Goal: Task Accomplishment & Management: Complete application form

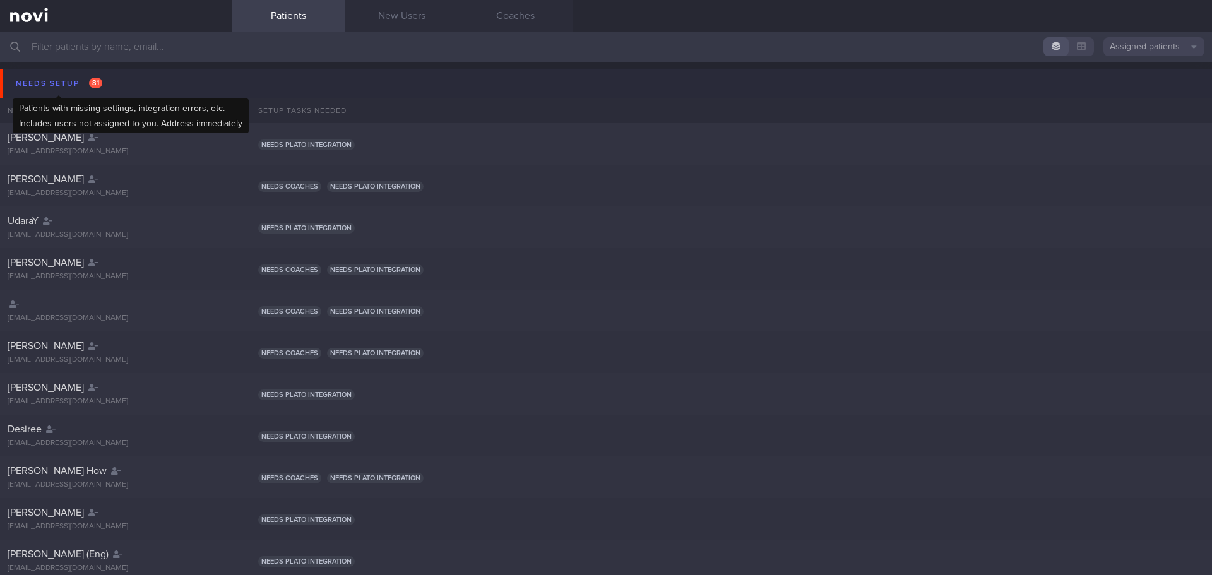
click at [59, 77] on div "Needs setup 81" at bounding box center [59, 83] width 93 height 17
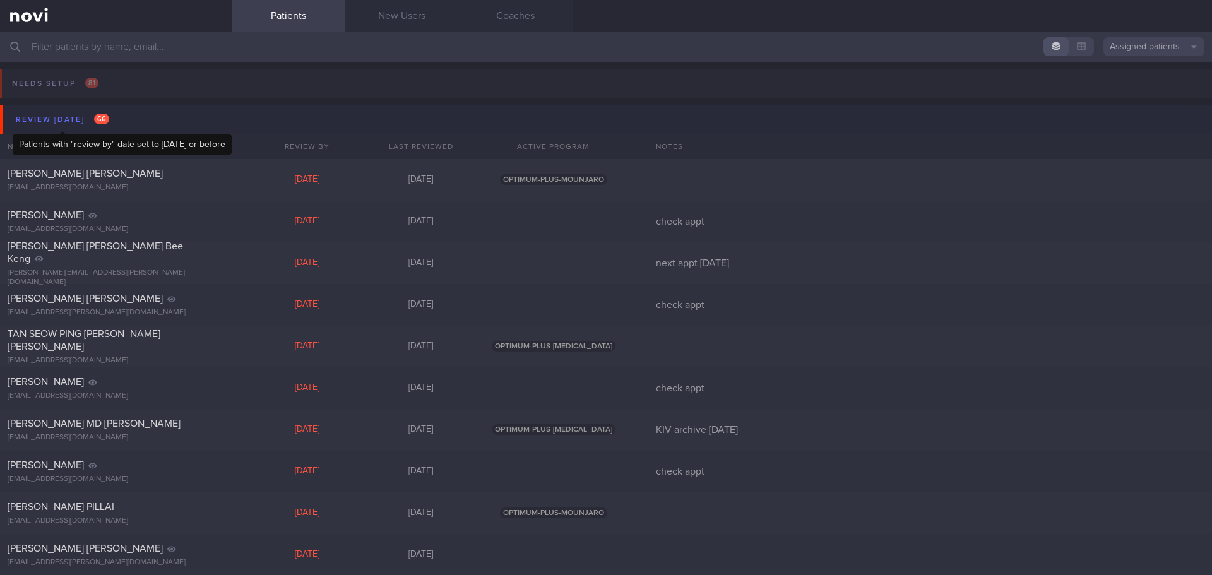
click at [69, 120] on div "Review [DATE] 66" at bounding box center [63, 119] width 100 height 17
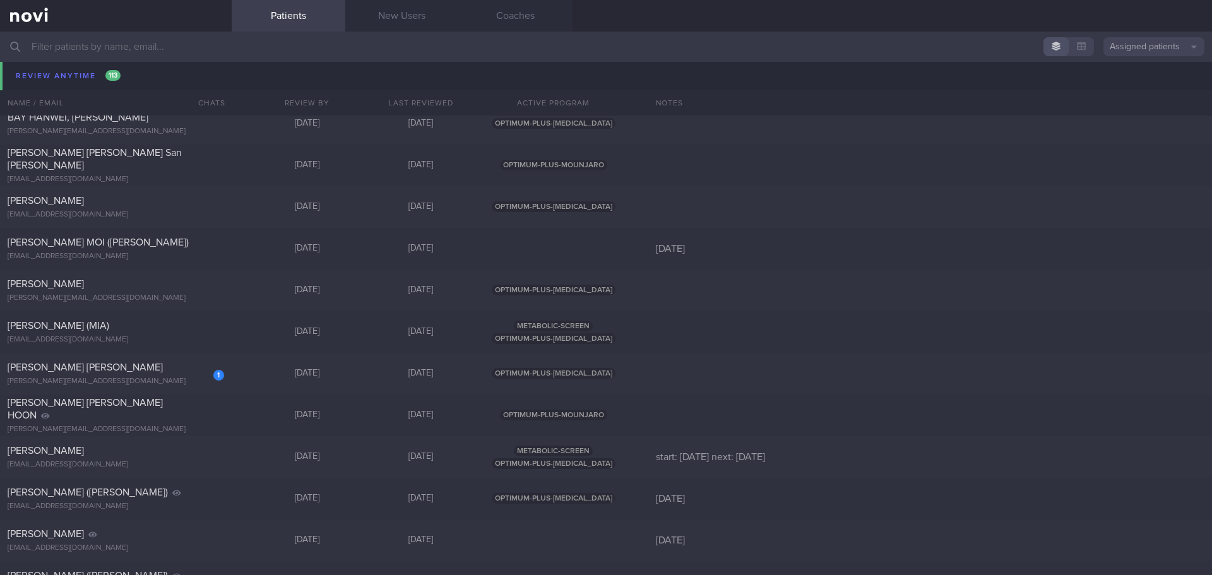
scroll to position [1073, 0]
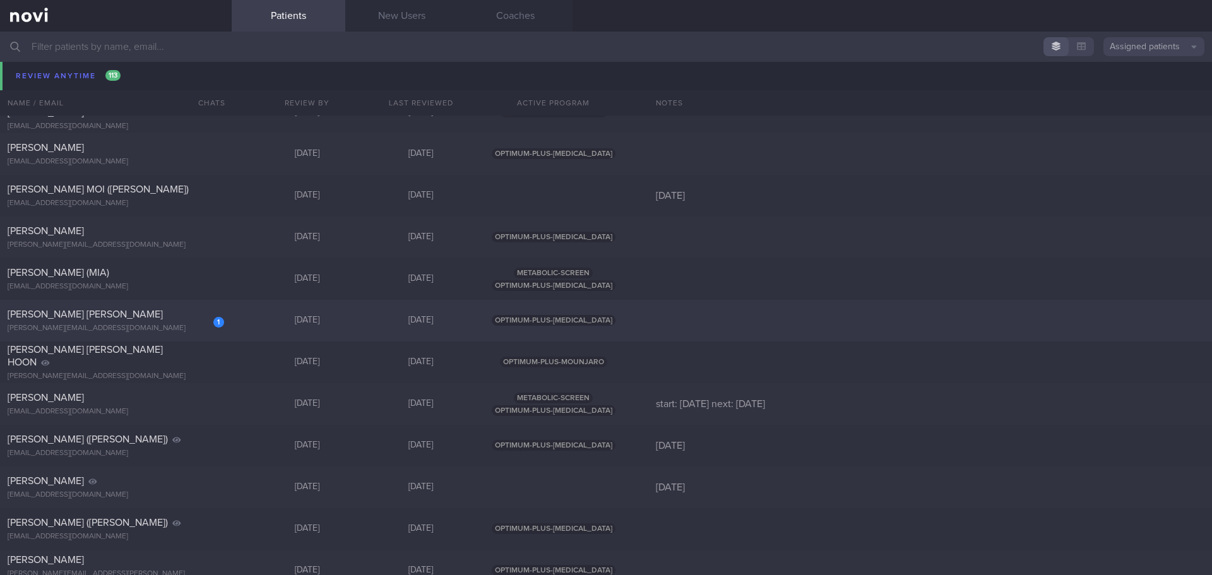
click at [212, 333] on div "[PERSON_NAME][EMAIL_ADDRESS][DOMAIN_NAME]" at bounding box center [116, 328] width 217 height 9
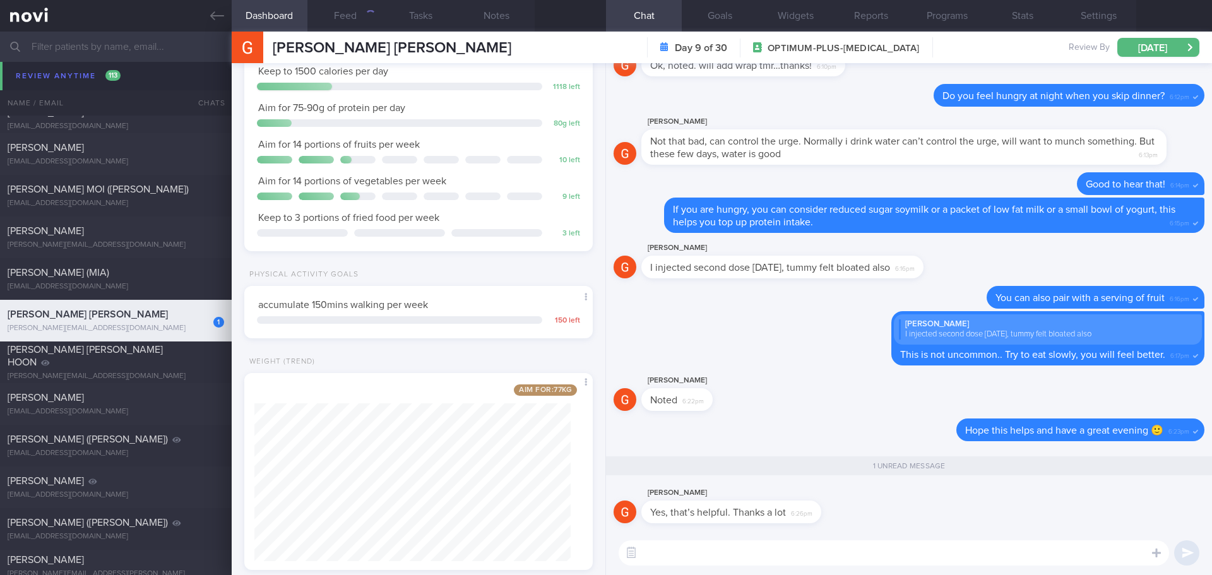
scroll to position [281, 0]
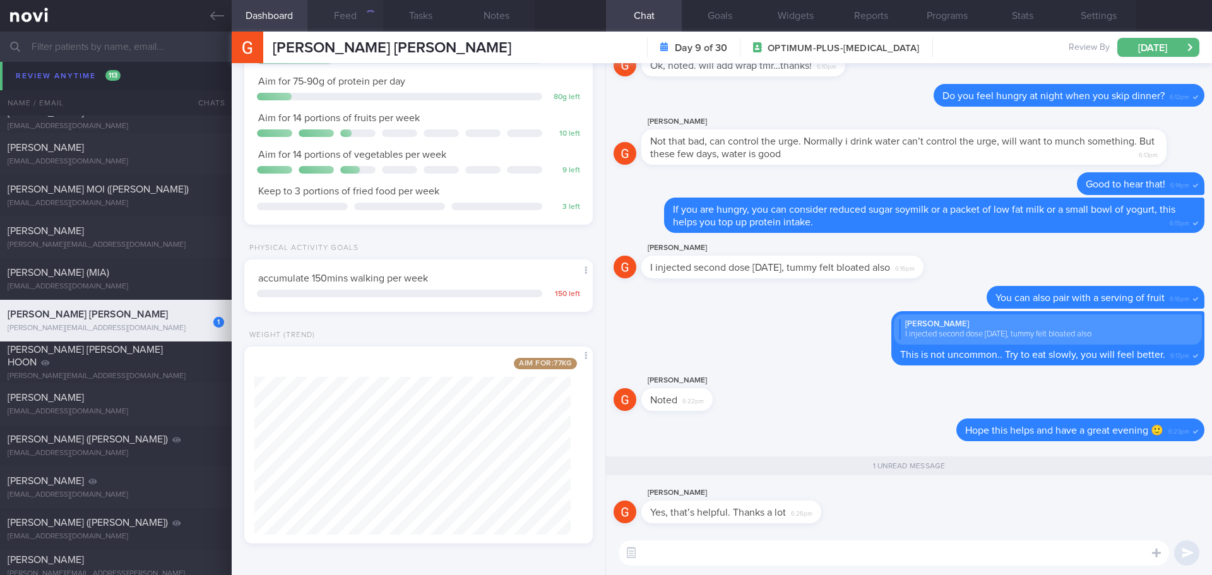
click at [355, 20] on button "Feed" at bounding box center [345, 16] width 76 height 32
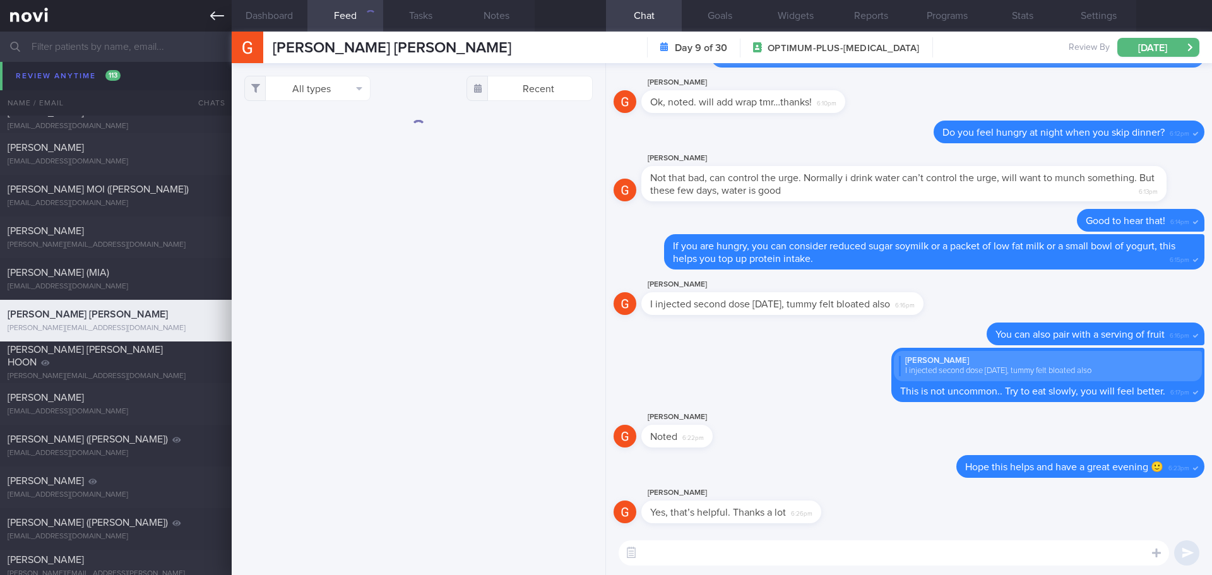
click at [222, 20] on icon at bounding box center [217, 16] width 14 height 14
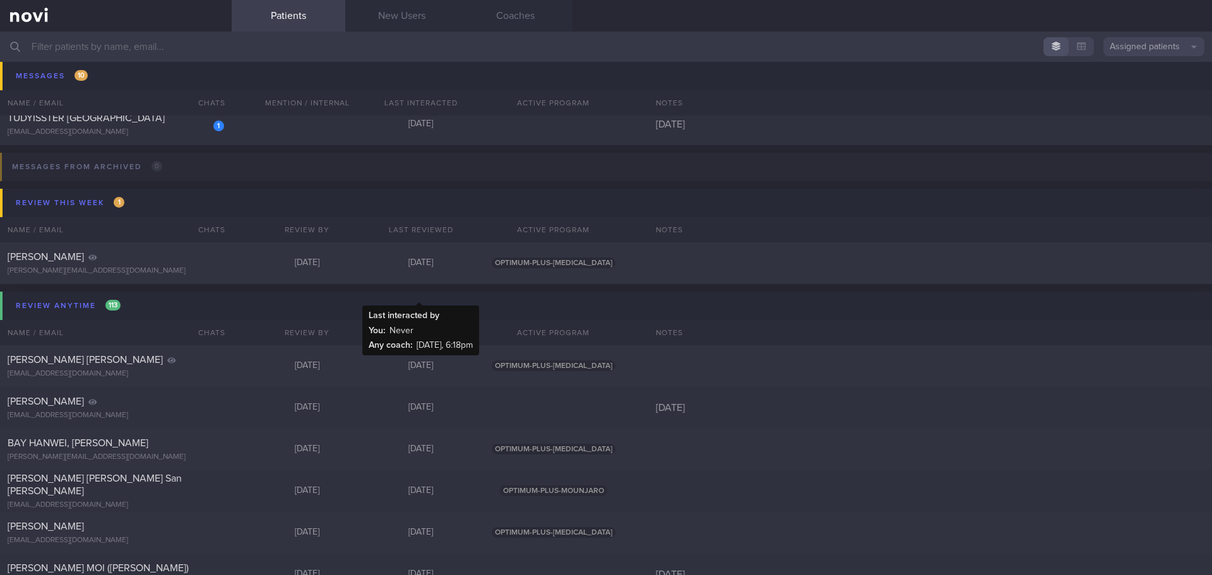
scroll to position [400, 0]
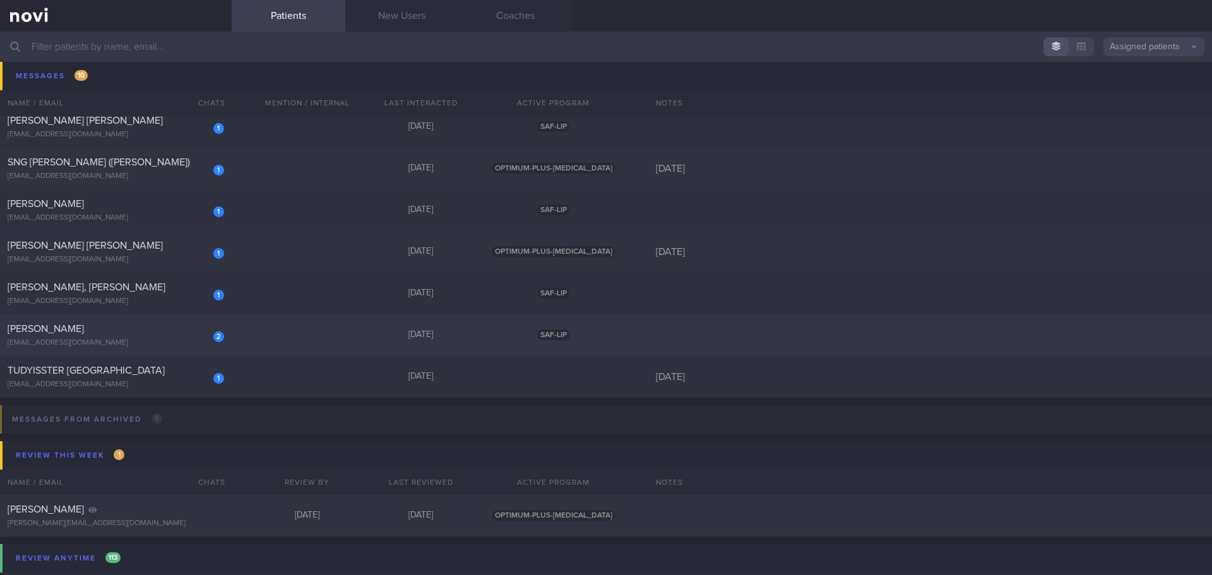
click at [256, 333] on div "2 XIE FENGJIE lazyxfj@gmail.com Yesterday SAF-LIP" at bounding box center [606, 335] width 1212 height 42
select select "7"
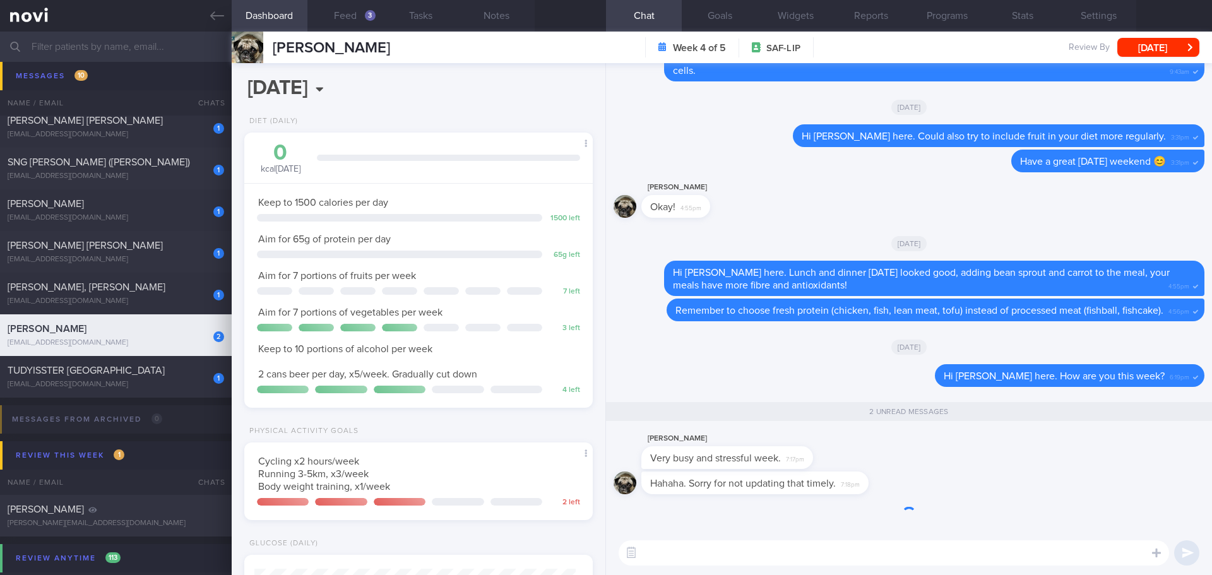
scroll to position [1, 0]
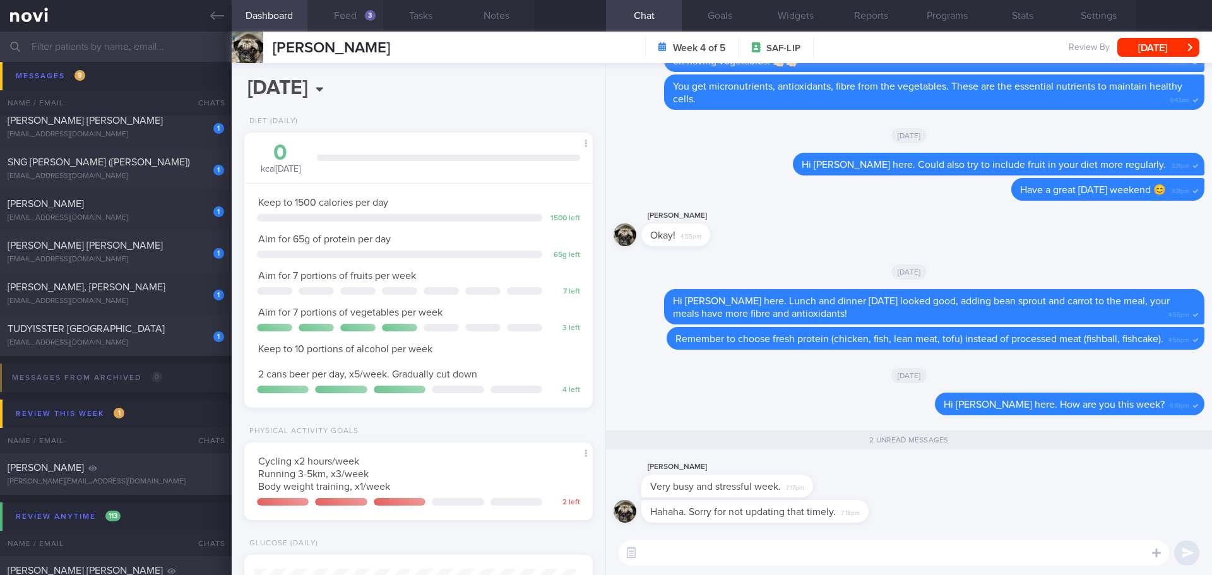
click at [338, 21] on button "Feed 3" at bounding box center [345, 16] width 76 height 32
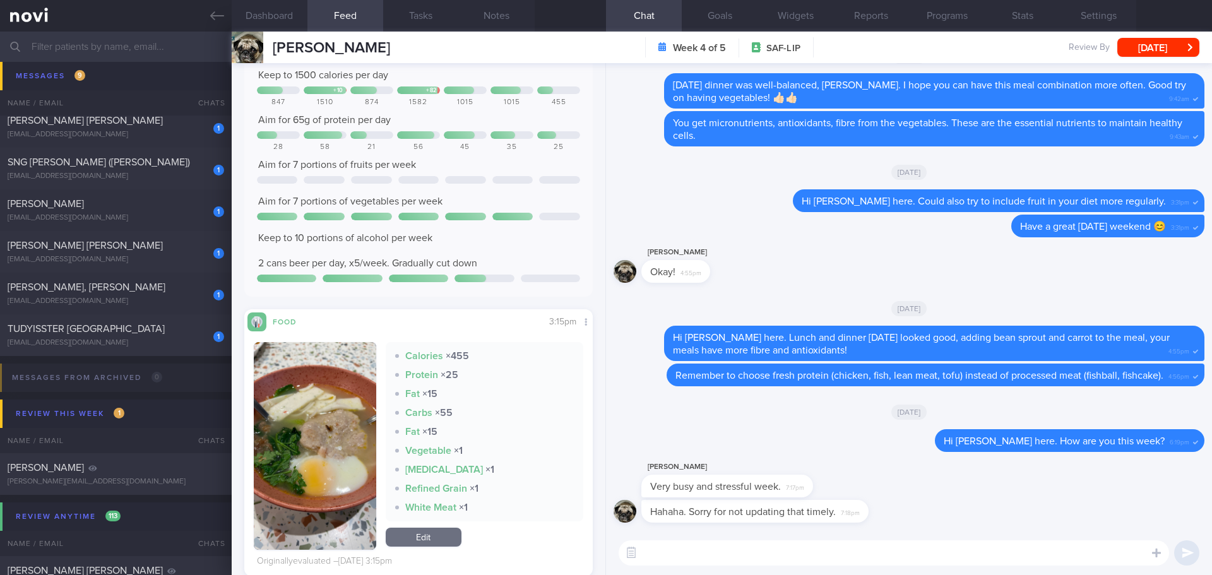
scroll to position [3156, 0]
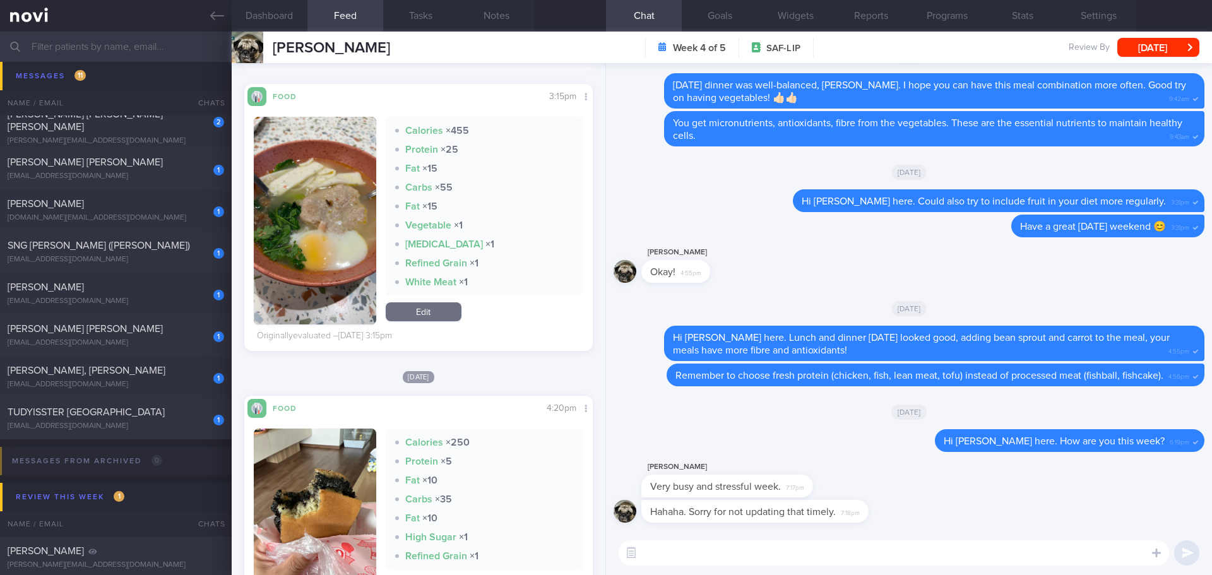
click at [657, 555] on textarea at bounding box center [894, 552] width 550 height 25
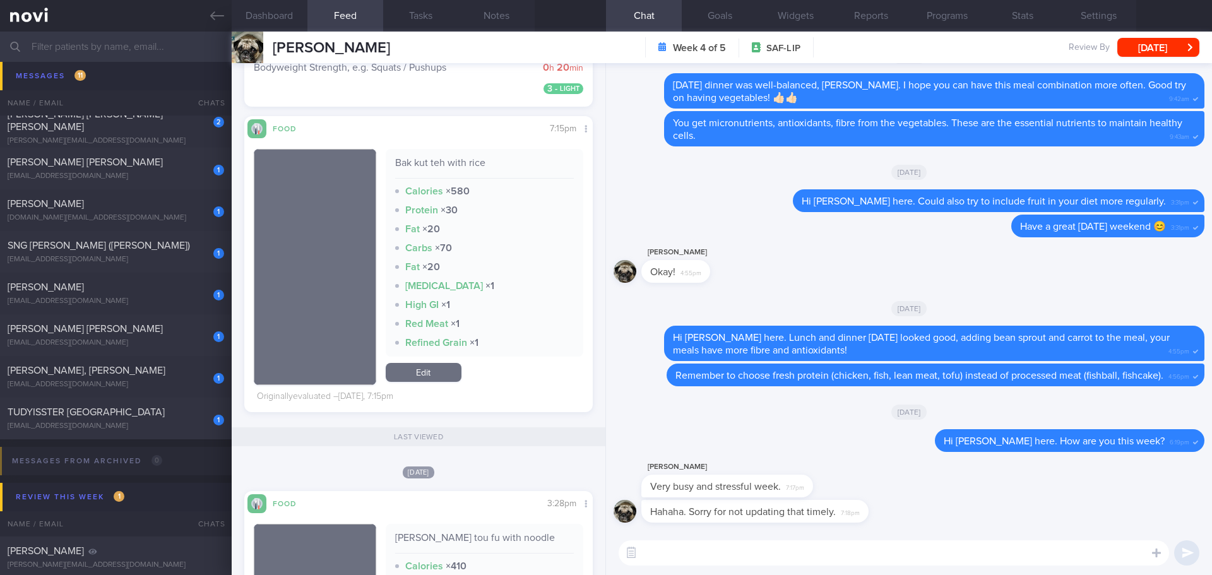
scroll to position [568, 0]
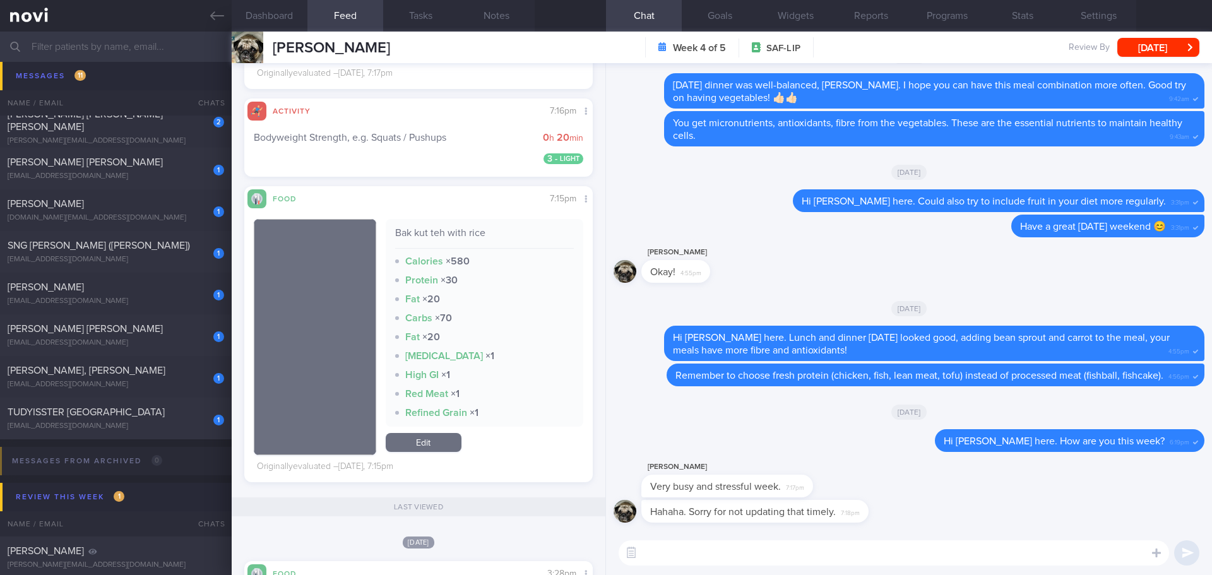
click at [686, 401] on div "[DATE]" at bounding box center [909, 411] width 591 height 35
click at [697, 550] on textarea at bounding box center [894, 552] width 550 height 25
click at [698, 550] on textarea at bounding box center [894, 552] width 550 height 25
click at [814, 552] on textarea at bounding box center [894, 552] width 550 height 25
click at [810, 543] on textarea at bounding box center [894, 552] width 550 height 25
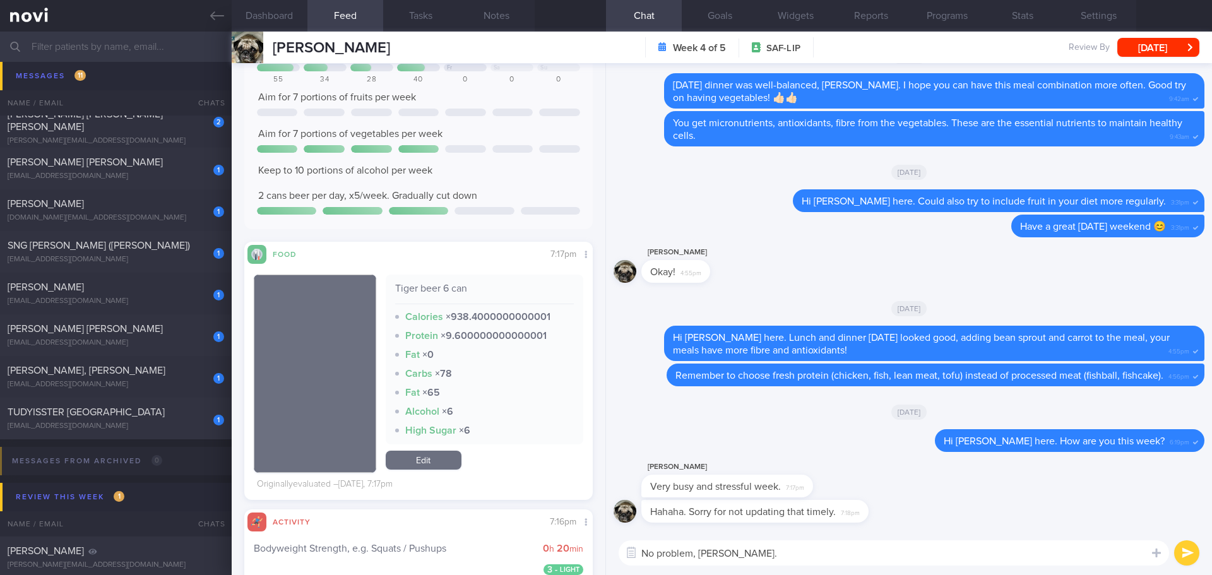
scroll to position [0, 0]
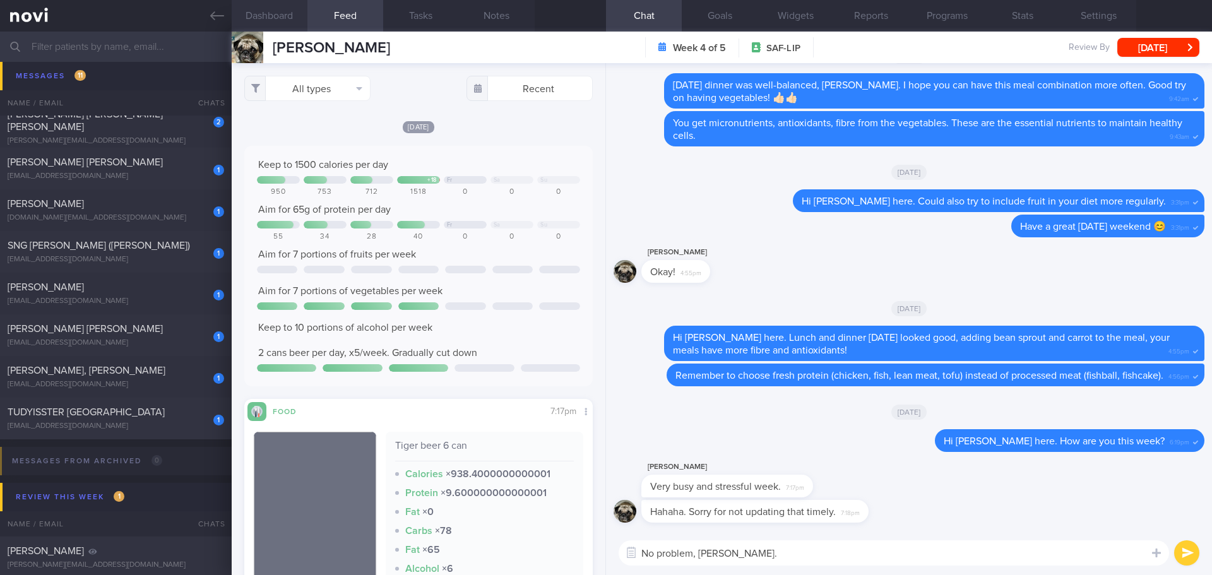
click at [289, 20] on button "Dashboard" at bounding box center [270, 16] width 76 height 32
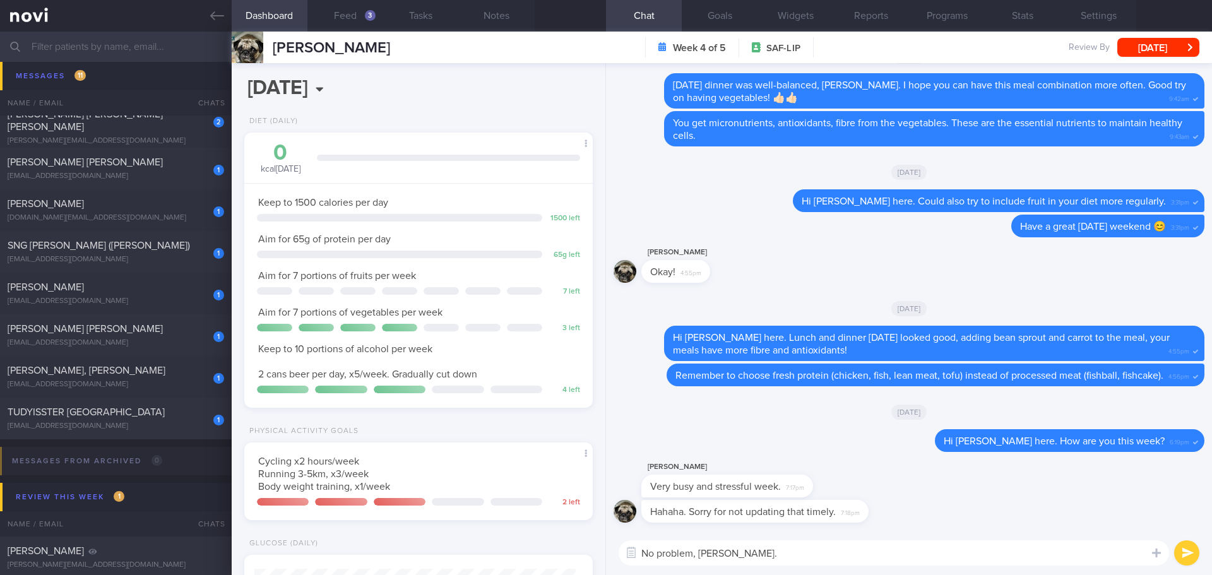
click at [754, 557] on textarea "No problem, Fengjie." at bounding box center [894, 552] width 550 height 25
click at [358, 22] on button "Feed 3" at bounding box center [345, 16] width 76 height 32
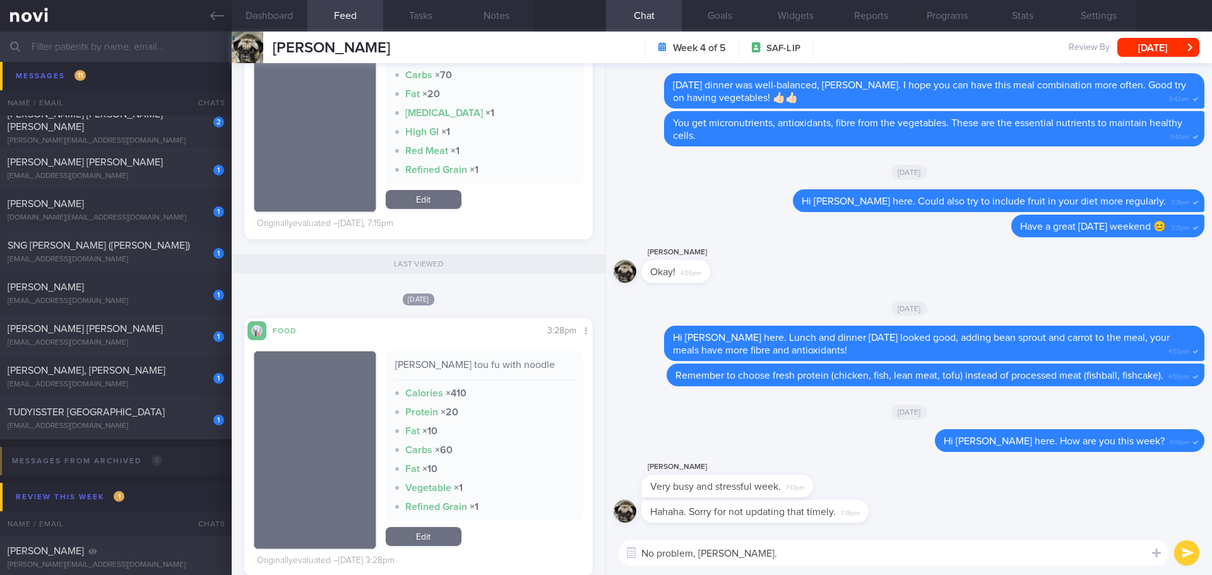
scroll to position [496, 0]
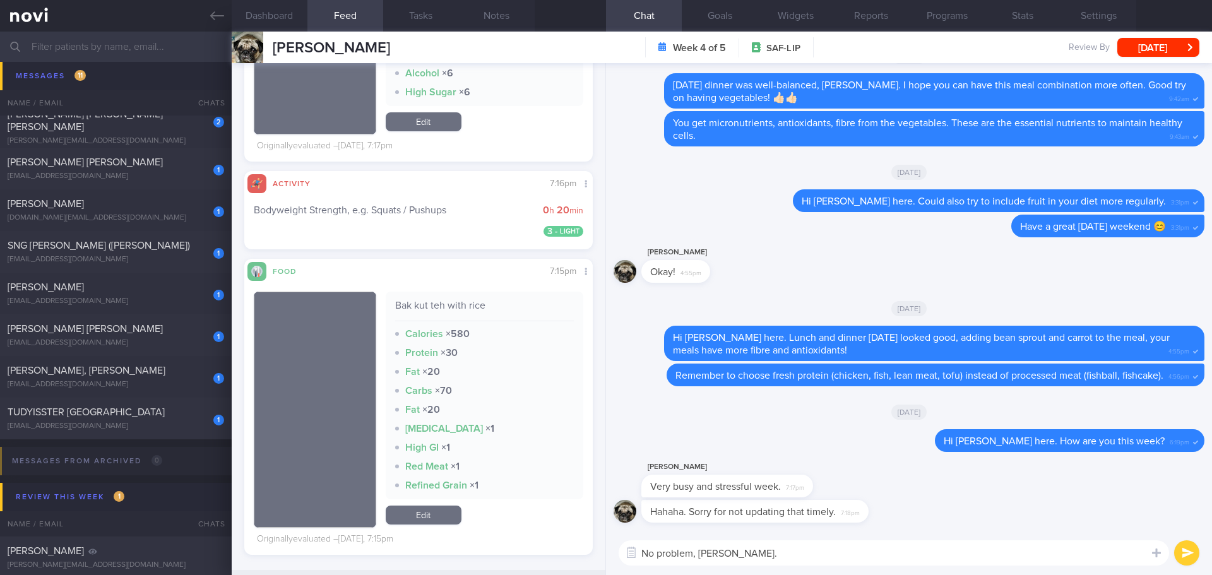
click at [757, 556] on textarea "No problem, Fengjie." at bounding box center [894, 552] width 550 height 25
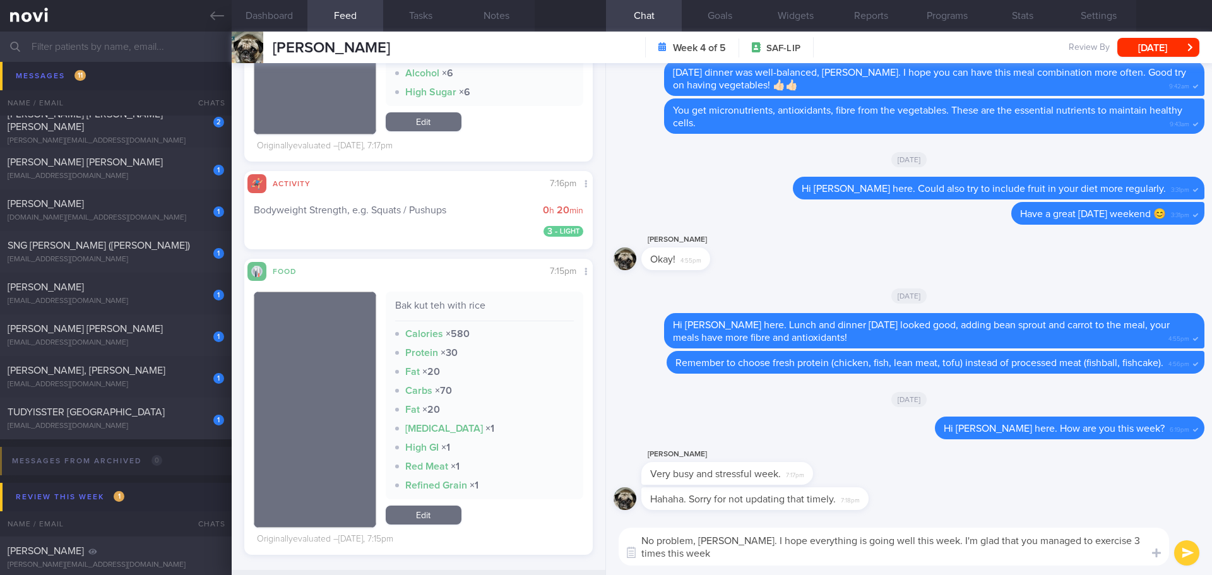
type textarea "No problem, Fengjie. I hope everything is going well this week. I'm glad that y…"
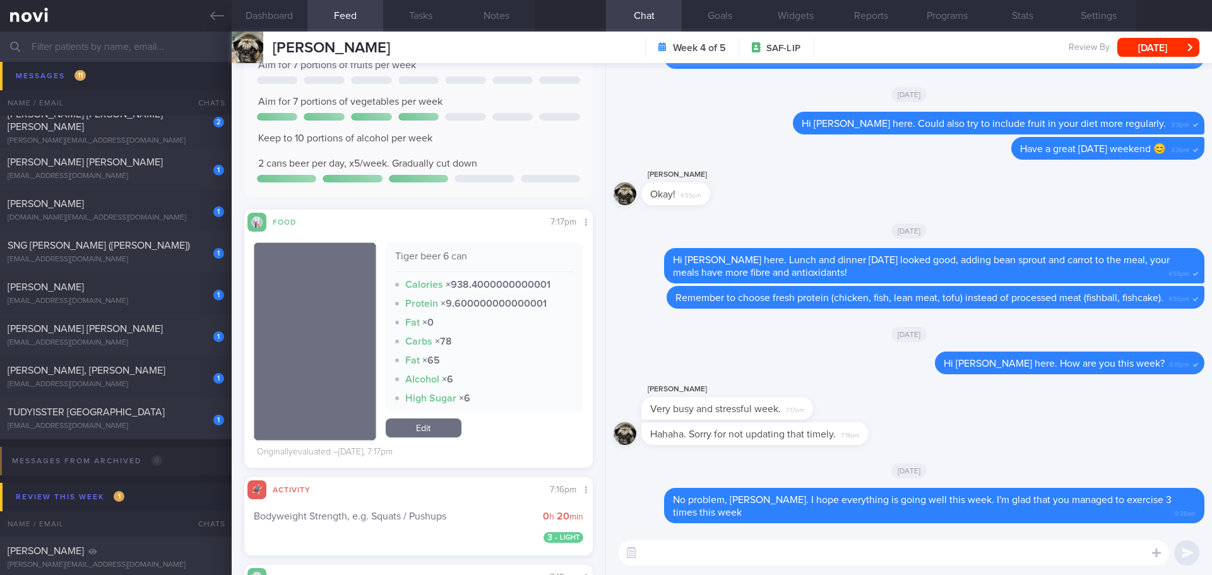
scroll to position [63, 0]
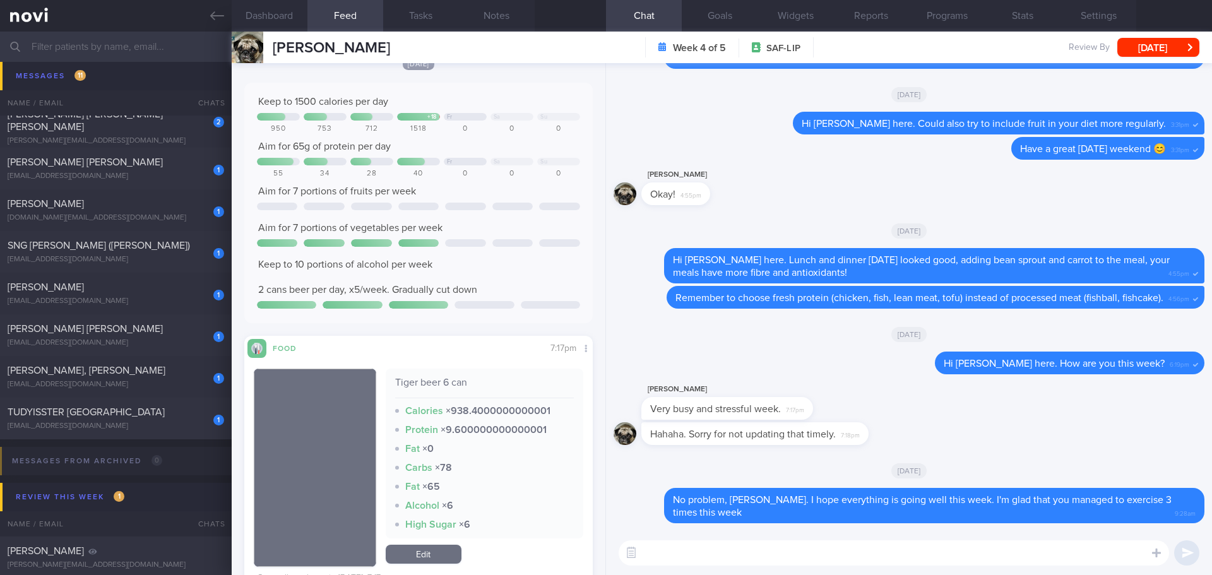
click at [698, 552] on textarea at bounding box center [894, 552] width 550 height 25
type textarea "T"
type textarea "Y"
type textarea "Yesterday was the first day you logged beer for this week, did you manage to sk…"
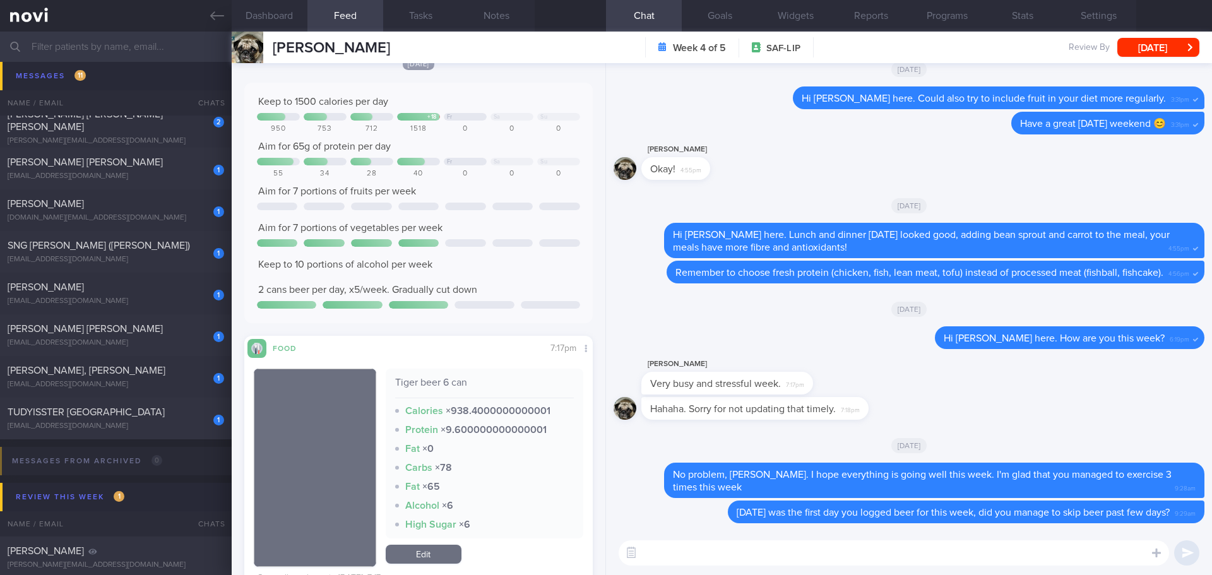
click at [102, 417] on span "TUDYISSTER [GEOGRAPHIC_DATA]" at bounding box center [86, 412] width 157 height 10
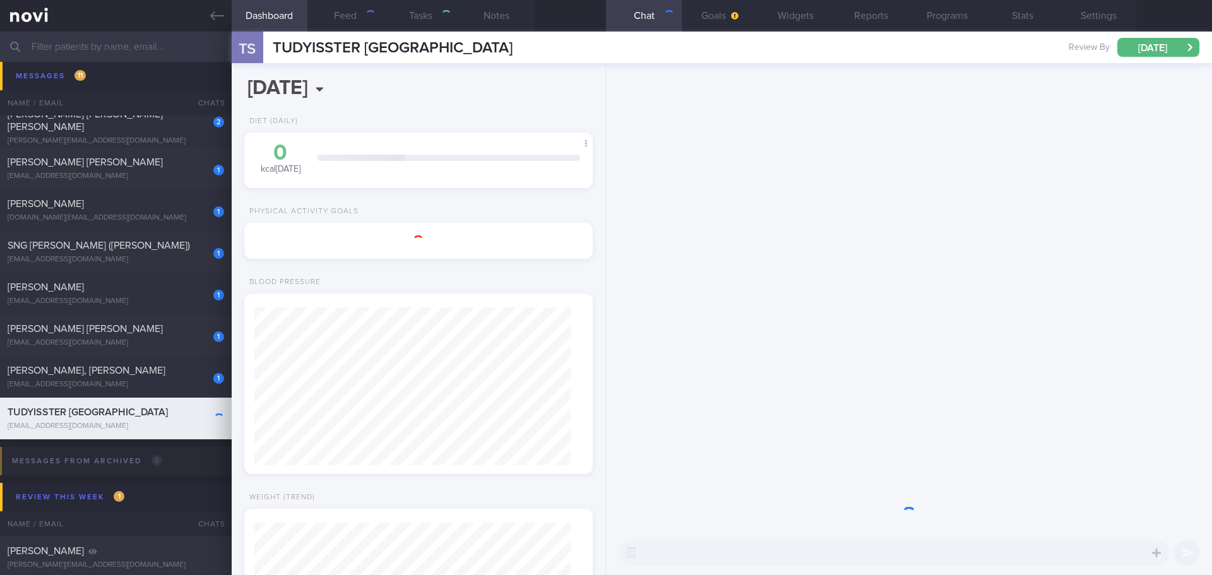
select select "8"
type input "[DATE]"
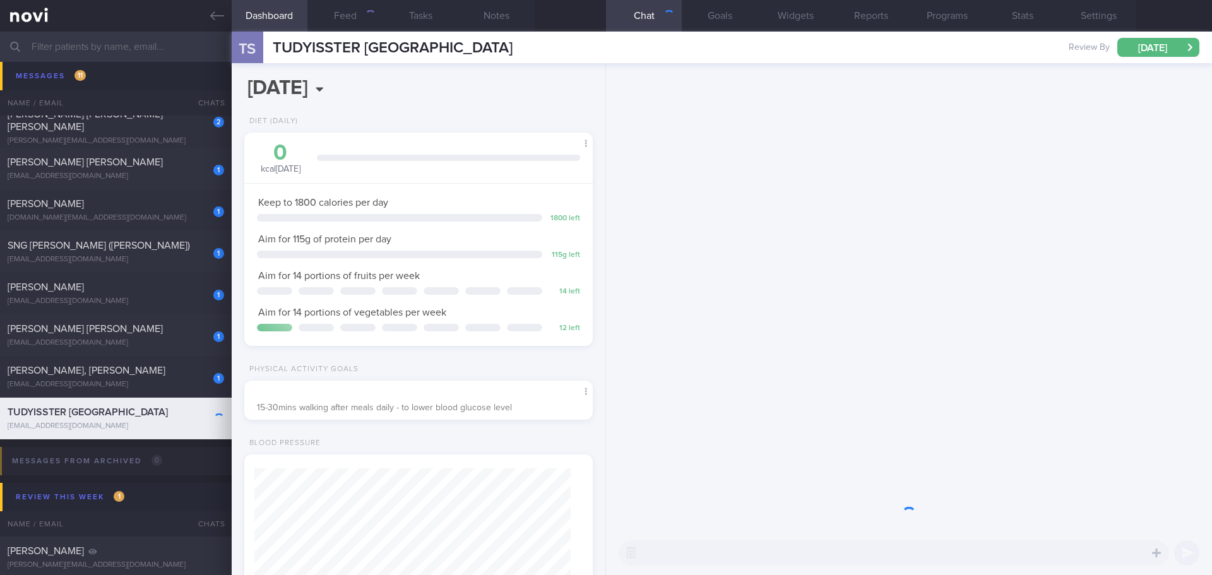
scroll to position [158, 317]
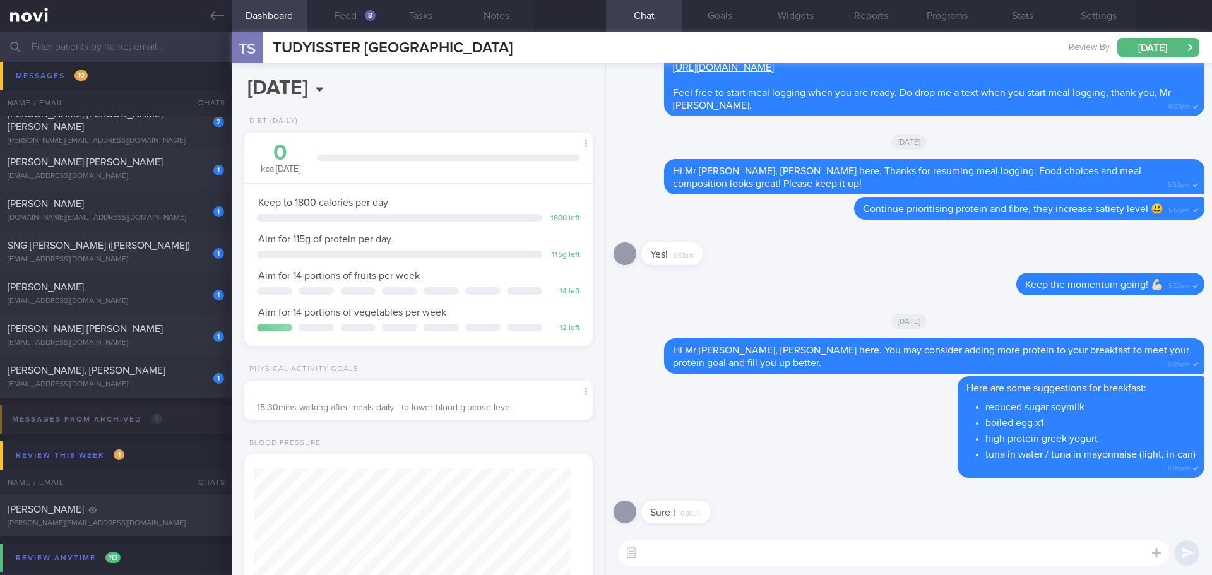
click at [735, 547] on textarea at bounding box center [894, 552] width 550 height 25
click at [347, 23] on button "Feed 8" at bounding box center [345, 16] width 76 height 32
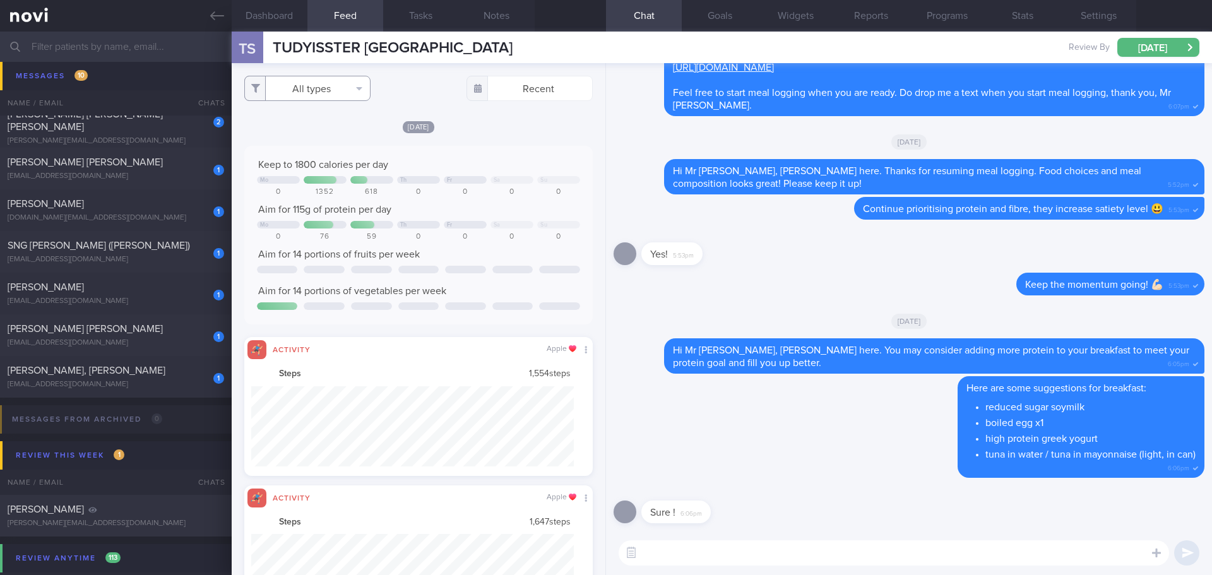
click at [350, 91] on button "All types" at bounding box center [307, 88] width 126 height 25
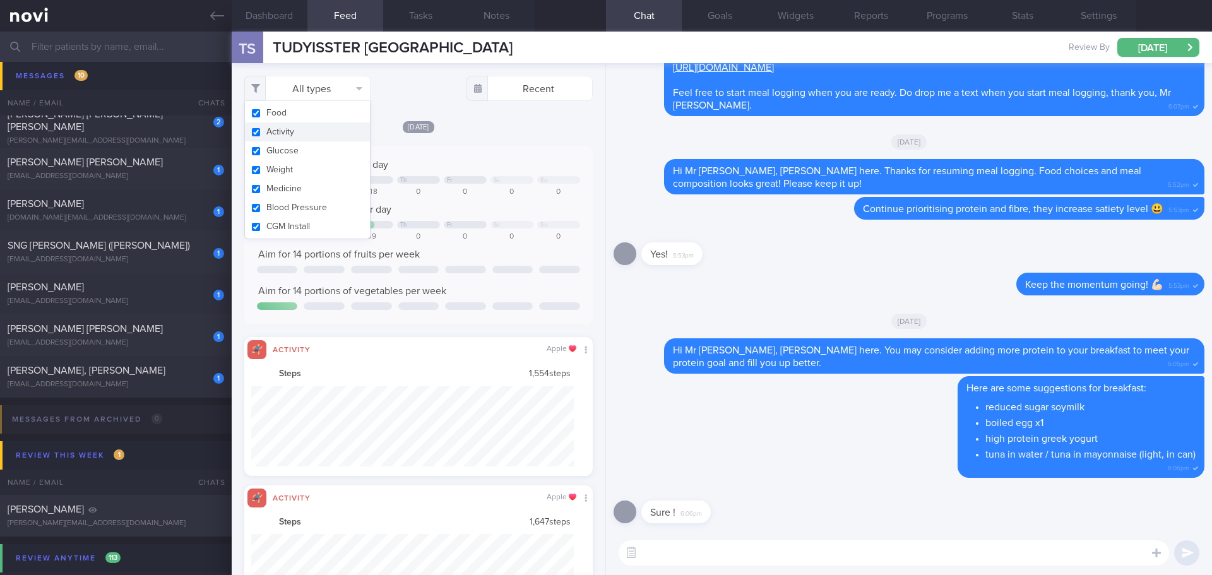
click at [333, 132] on button "Activity" at bounding box center [307, 131] width 125 height 19
checkbox input "false"
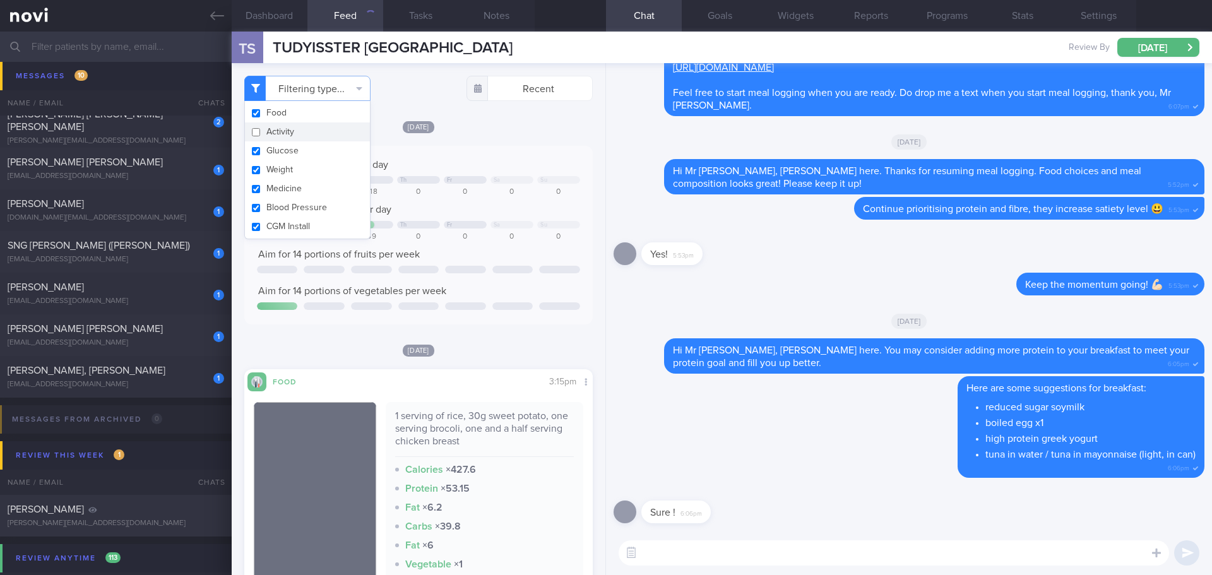
click at [747, 559] on textarea at bounding box center [894, 552] width 550 height 25
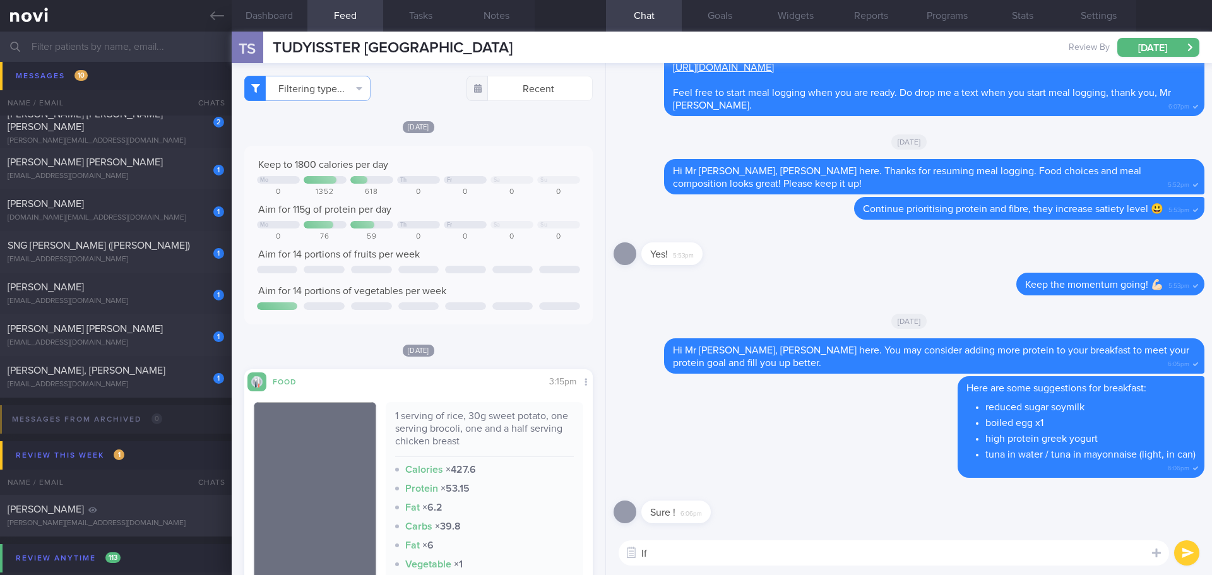
type textarea "I"
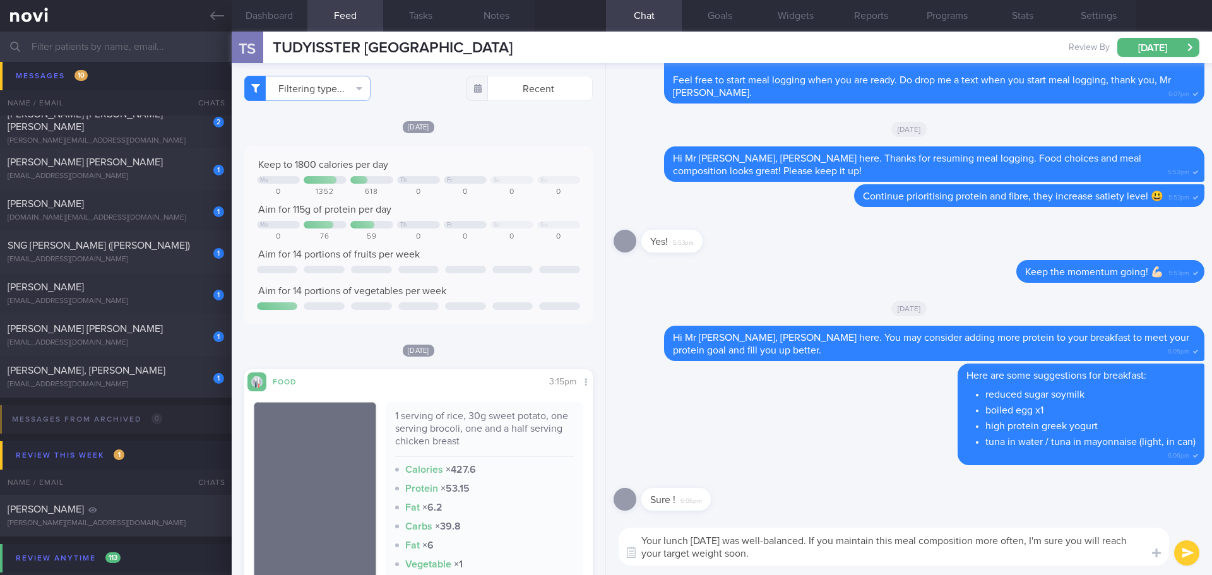
click at [893, 563] on textarea "Your lunch on Wednesday was well-balanced. If you maintain this meal compositio…" at bounding box center [894, 547] width 550 height 38
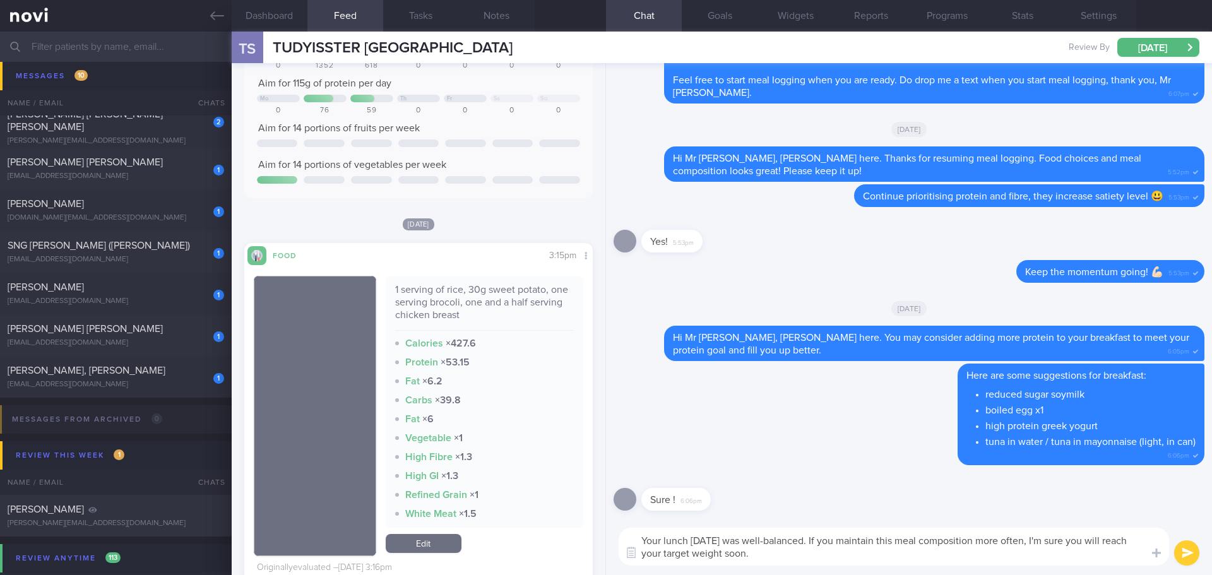
scroll to position [189, 0]
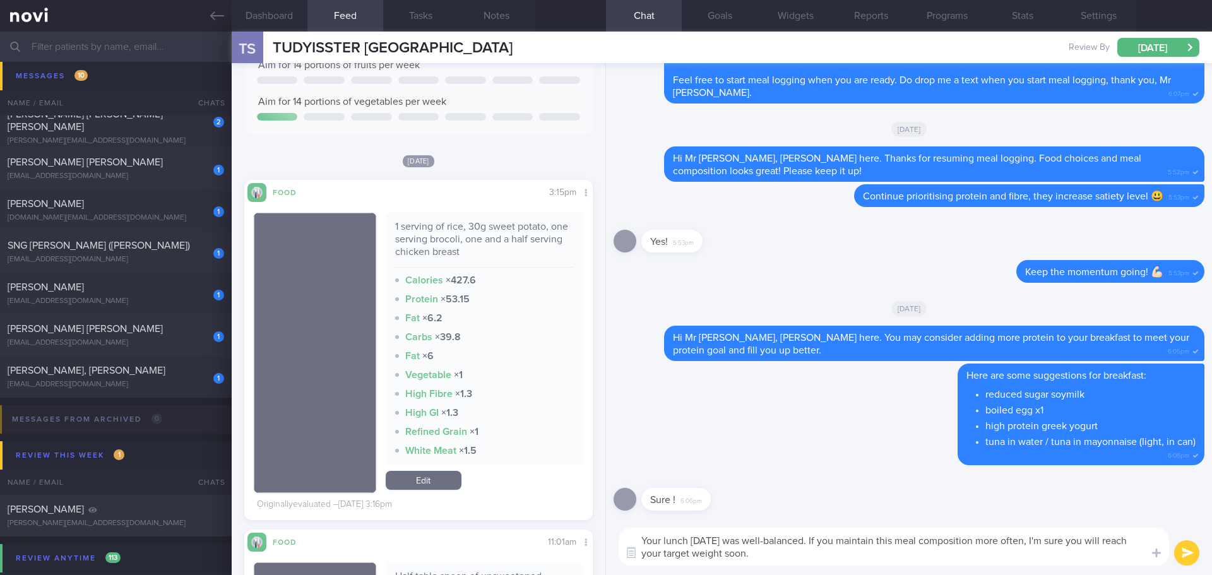
click at [907, 557] on textarea "Your lunch on Wednesday was well-balanced. If you maintain this meal compositio…" at bounding box center [894, 547] width 550 height 38
drag, startPoint x: 917, startPoint y: 561, endPoint x: 932, endPoint y: 561, distance: 15.8
click at [917, 561] on textarea "Your lunch on Wednesday was well-balanced. If you maintain this meal compositio…" at bounding box center [894, 547] width 550 height 38
click at [932, 561] on textarea "Your lunch on Wednesday was well-balanced. If you maintain this meal compositio…" at bounding box center [894, 547] width 550 height 38
click at [938, 561] on textarea "Your lunch on Wednesday was well-balanced. If you maintain this meal compositio…" at bounding box center [894, 547] width 550 height 38
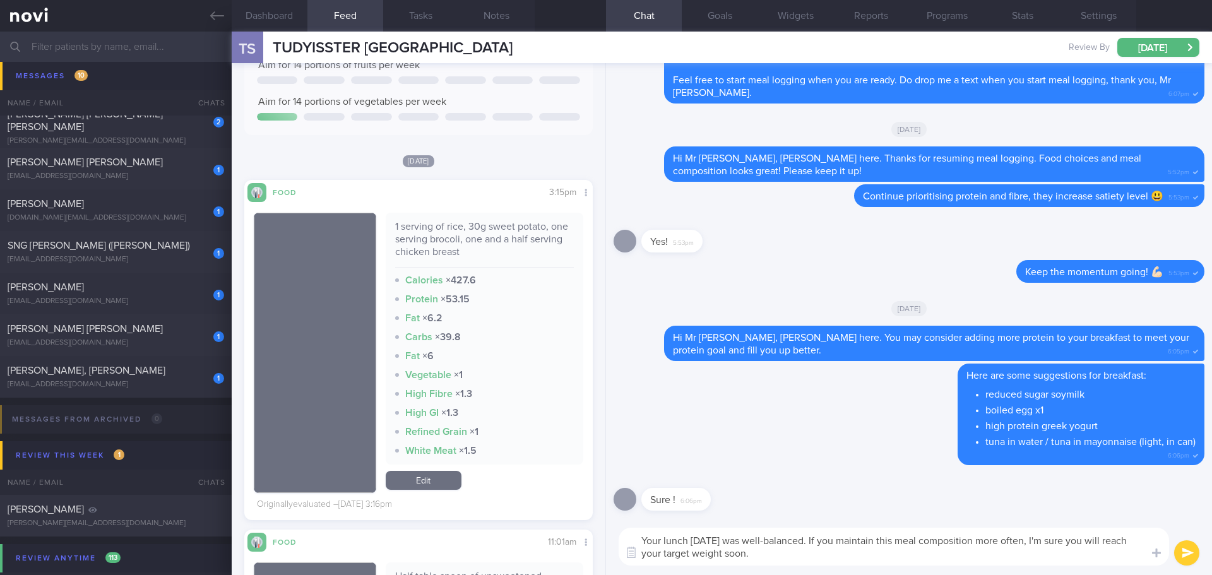
click at [949, 559] on textarea "Your lunch on Wednesday was well-balanced. If you maintain this meal compositio…" at bounding box center [894, 547] width 550 height 38
click at [958, 557] on textarea "Your lunch on Wednesday was well-balanced. If you maintain this meal compositio…" at bounding box center [894, 547] width 550 height 38
click at [1062, 544] on textarea "Your lunch on Wednesday was well-balanced. If you maintain this meal compositio…" at bounding box center [894, 547] width 550 height 38
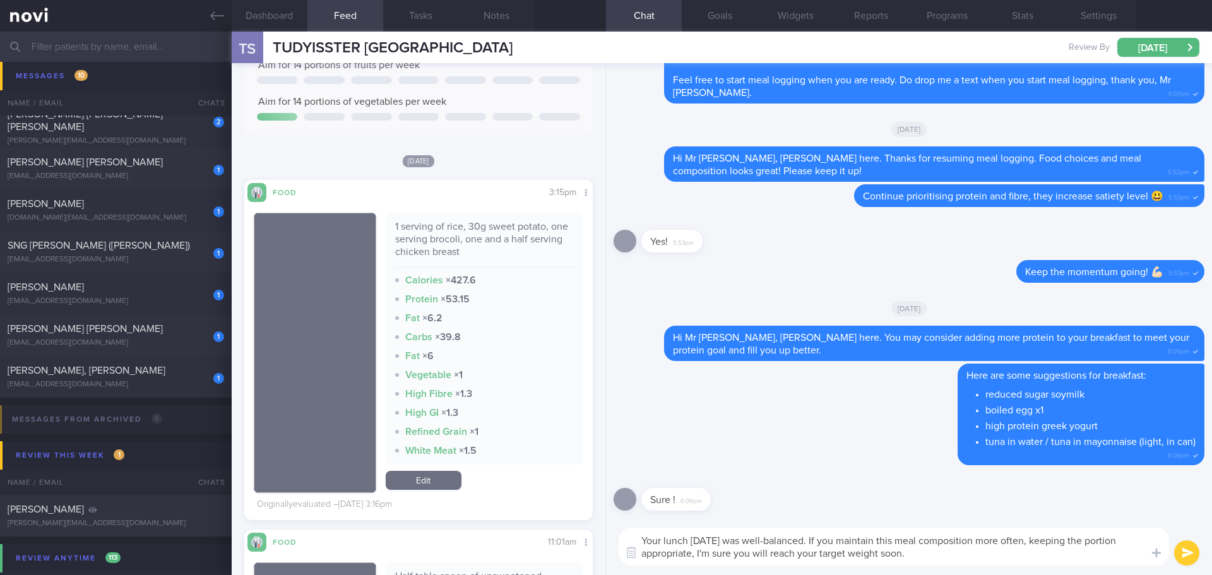
click at [1047, 557] on textarea "Your lunch on Wednesday was well-balanced. If you maintain this meal compositio…" at bounding box center [894, 547] width 550 height 38
type textarea "Your lunch on Wednesday was well-balanced. If you maintain this meal compositio…"
click at [1182, 548] on button "submit" at bounding box center [1186, 552] width 25 height 25
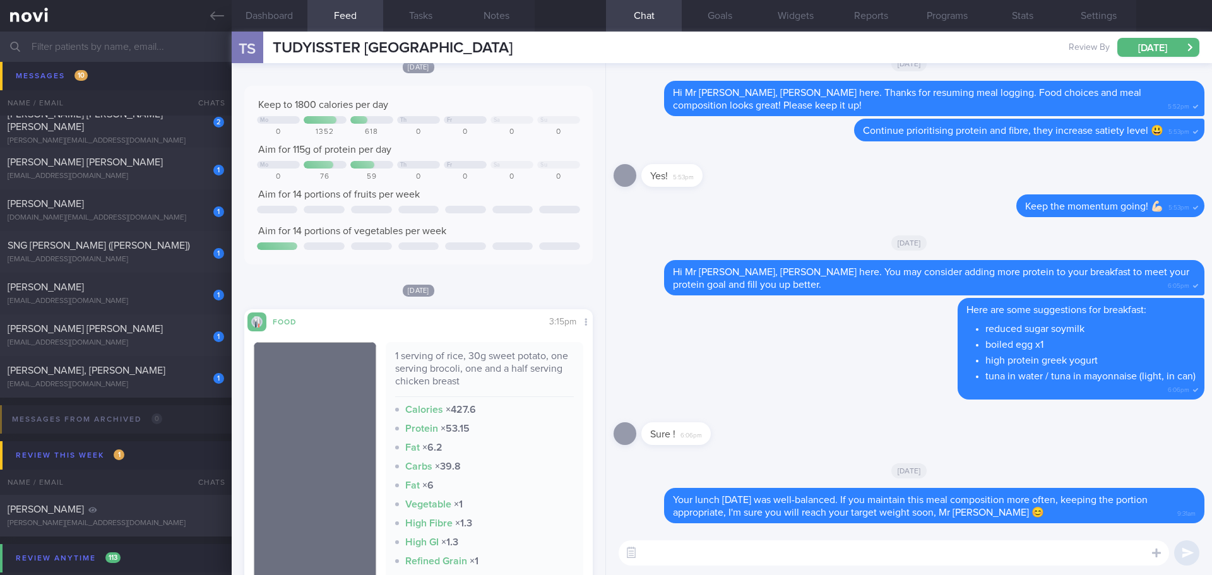
scroll to position [126, 0]
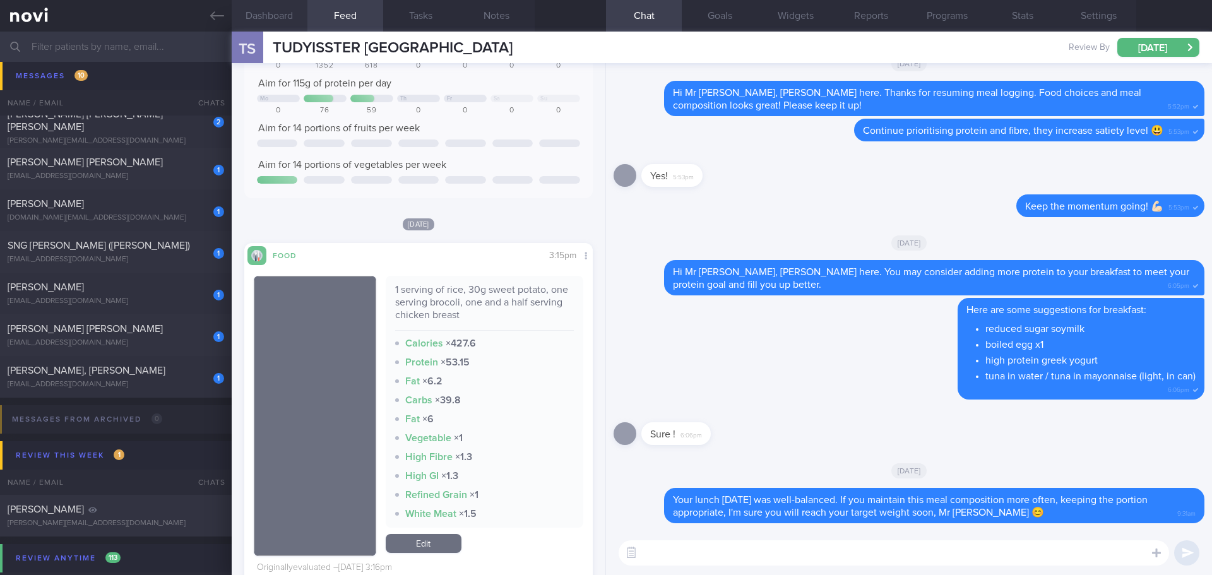
click at [288, 18] on button "Dashboard" at bounding box center [270, 16] width 76 height 32
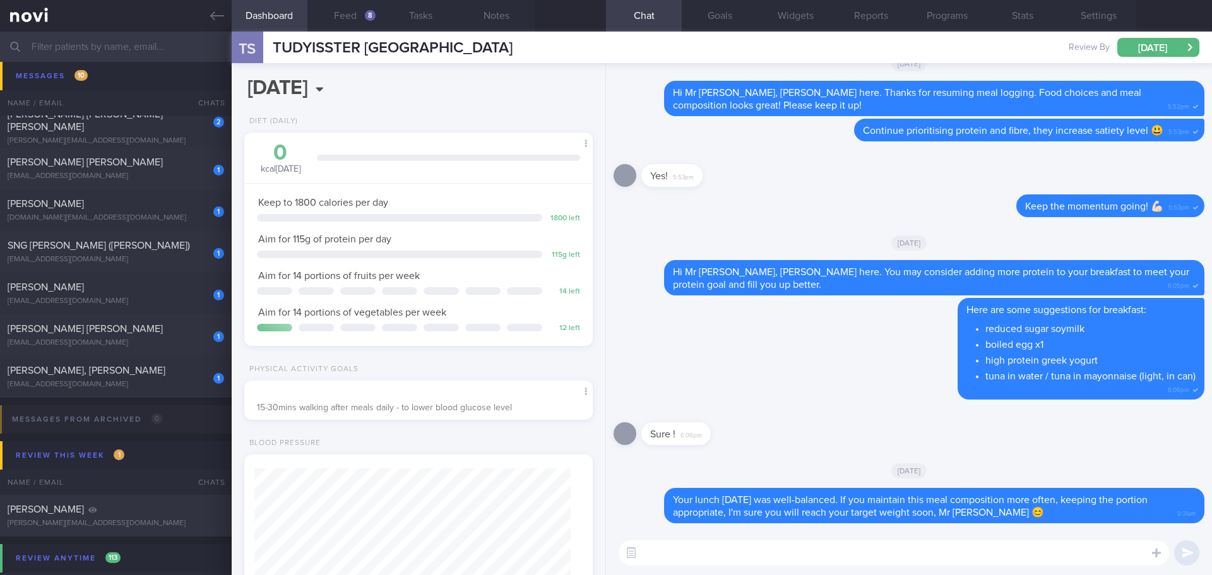
click at [697, 559] on textarea at bounding box center [894, 552] width 550 height 25
type textarea "I"
type textarea "Try incorporating more walking too 🚶🏻"
click at [1182, 545] on button "submit" at bounding box center [1186, 552] width 25 height 25
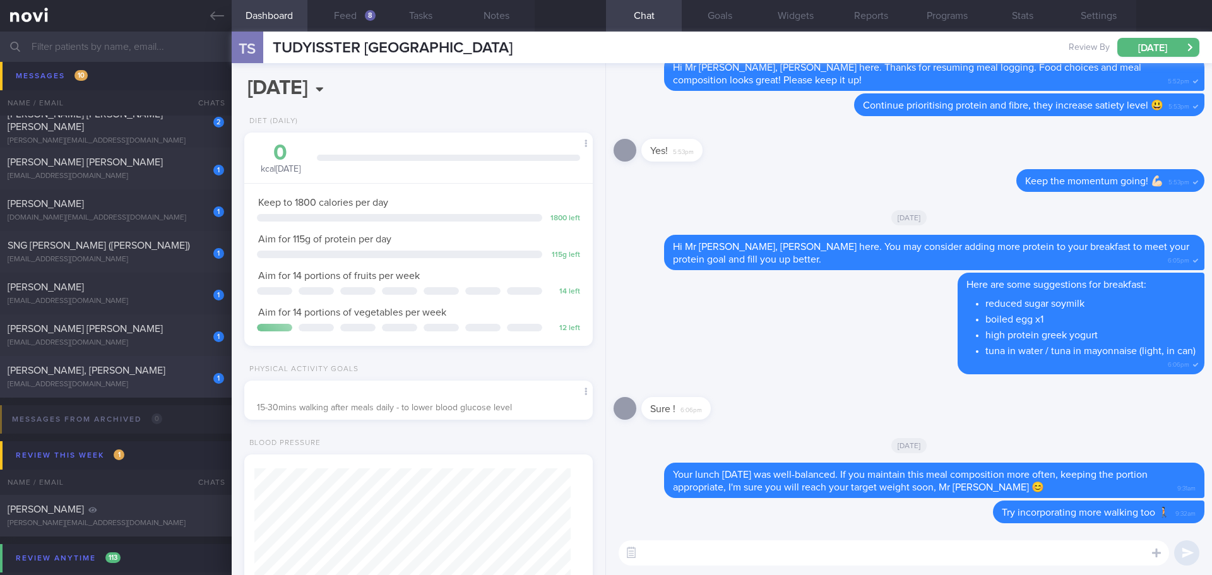
click at [92, 378] on div "1 WONG MINGHUA, DONALD waxedwaned@gmail.com" at bounding box center [116, 376] width 232 height 25
select select "7"
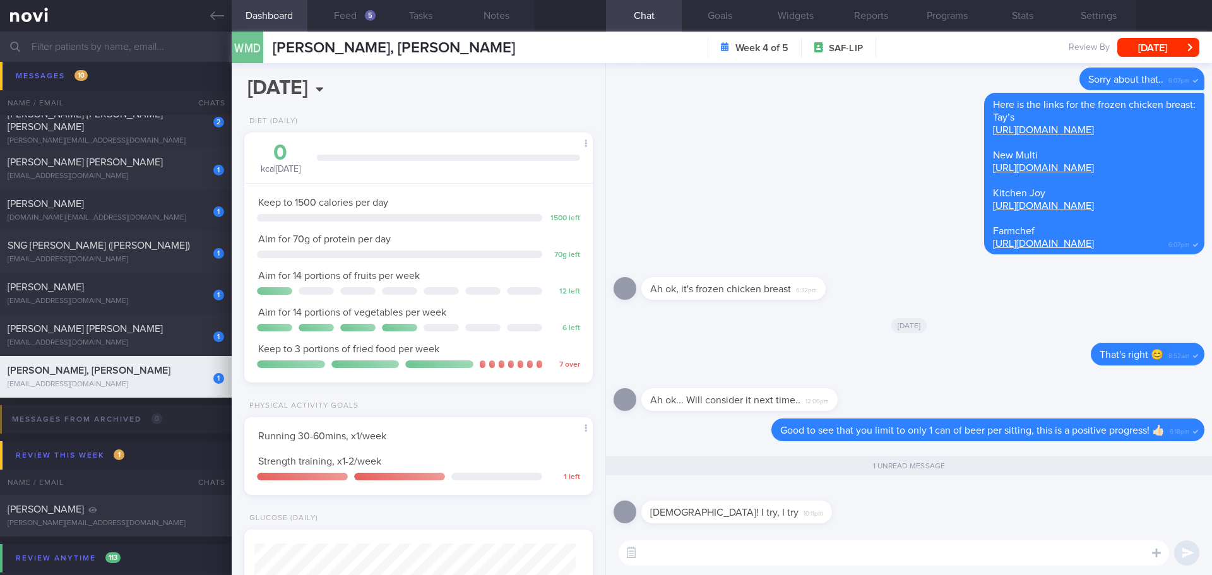
scroll to position [160, 322]
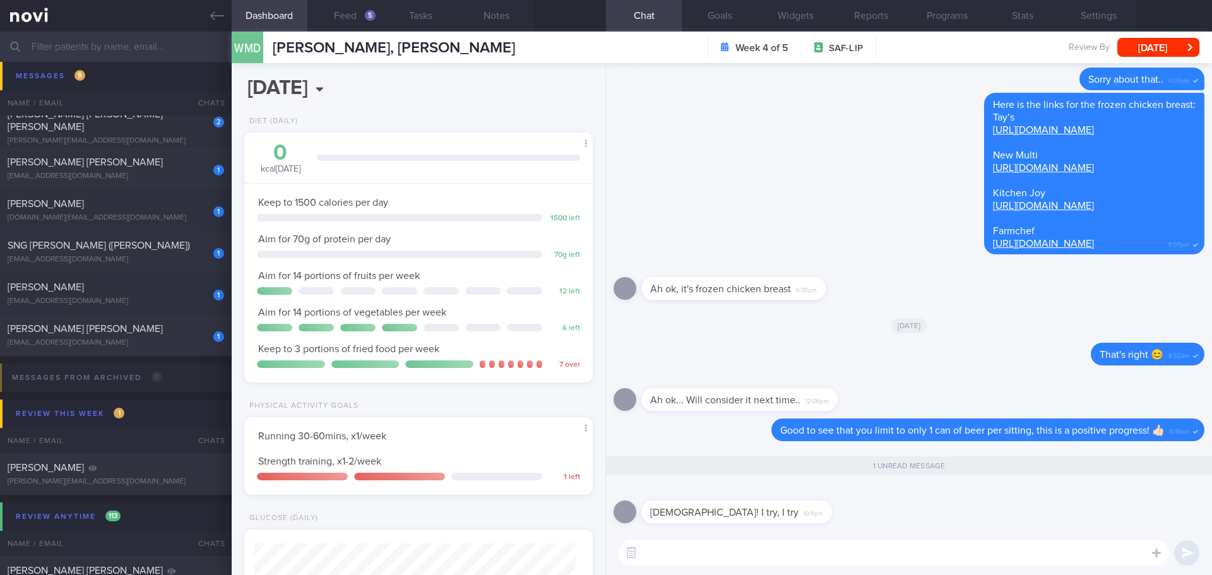
click at [705, 553] on textarea at bounding box center [894, 552] width 550 height 25
type textarea "Good try!"
click at [694, 552] on textarea "Good try!" at bounding box center [894, 552] width 550 height 25
drag, startPoint x: 694, startPoint y: 552, endPoint x: 583, endPoint y: 549, distance: 111.1
click at [594, 549] on div "Dashboard Feed 5 Tasks Notes Chat 1 Goals Widgets Reports Programs Stats Settin…" at bounding box center [722, 304] width 980 height 544
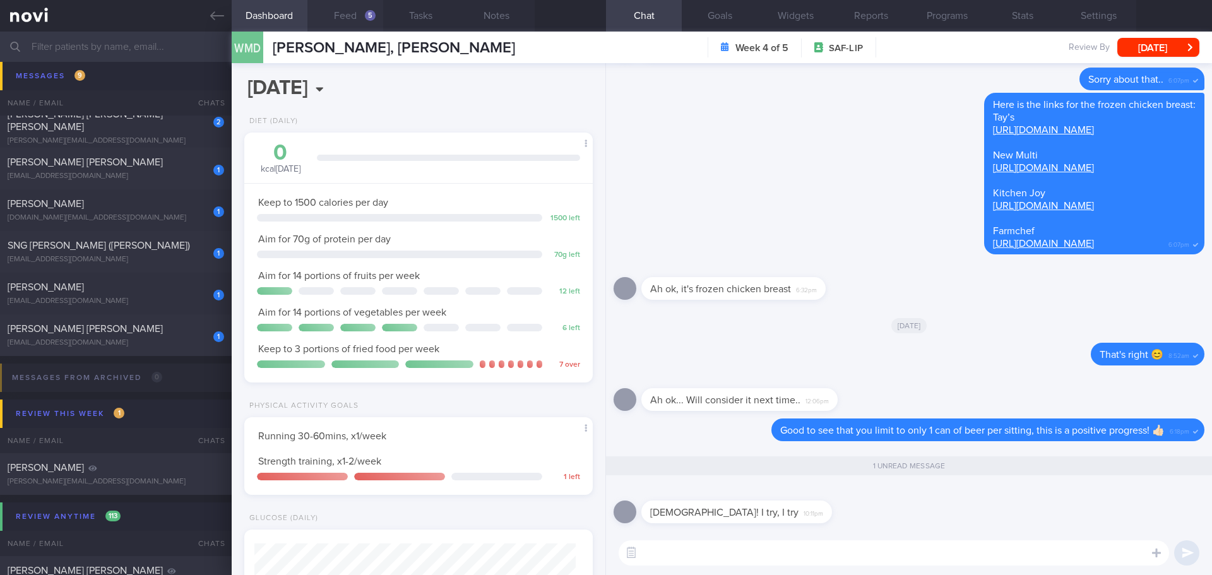
click at [357, 23] on button "Feed 5" at bounding box center [345, 16] width 76 height 32
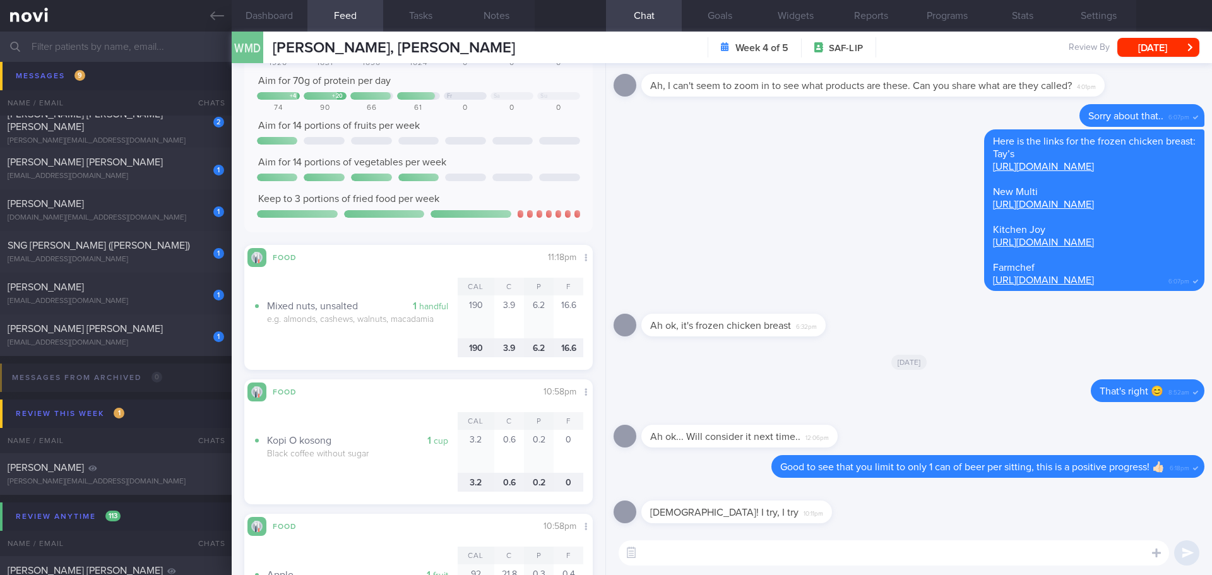
scroll to position [126, 0]
click at [677, 551] on textarea at bounding box center [894, 552] width 550 height 25
type textarea "K"
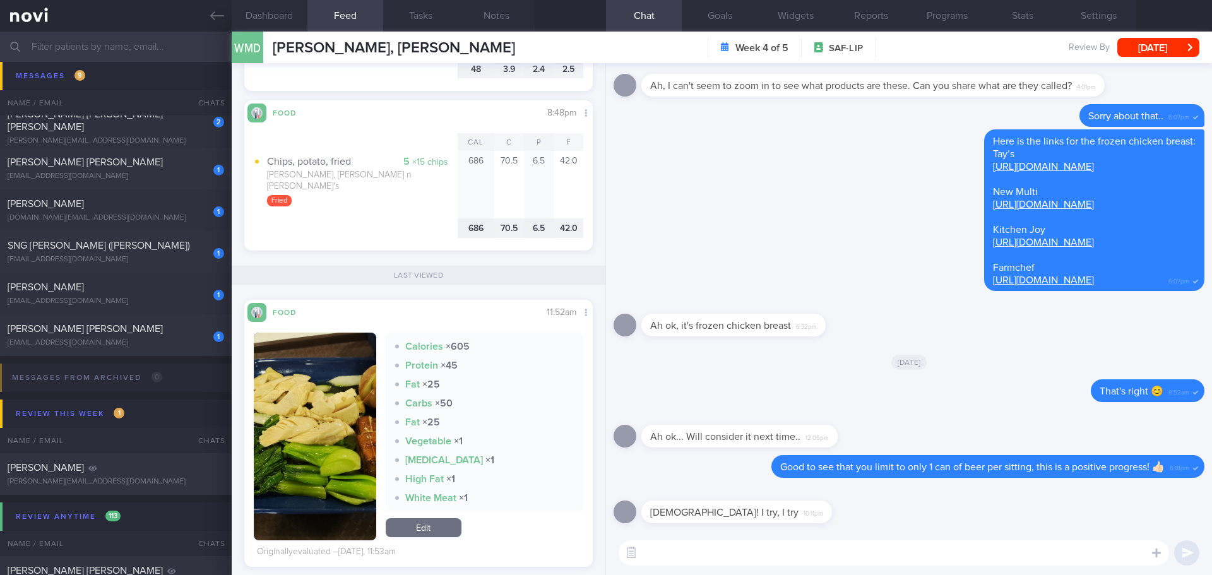
scroll to position [884, 0]
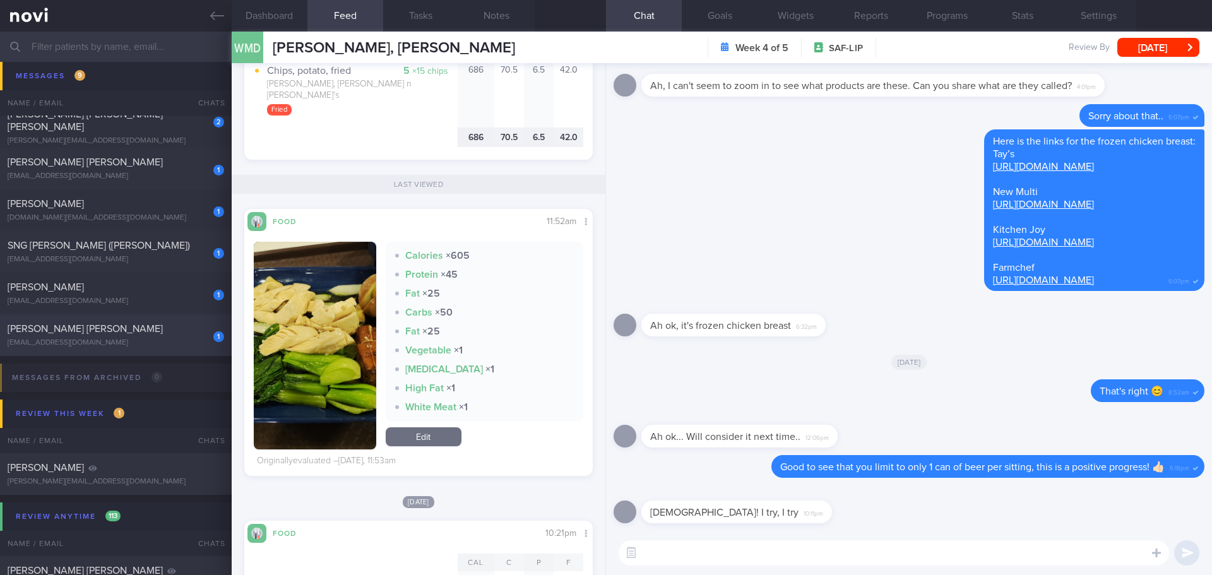
click at [196, 338] on div "1" at bounding box center [210, 333] width 28 height 20
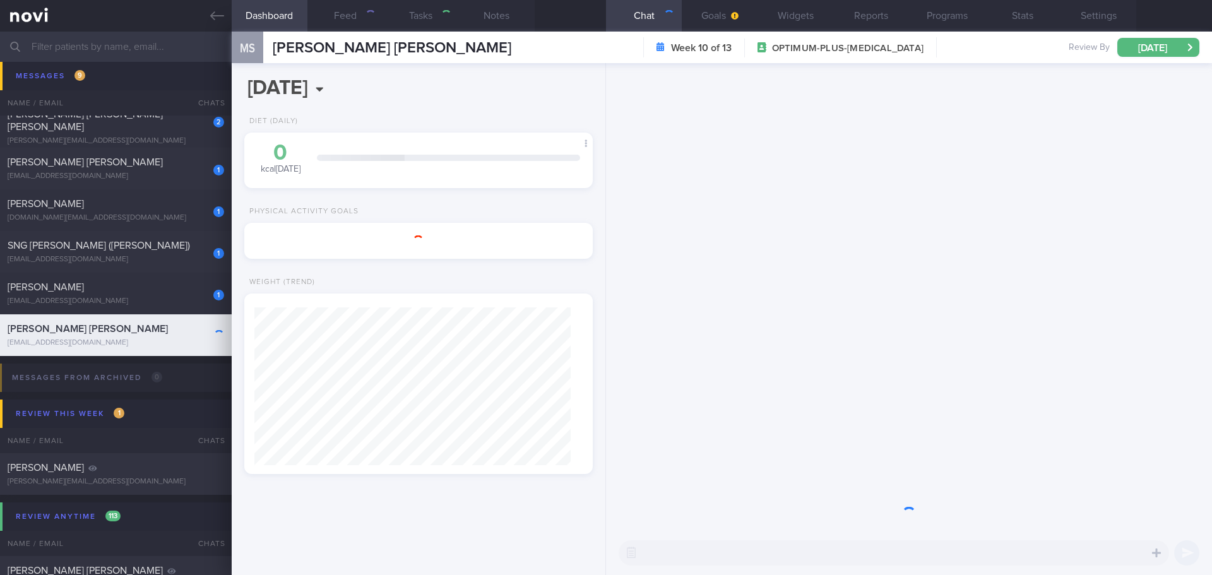
type input "2/9/25"
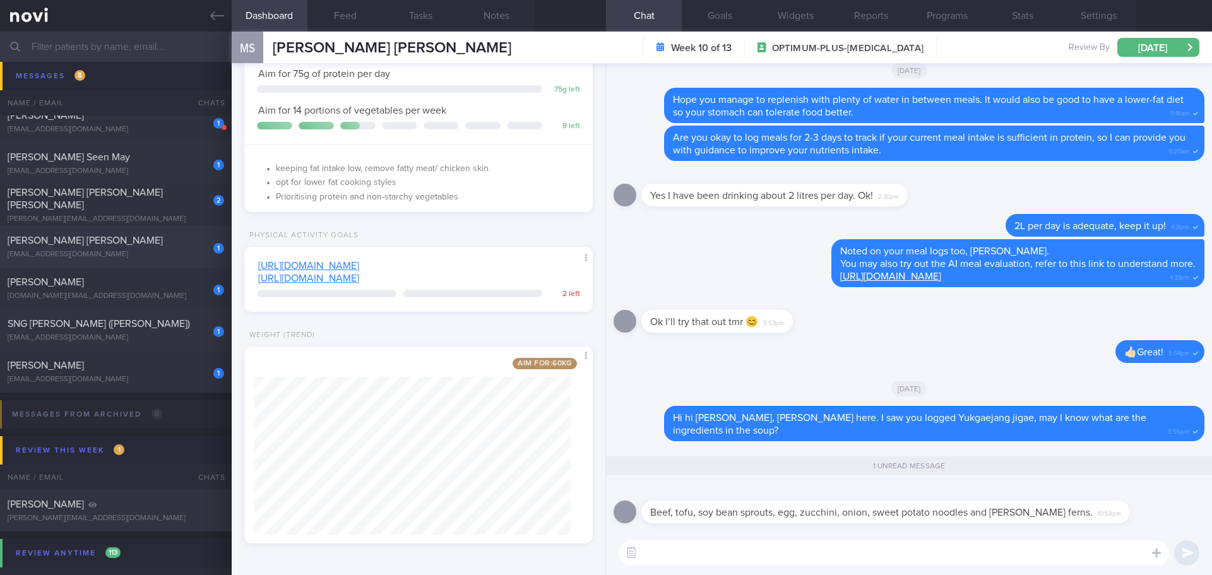
scroll to position [274, 0]
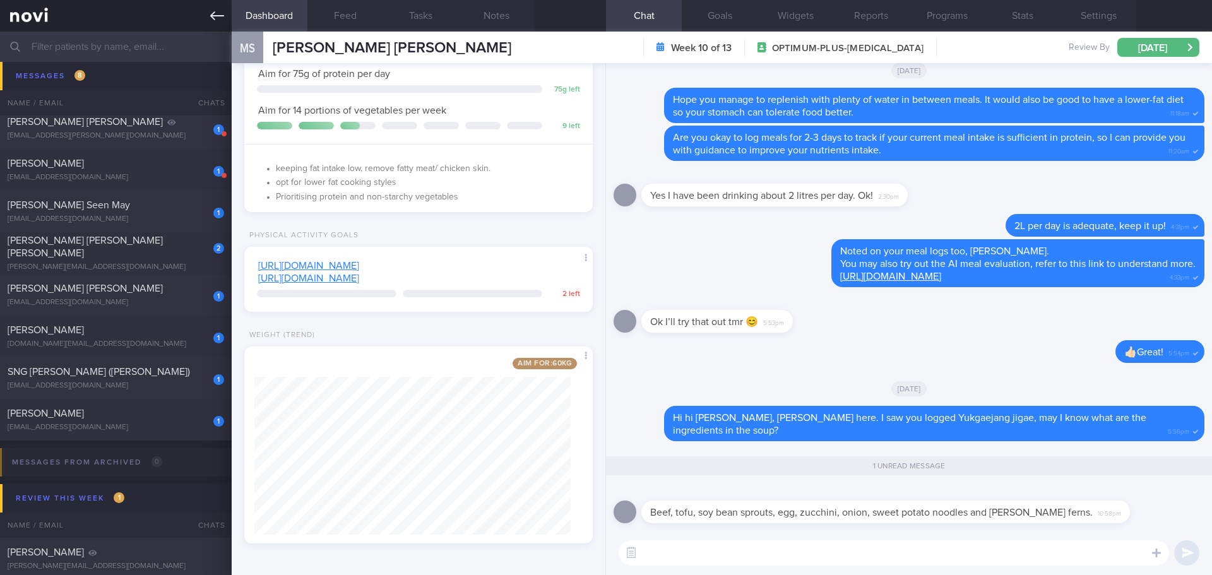
click at [210, 16] on icon at bounding box center [217, 16] width 14 height 14
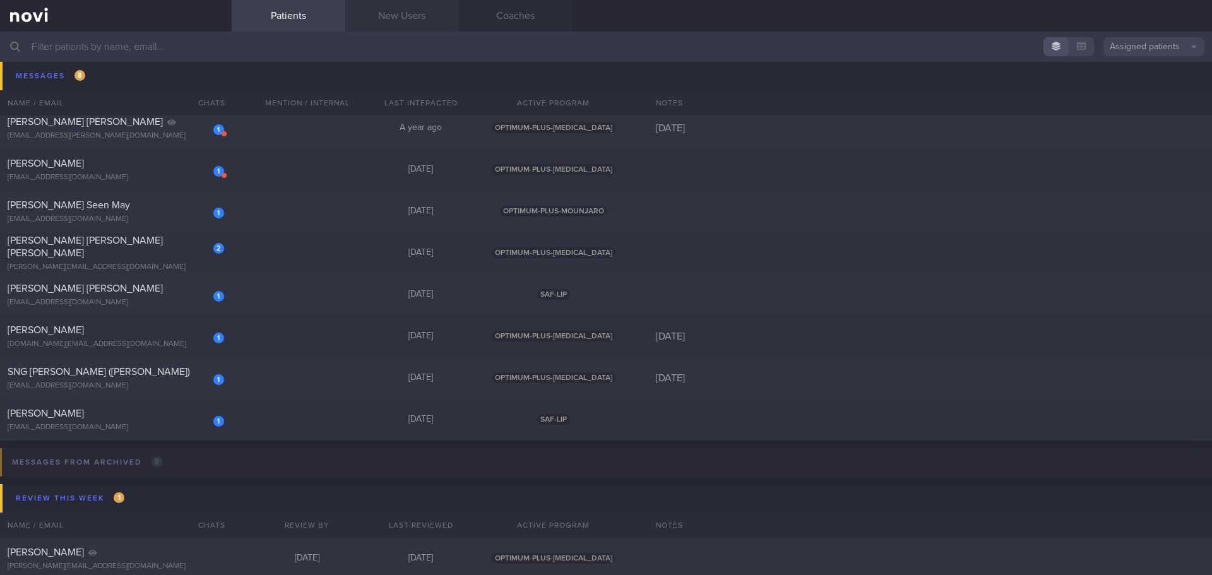
click at [430, 15] on link "New Users" at bounding box center [402, 16] width 114 height 32
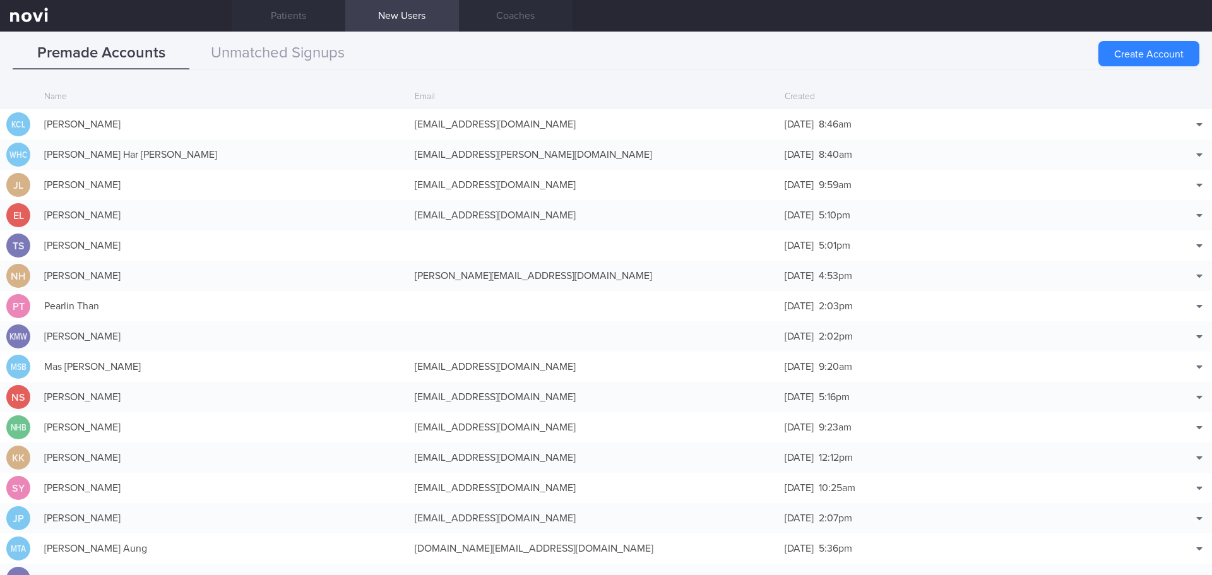
drag, startPoint x: 1175, startPoint y: 47, endPoint x: 735, endPoint y: 26, distance: 441.1
click at [1175, 47] on button "Create Account" at bounding box center [1148, 53] width 101 height 25
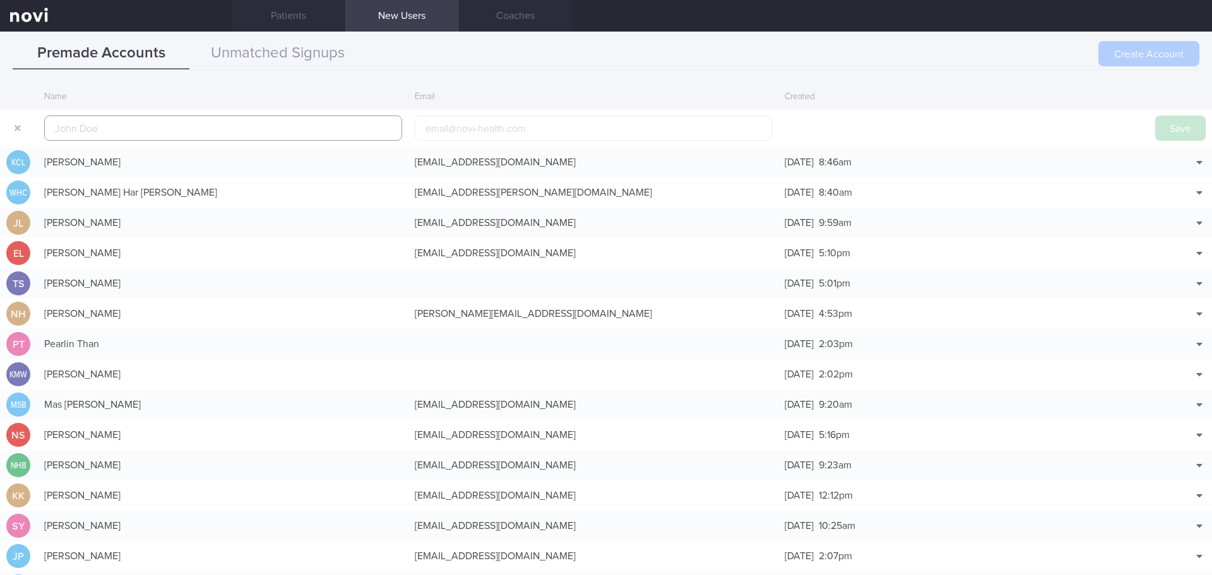
scroll to position [30, 0]
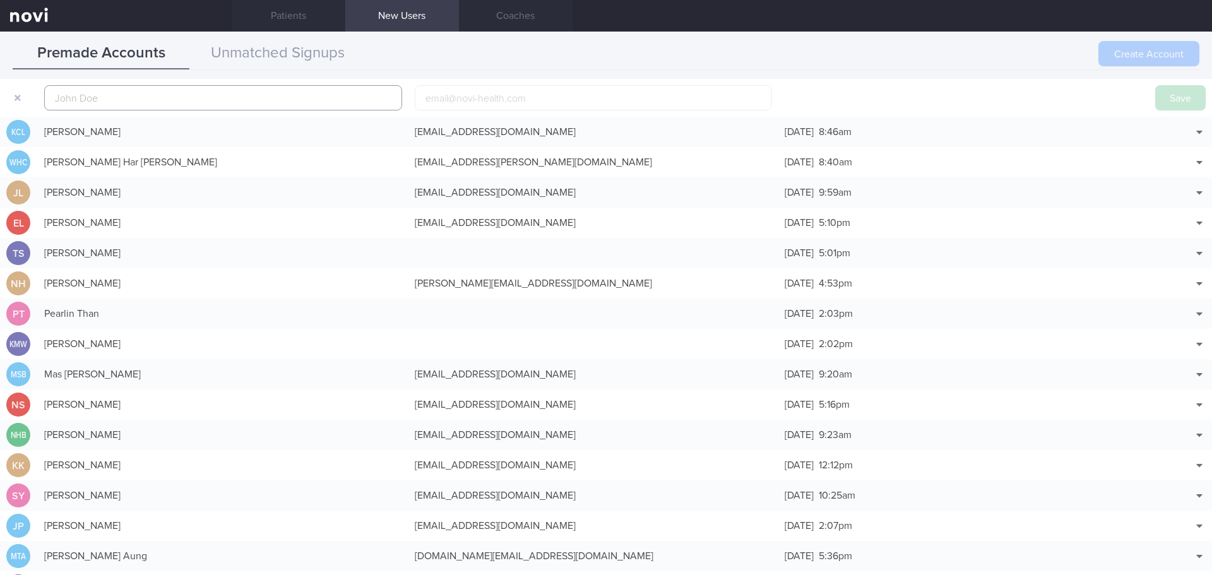
click at [155, 102] on input "text" at bounding box center [223, 97] width 358 height 25
paste input "[PERSON_NAME]"
type input "[PERSON_NAME]"
click at [1168, 98] on button "Save" at bounding box center [1180, 97] width 51 height 25
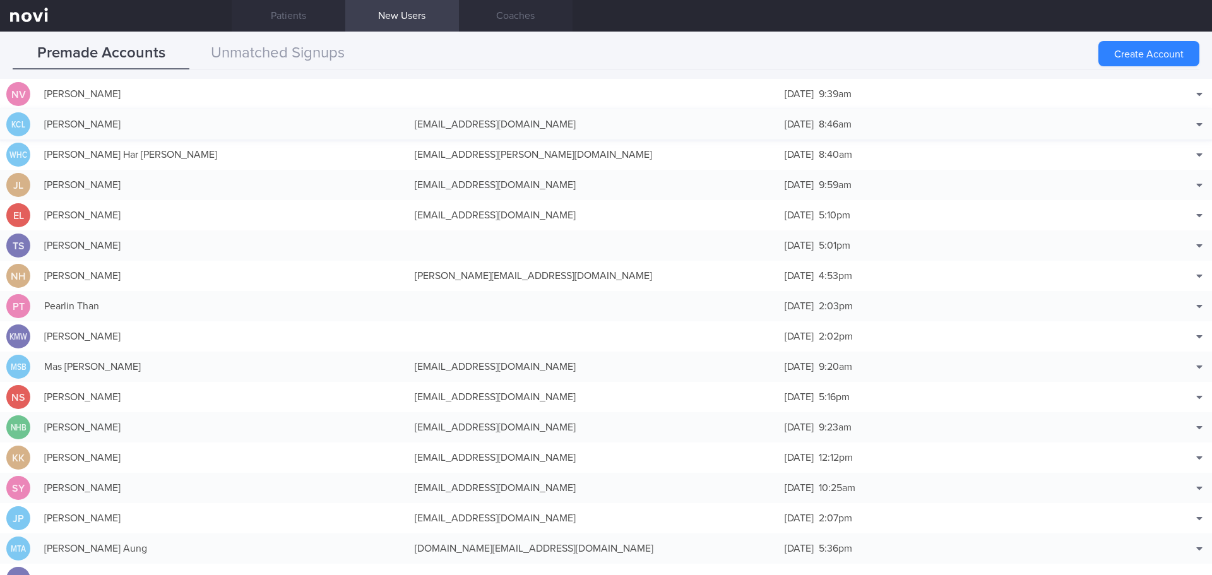
click at [1163, 135] on button "Edit" at bounding box center [1167, 137] width 83 height 19
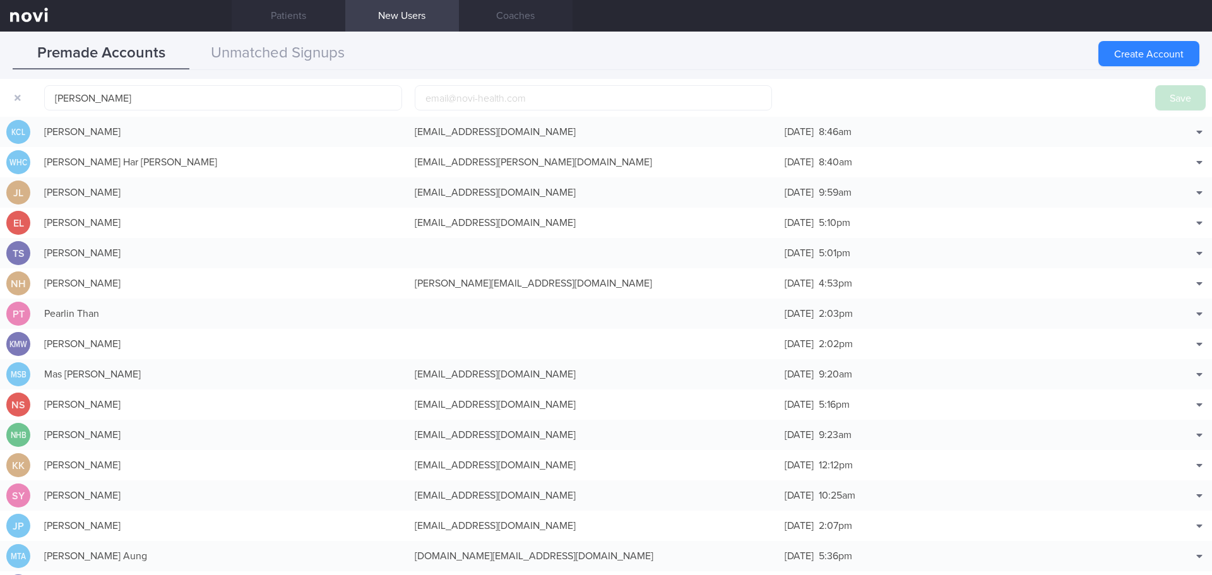
drag, startPoint x: 178, startPoint y: 102, endPoint x: -83, endPoint y: 107, distance: 261.4
click at [0, 107] on html "You are offline! Some functionality will be unavailable Patients New Users Coac…" at bounding box center [606, 287] width 1212 height 575
type input "[PERSON_NAME] [PERSON_NAME]"
click at [474, 94] on input "email" at bounding box center [594, 97] width 358 height 25
paste input "[EMAIL_ADDRESS][DOMAIN_NAME]"
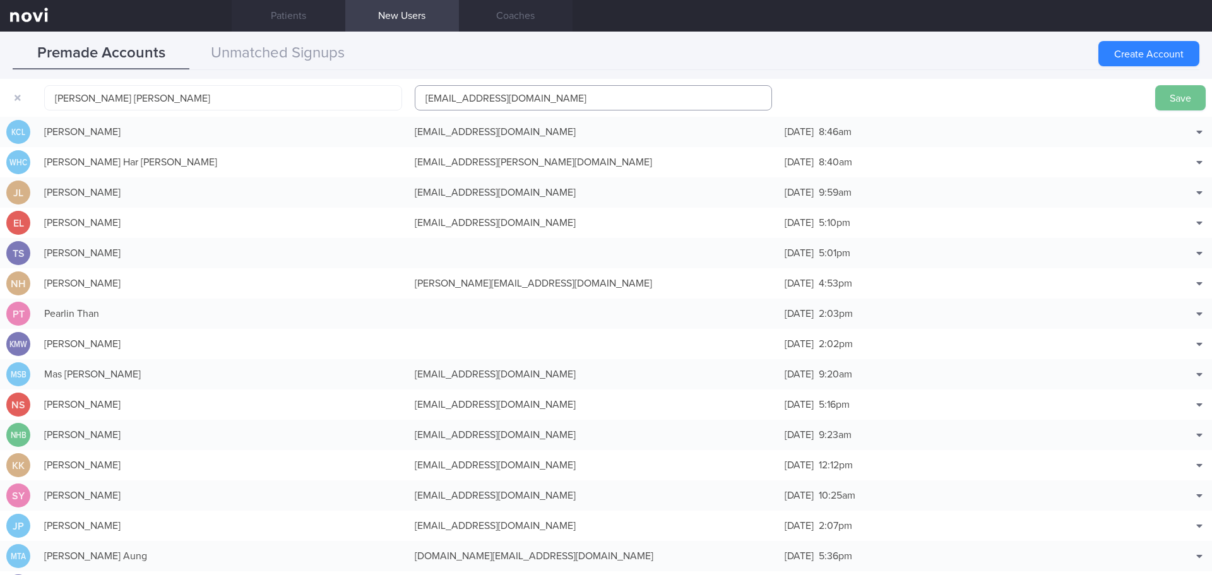
type input "[EMAIL_ADDRESS][DOMAIN_NAME]"
click at [1169, 92] on button "Save" at bounding box center [1180, 97] width 51 height 25
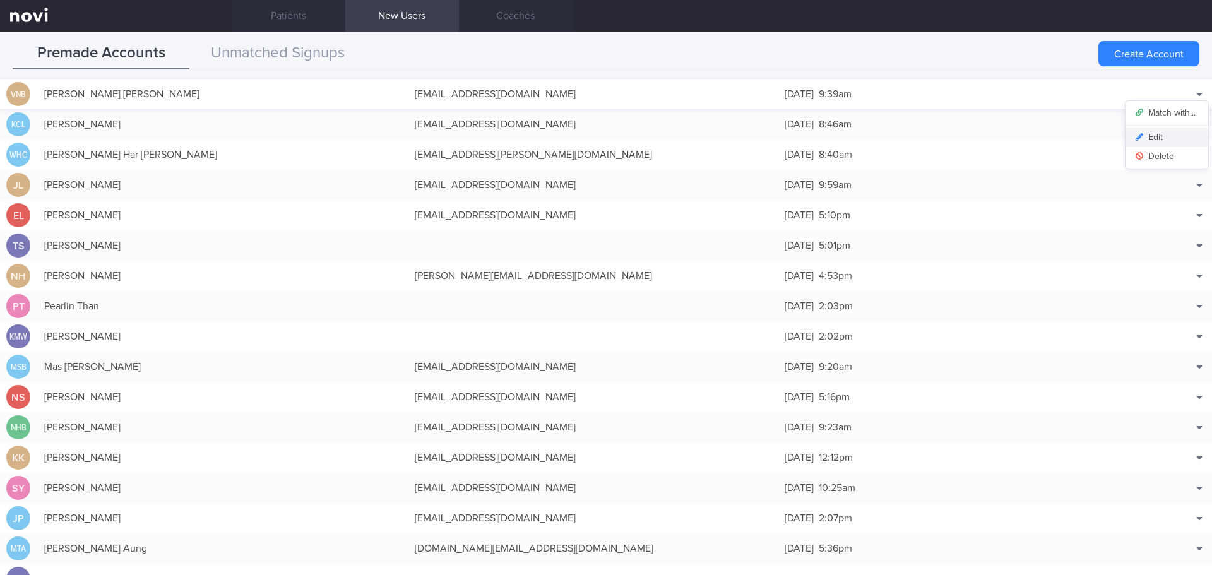
click at [1159, 134] on button "Edit" at bounding box center [1167, 137] width 83 height 19
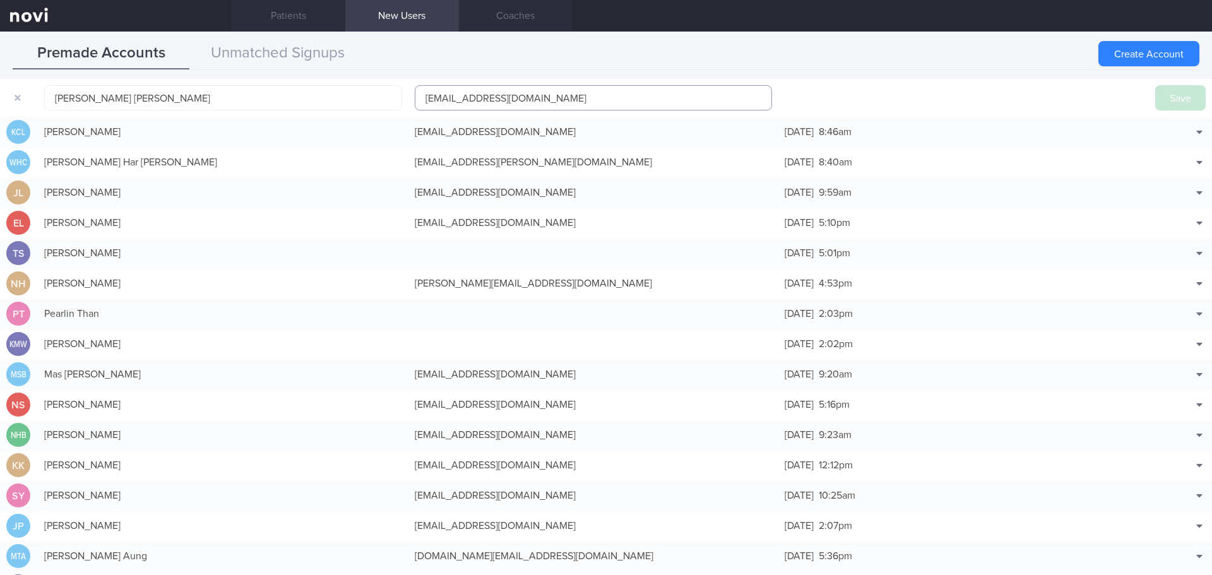
click at [457, 100] on input "[EMAIL_ADDRESS][DOMAIN_NAME]" at bounding box center [594, 97] width 358 height 25
type input "[EMAIL_ADDRESS][DOMAIN_NAME]"
click at [1157, 94] on button "Save" at bounding box center [1180, 97] width 51 height 25
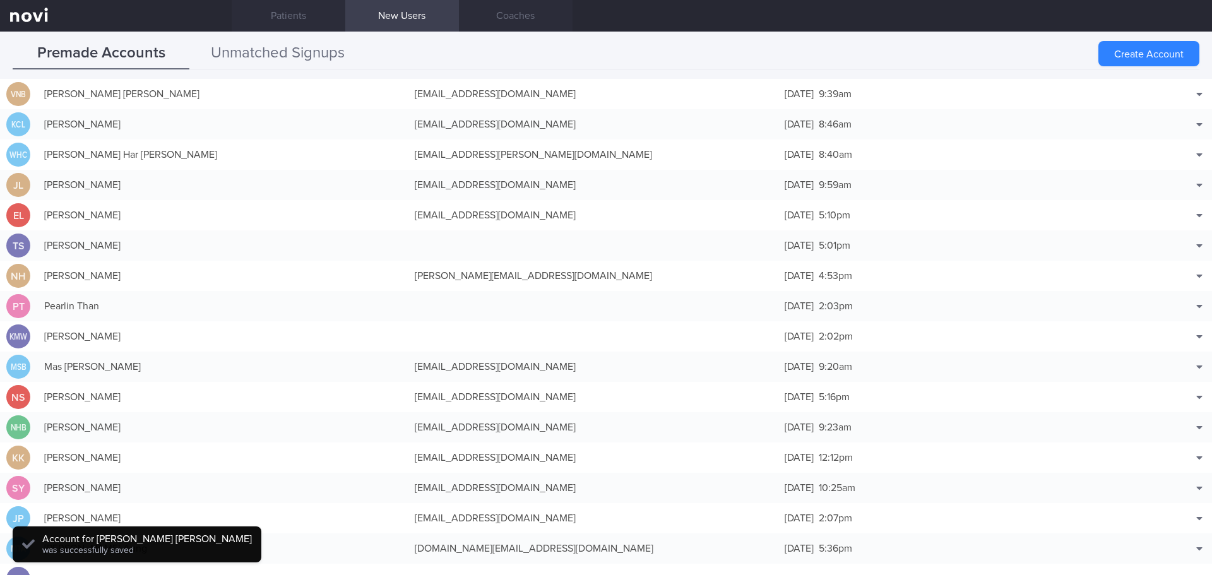
click at [317, 51] on button "Unmatched Signups" at bounding box center [277, 54] width 177 height 32
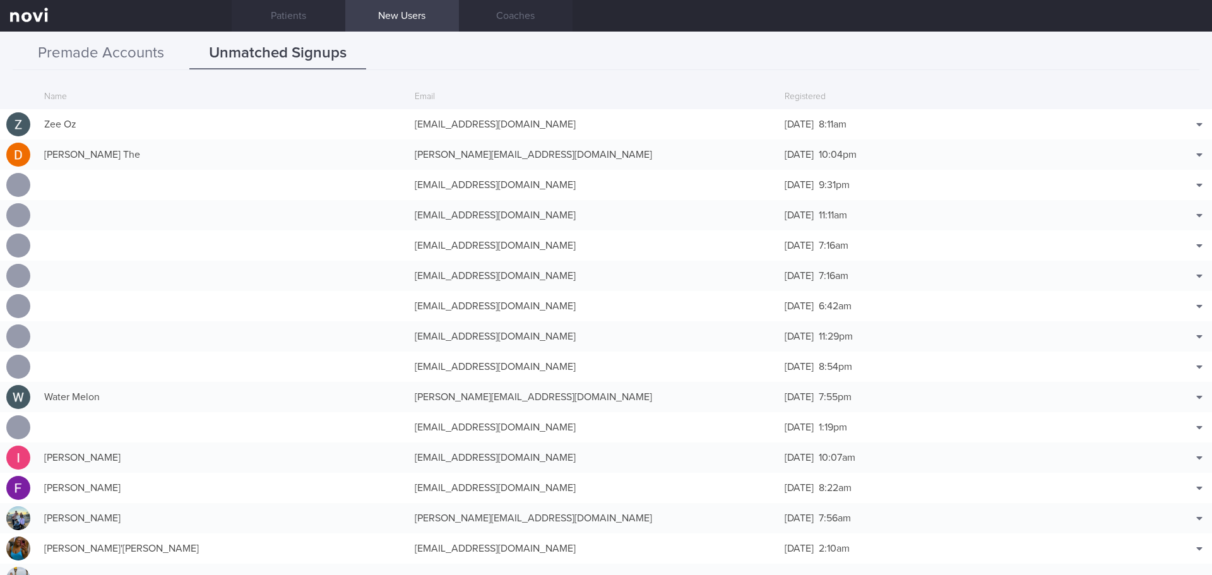
click at [140, 55] on button "Premade Accounts" at bounding box center [101, 54] width 177 height 32
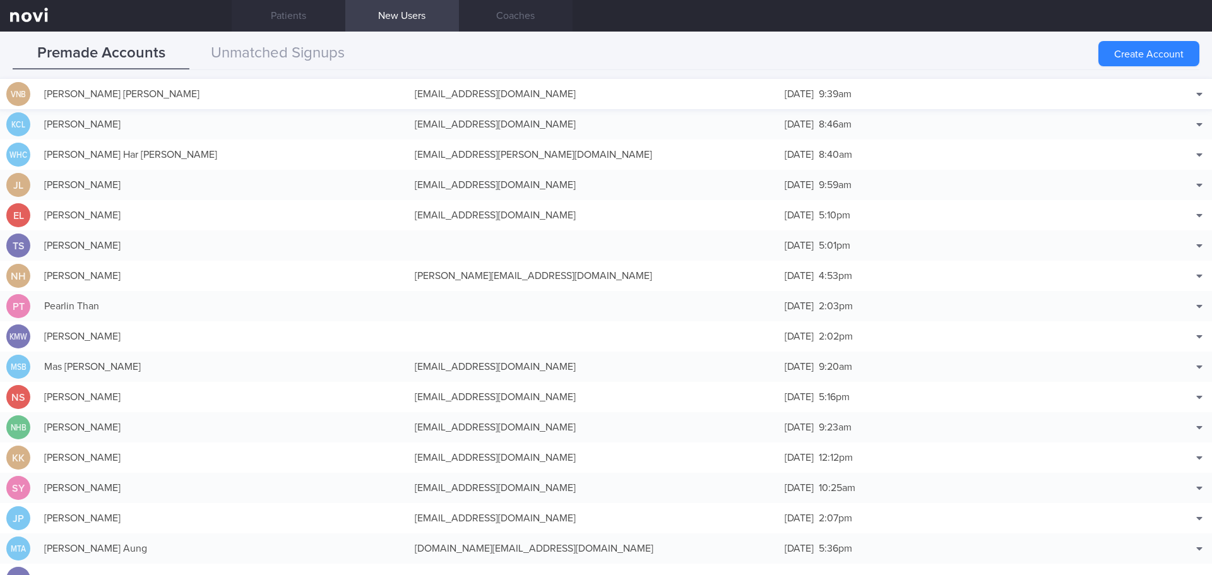
click at [436, 99] on div "[EMAIL_ADDRESS][DOMAIN_NAME]" at bounding box center [593, 93] width 371 height 25
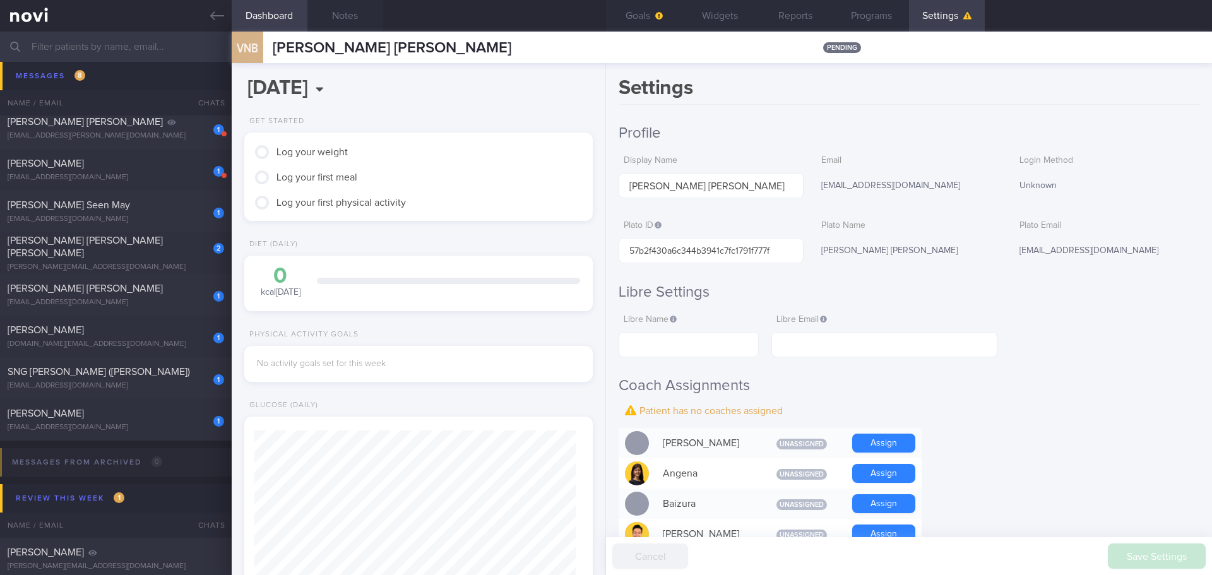
scroll to position [160, 322]
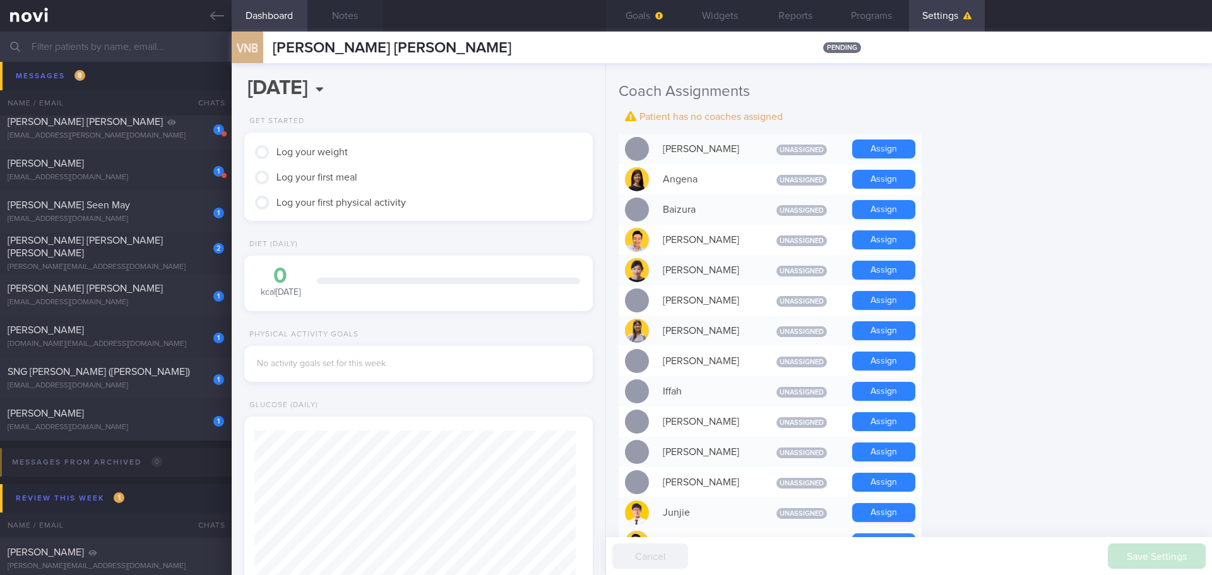
scroll to position [316, 0]
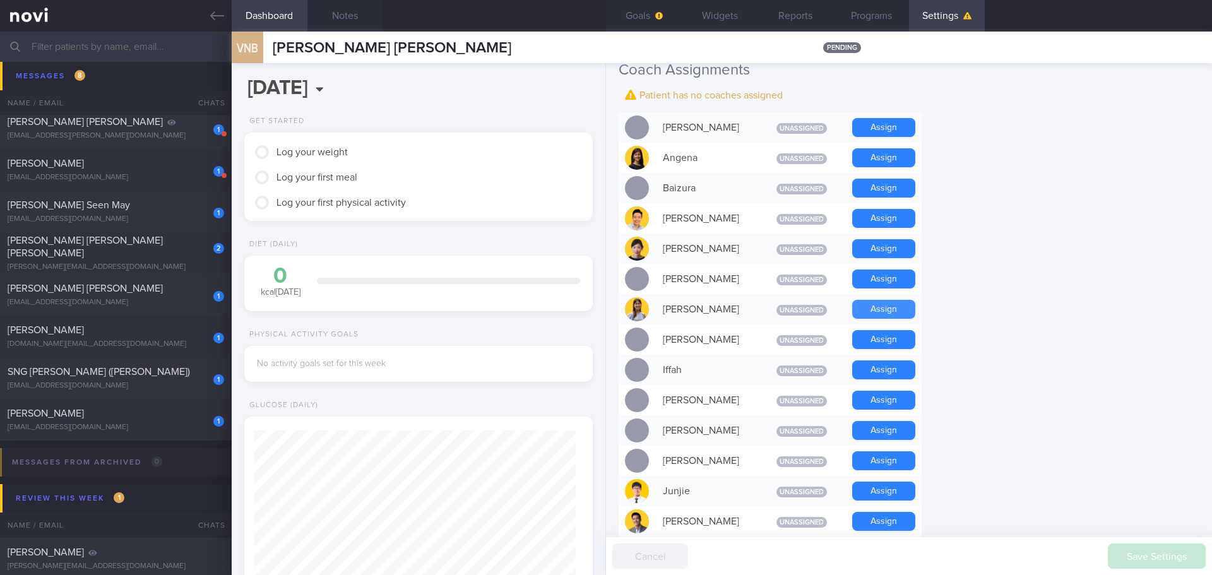
click at [874, 311] on button "Assign" at bounding box center [883, 309] width 63 height 19
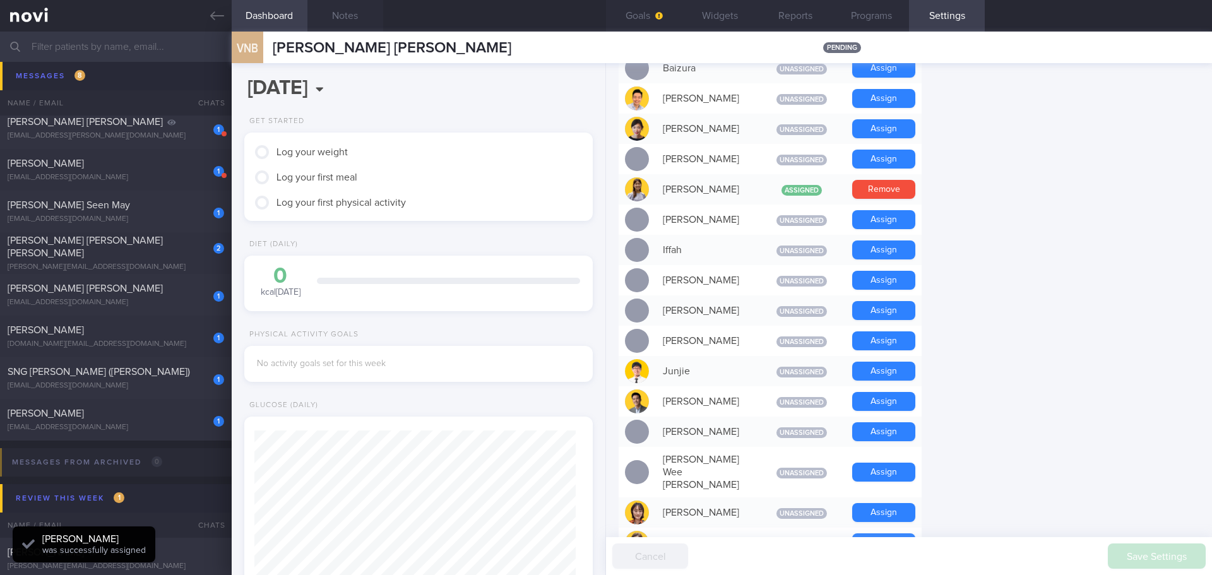
scroll to position [442, 0]
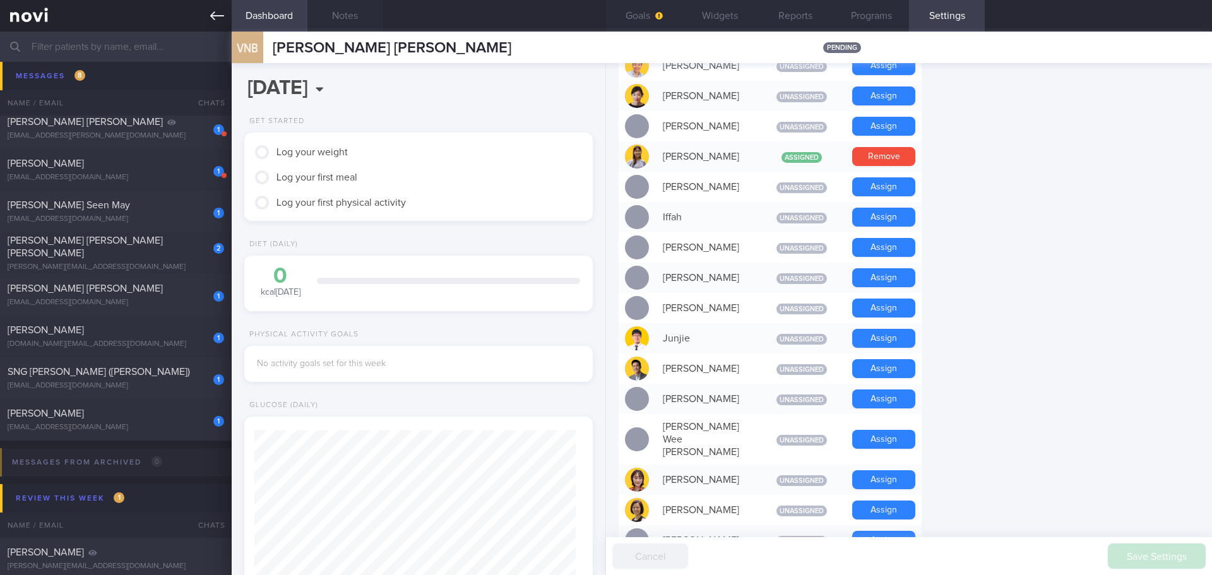
click at [212, 12] on icon at bounding box center [217, 16] width 14 height 14
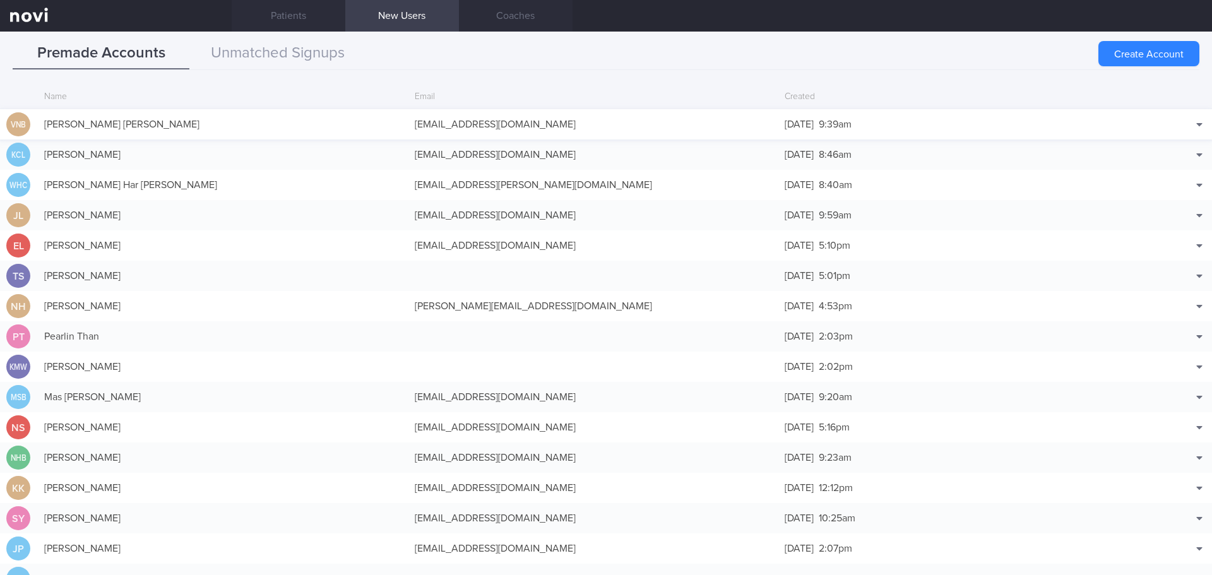
click at [217, 122] on div "[PERSON_NAME] [PERSON_NAME]" at bounding box center [223, 124] width 371 height 25
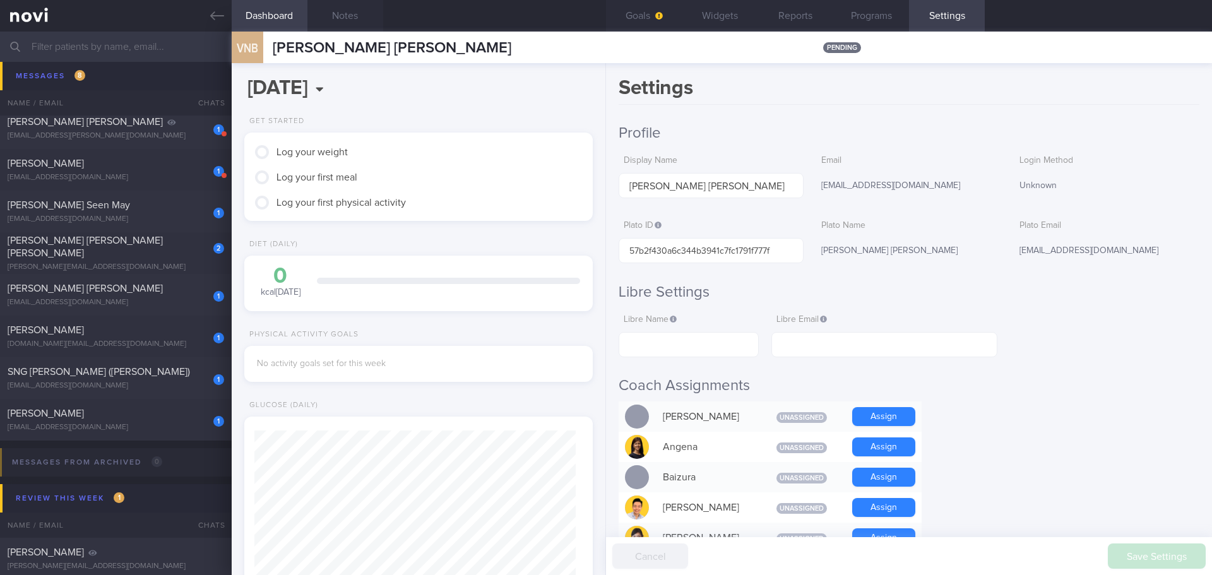
scroll to position [158, 317]
click at [816, 124] on h2 "Profile" at bounding box center [909, 133] width 581 height 19
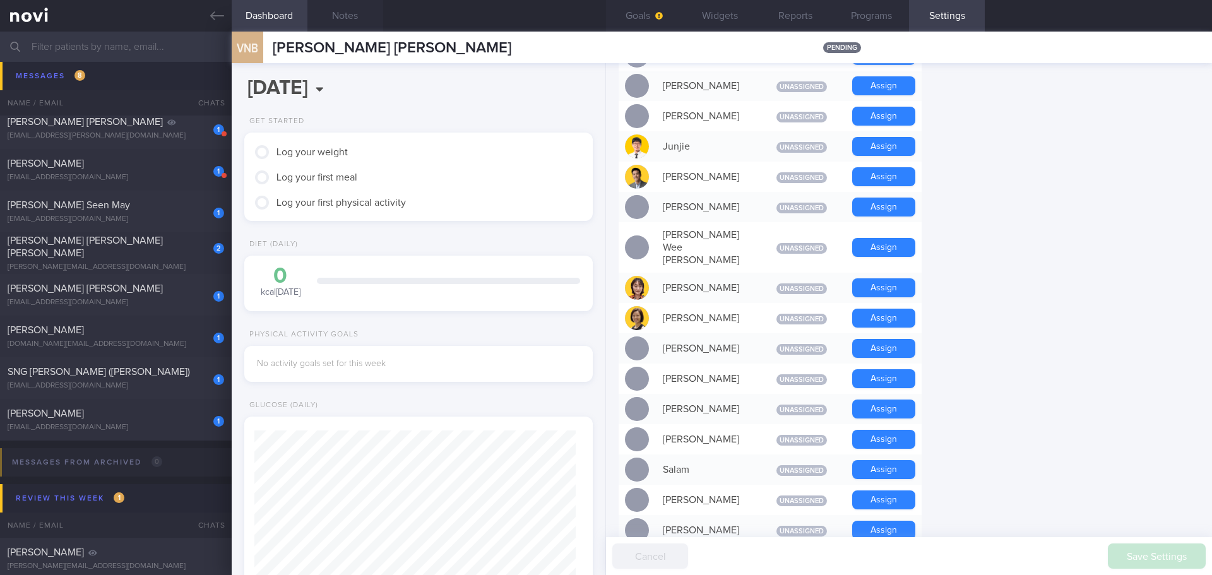
scroll to position [568, 0]
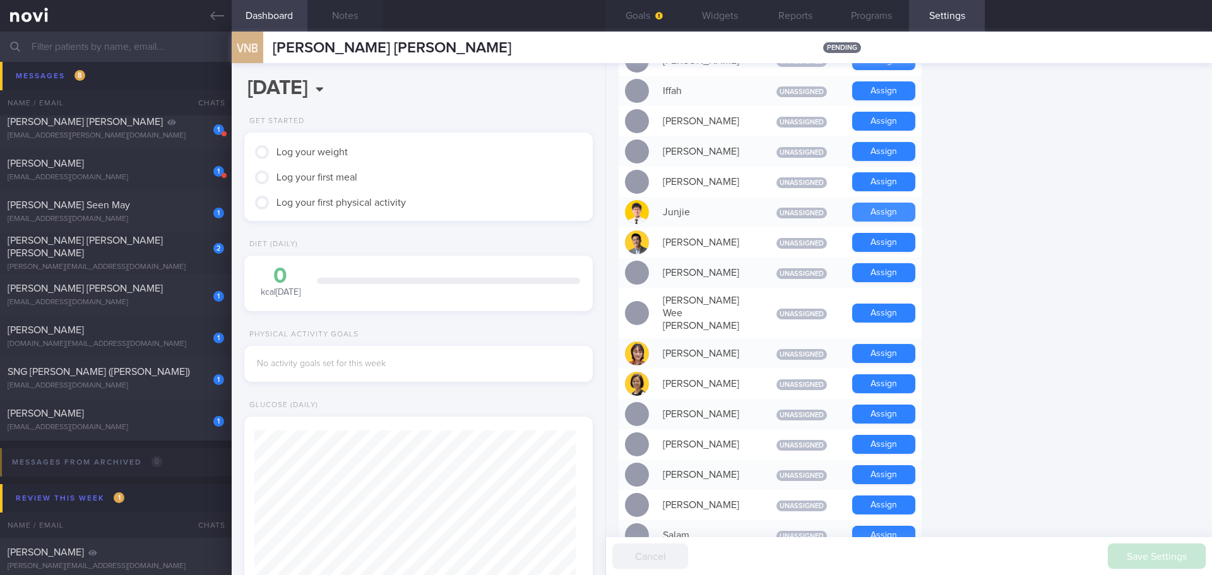
click at [881, 205] on button "Assign" at bounding box center [883, 212] width 63 height 19
click at [1024, 262] on form "Profile Display Name VINAS NEIL BRYAN CANLAS Email nbvinas1@gmail.com Login Met…" at bounding box center [909, 198] width 581 height 1285
click at [619, 12] on button "Goals" at bounding box center [644, 16] width 76 height 32
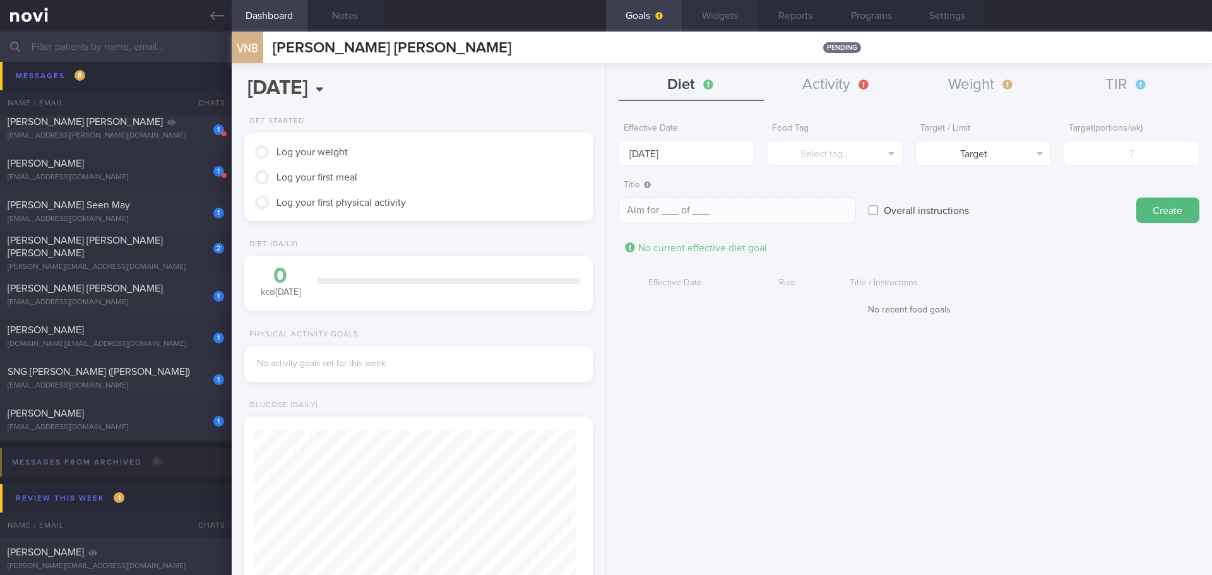
click at [722, 15] on button "Widgets" at bounding box center [720, 16] width 76 height 32
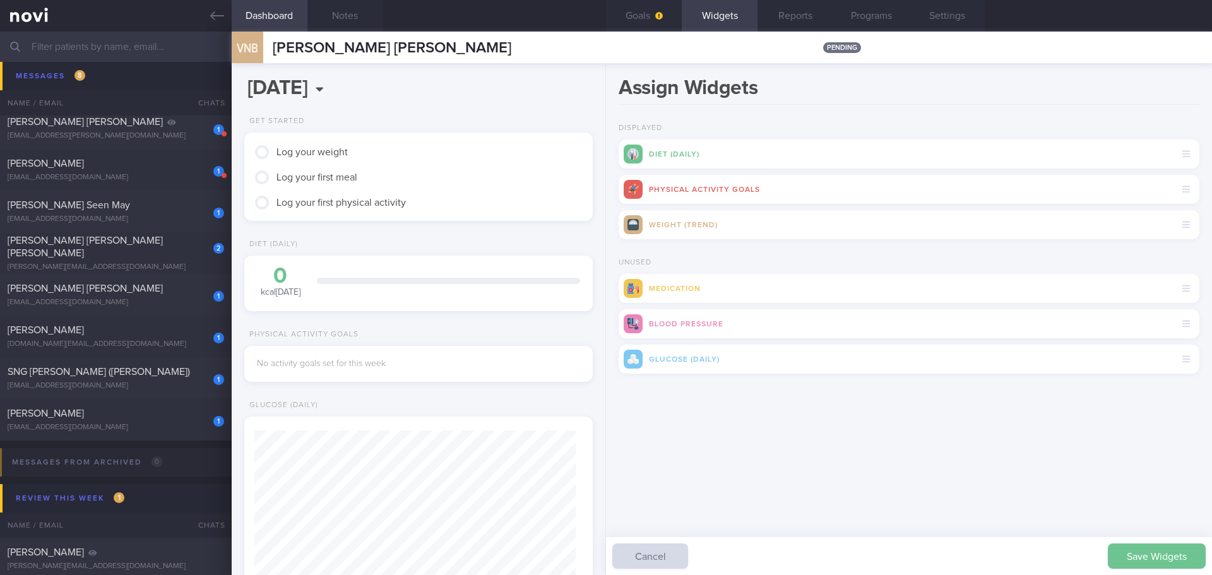
click at [1167, 550] on button "Save Widgets" at bounding box center [1157, 556] width 98 height 25
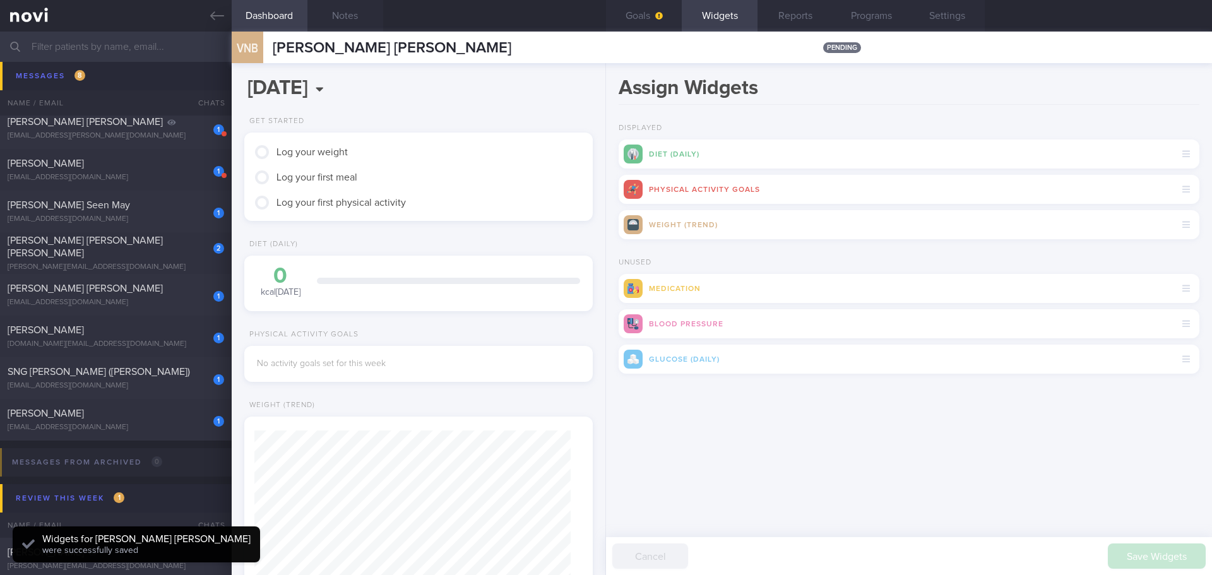
click at [1036, 497] on div "Assign Widgets Displayed Diet (Daily) Physical Activity Goals Weight (Trend) Un…" at bounding box center [909, 319] width 606 height 512
click at [621, 14] on button "Goals" at bounding box center [644, 16] width 76 height 32
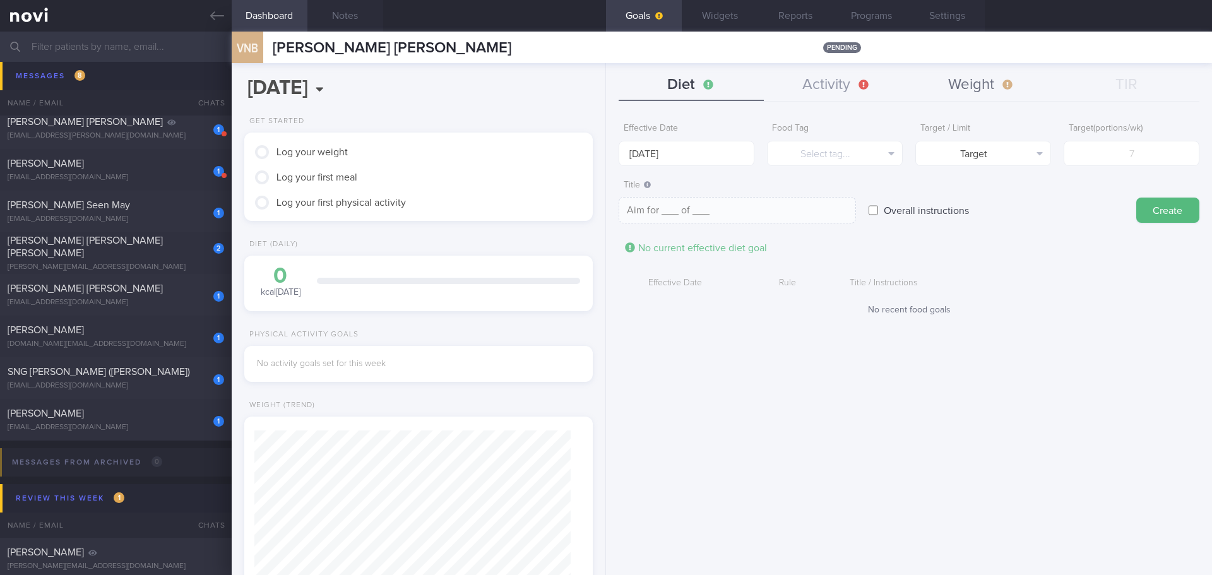
click at [931, 88] on button "Weight" at bounding box center [981, 85] width 145 height 32
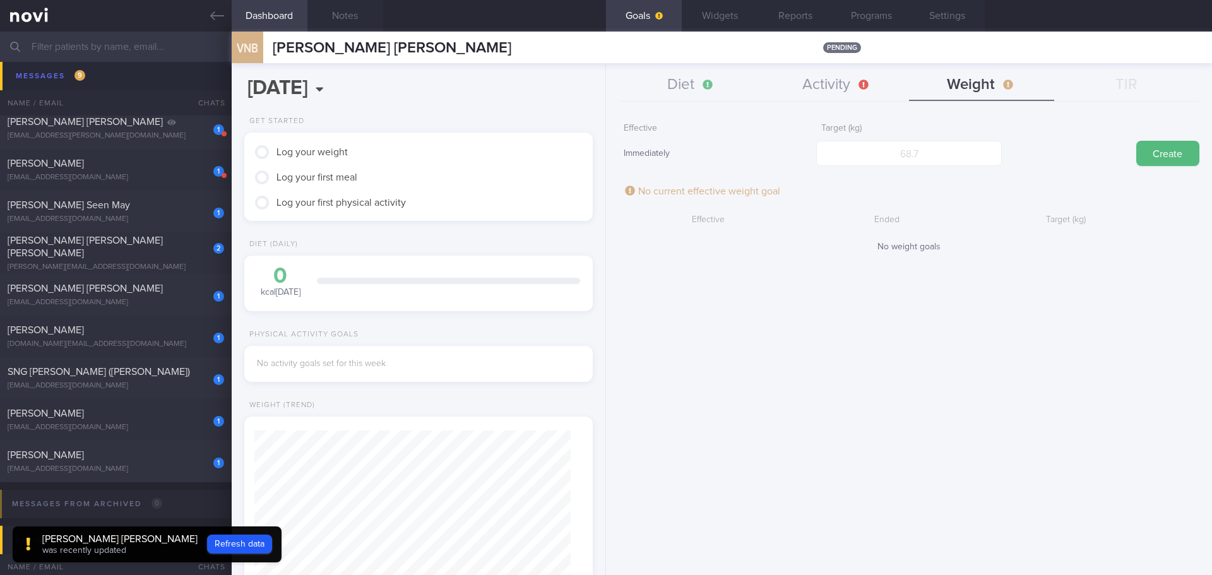
drag, startPoint x: 783, startPoint y: 371, endPoint x: 684, endPoint y: 136, distance: 254.3
click at [783, 369] on div "Effective Immediately Target (kg) Create No current effective weight goal Effec…" at bounding box center [909, 341] width 606 height 468
click at [671, 86] on button "Diet" at bounding box center [691, 85] width 145 height 32
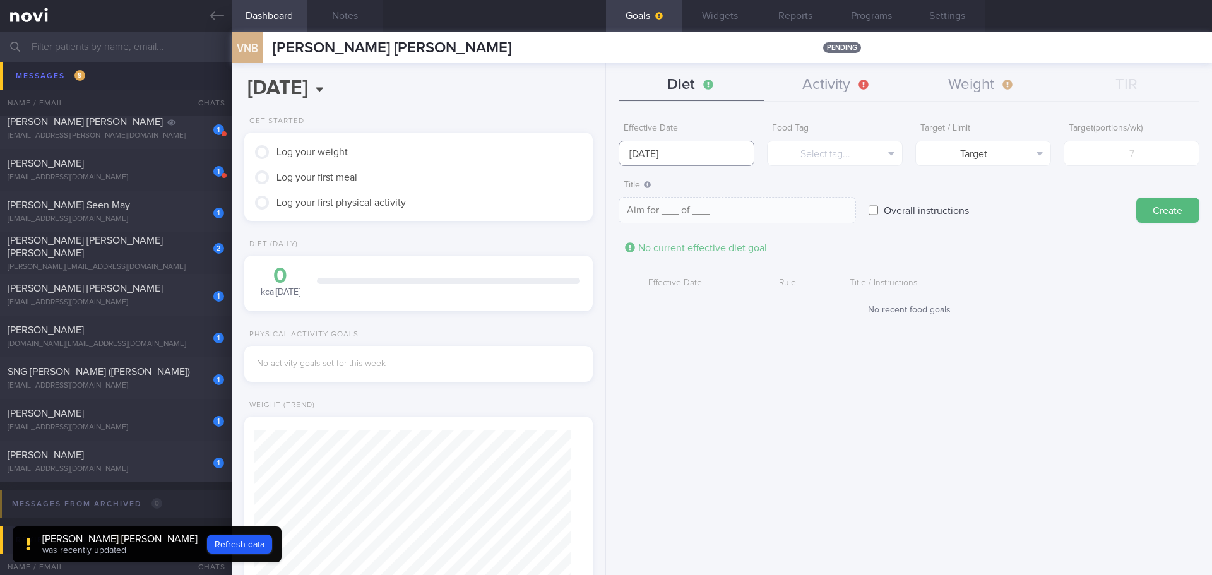
click at [673, 162] on body "You are offline! Some functionality will be unavailable Patients New Users Coac…" at bounding box center [606, 287] width 1212 height 575
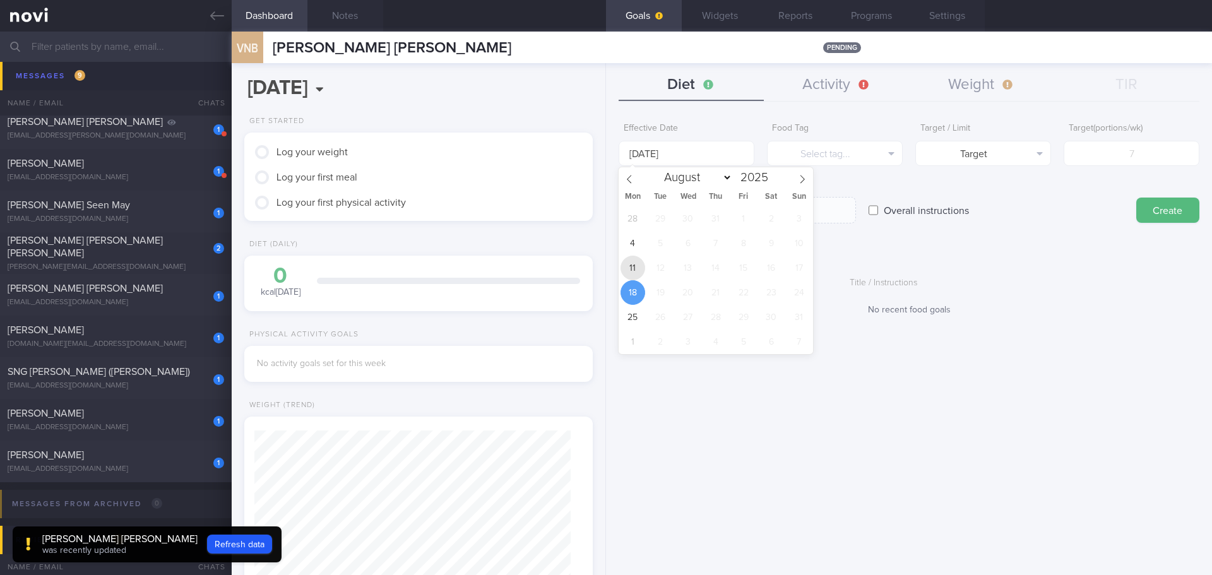
click at [636, 274] on span "11" at bounding box center [633, 268] width 25 height 25
type input "[DATE]"
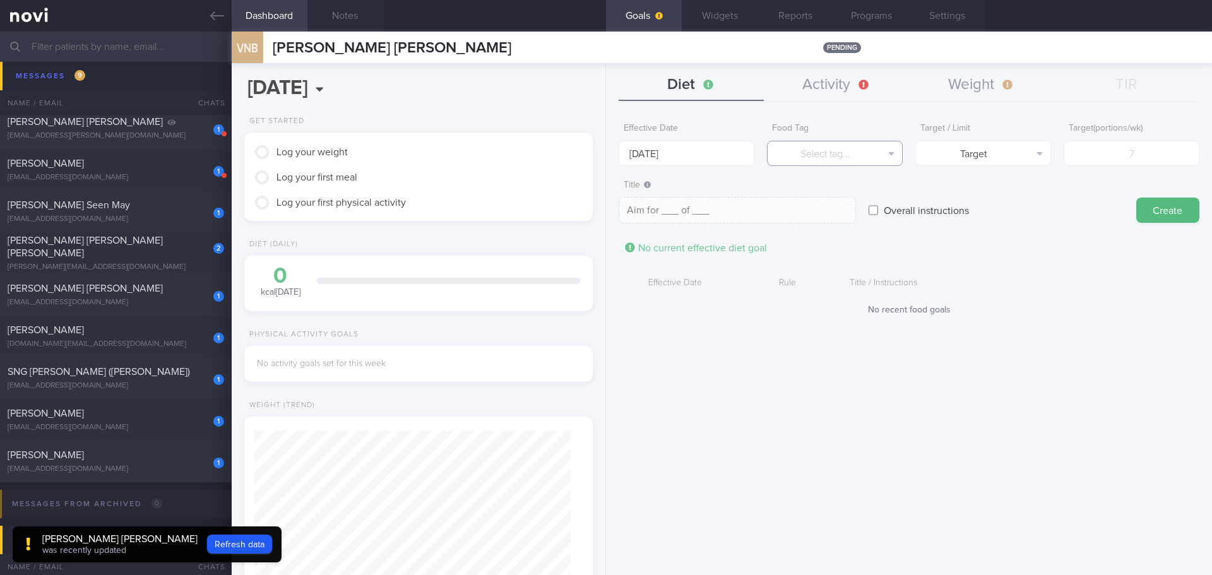
click at [845, 158] on button "Select tag..." at bounding box center [835, 153] width 136 height 25
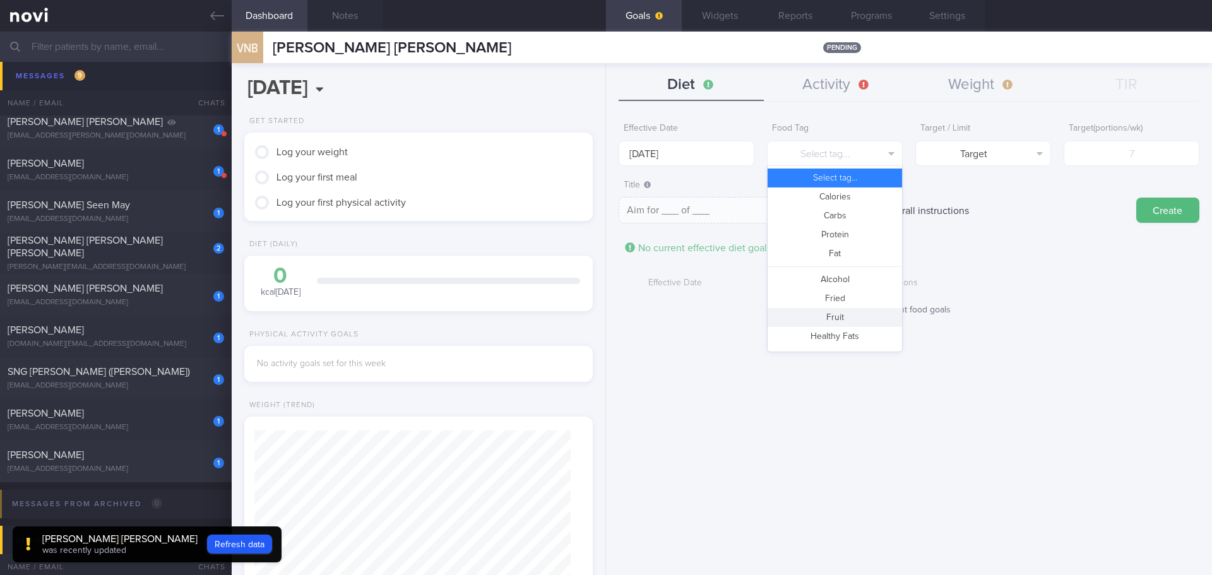
drag, startPoint x: 841, startPoint y: 314, endPoint x: 1035, endPoint y: 198, distance: 226.8
click at [841, 314] on button "Fruit" at bounding box center [835, 317] width 134 height 19
type textarea "Aim for __ portions of fruits per week"
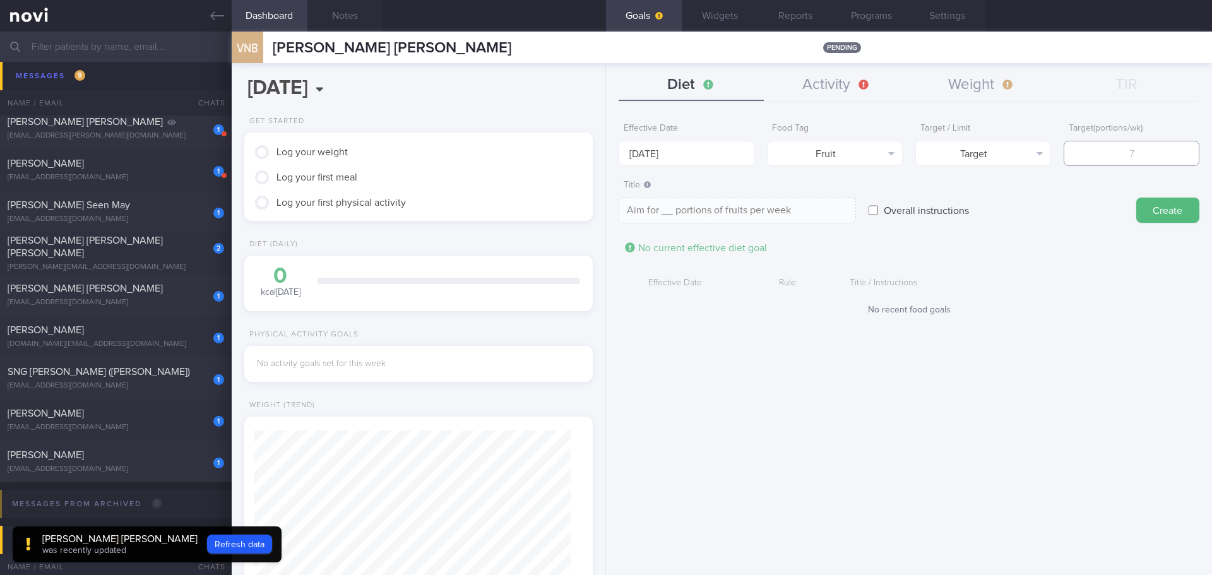
click at [1100, 163] on input "number" at bounding box center [1132, 153] width 136 height 25
type input "1"
type textarea "Aim for 1 portions of fruits per week"
type input "14"
type textarea "Aim for 14 portions of fruits per week"
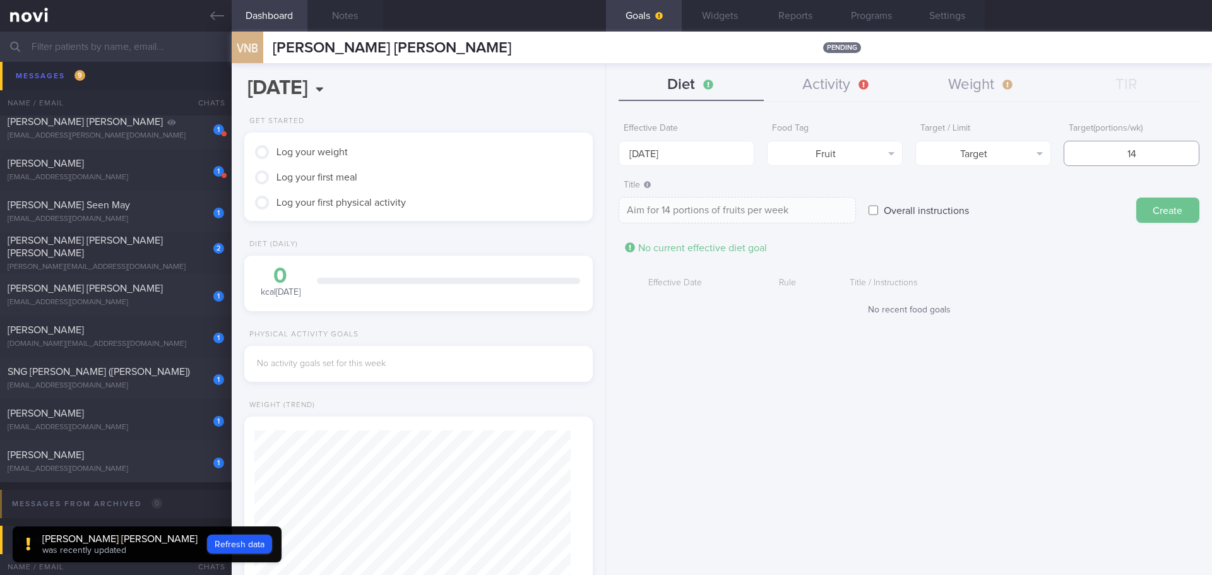
type input "14"
click at [1189, 202] on button "Create" at bounding box center [1167, 210] width 63 height 25
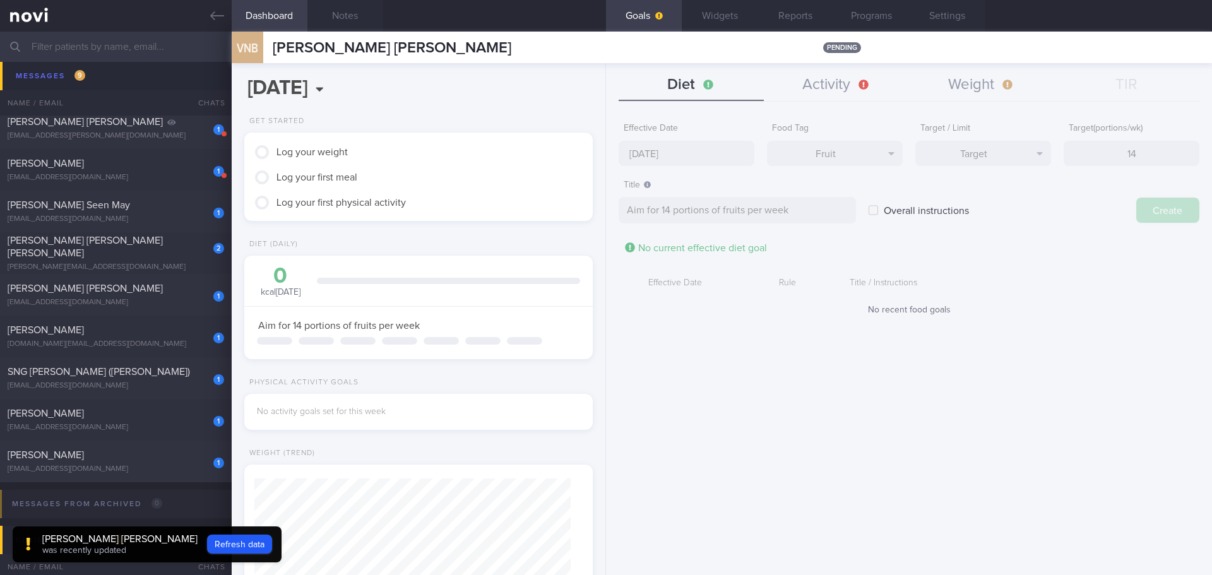
type input "18 Aug 2025"
type textarea "Aim for ___ of ___"
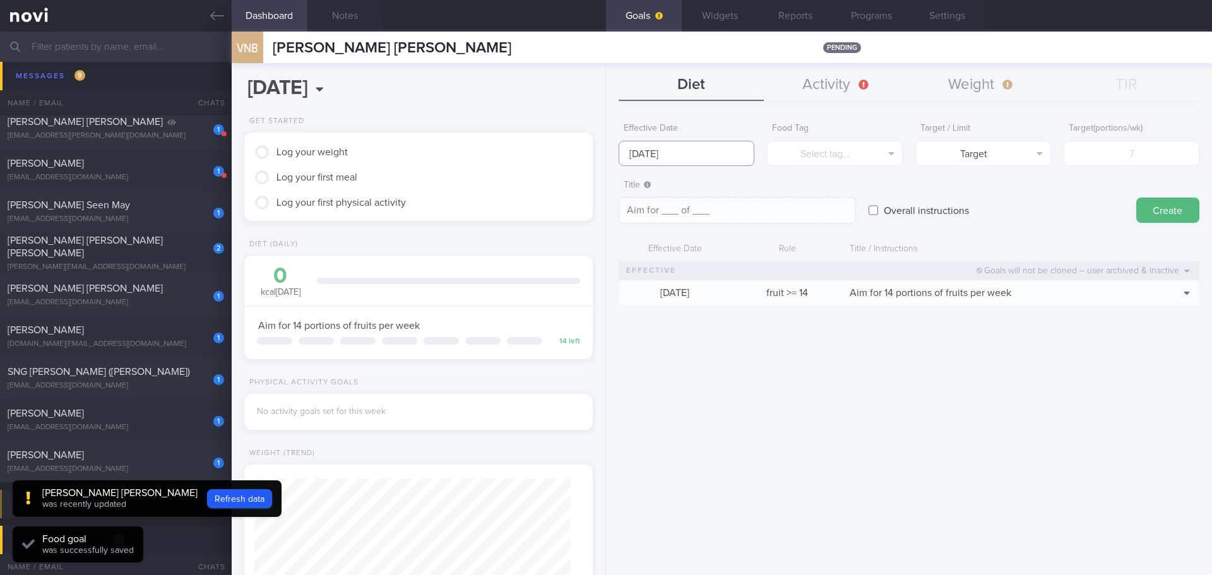
click at [687, 157] on body "You are offline! Some functionality will be unavailable Patients New Users Coac…" at bounding box center [606, 287] width 1212 height 575
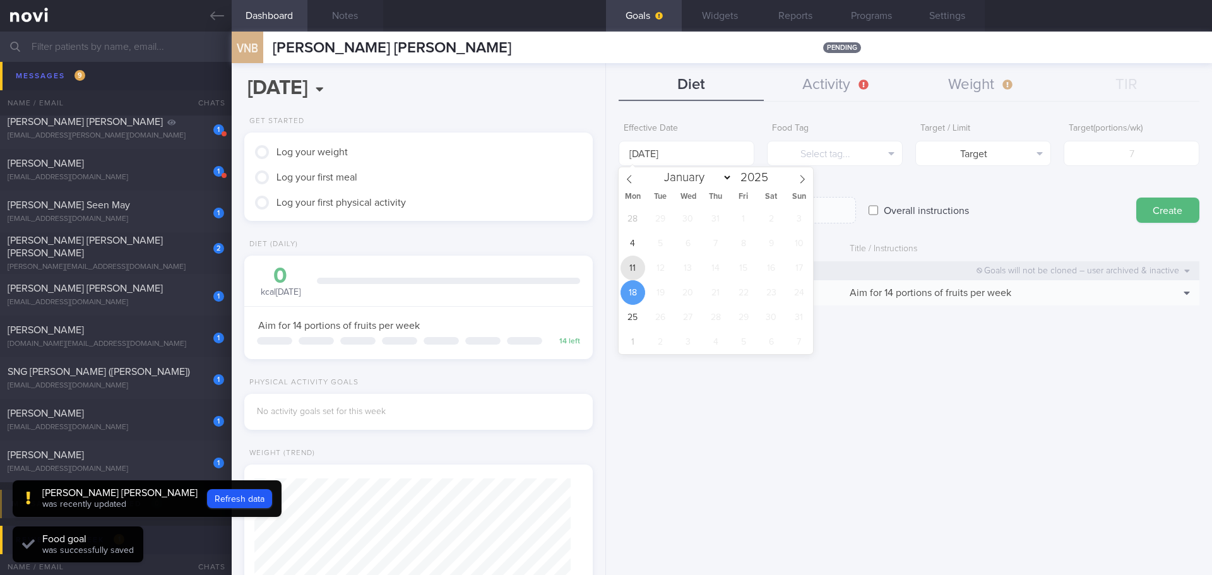
click at [633, 270] on span "11" at bounding box center [633, 268] width 25 height 25
type input "[DATE]"
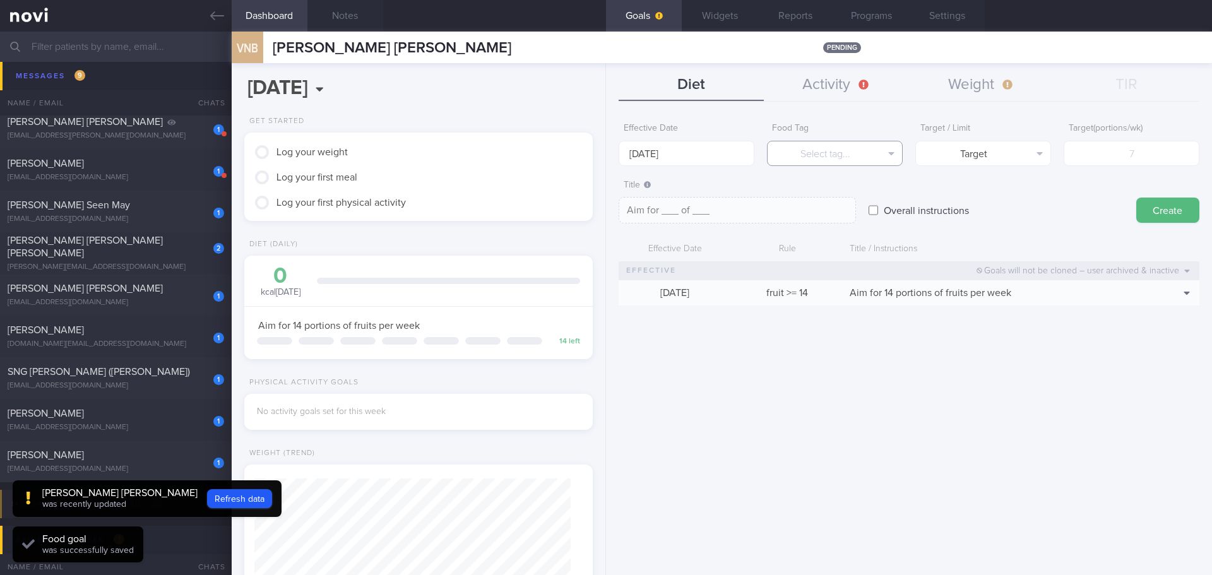
click at [820, 148] on button "Select tag..." at bounding box center [835, 153] width 136 height 25
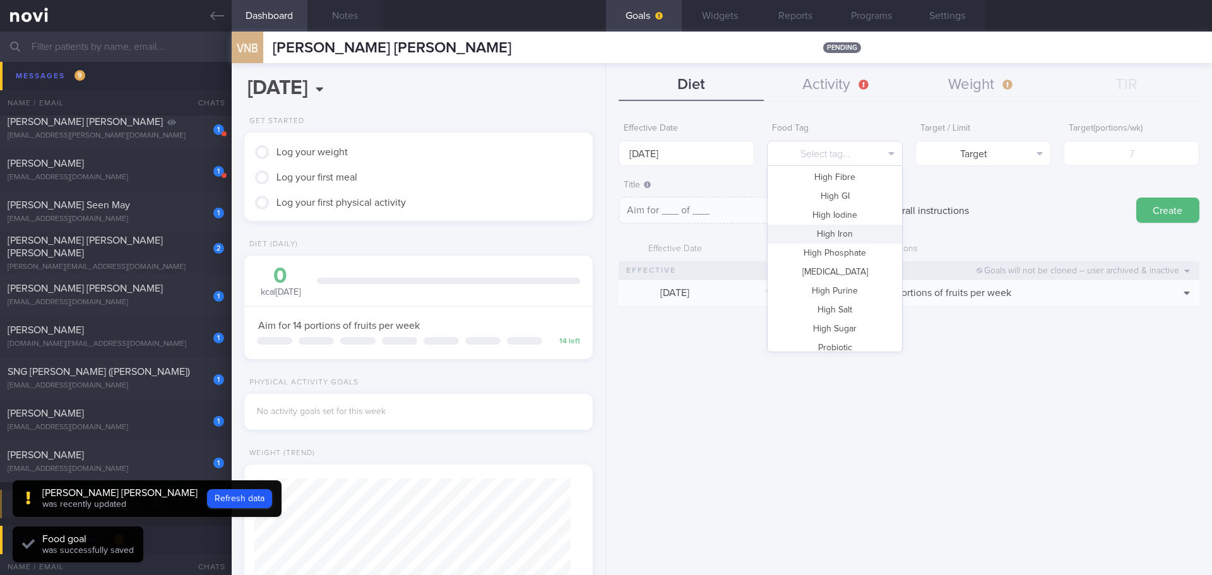
scroll to position [376, 0]
click at [823, 297] on button "Vegetable" at bounding box center [835, 301] width 134 height 19
type textarea "Aim for __ portions of vegetables per week"
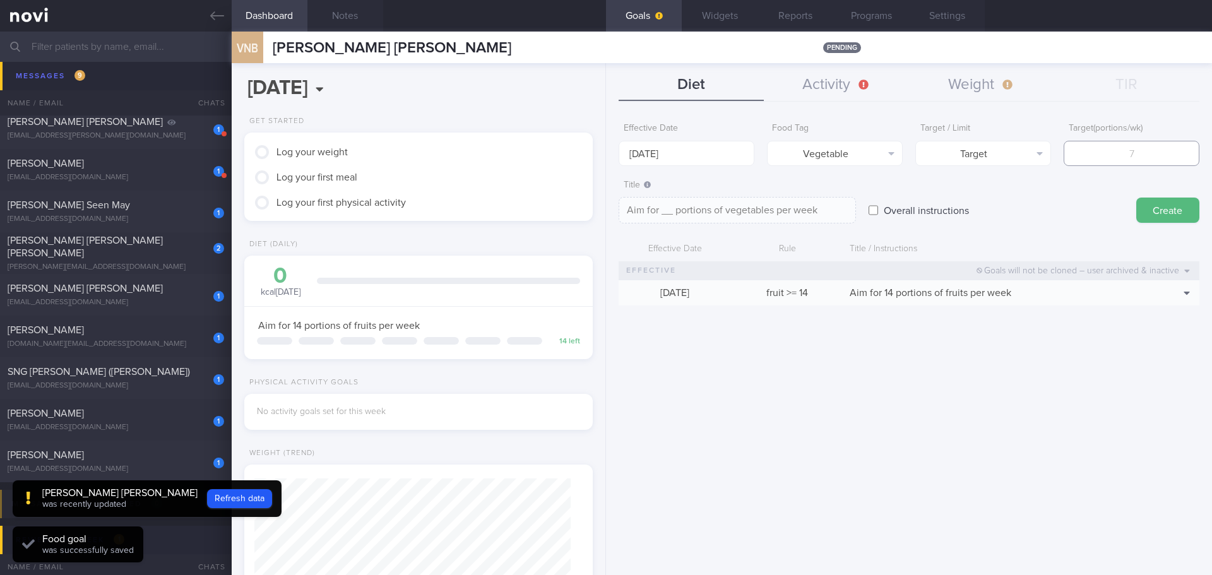
click at [1157, 160] on input "number" at bounding box center [1132, 153] width 136 height 25
type input "14"
type textarea "Aim for 14 portions of vegetables per week"
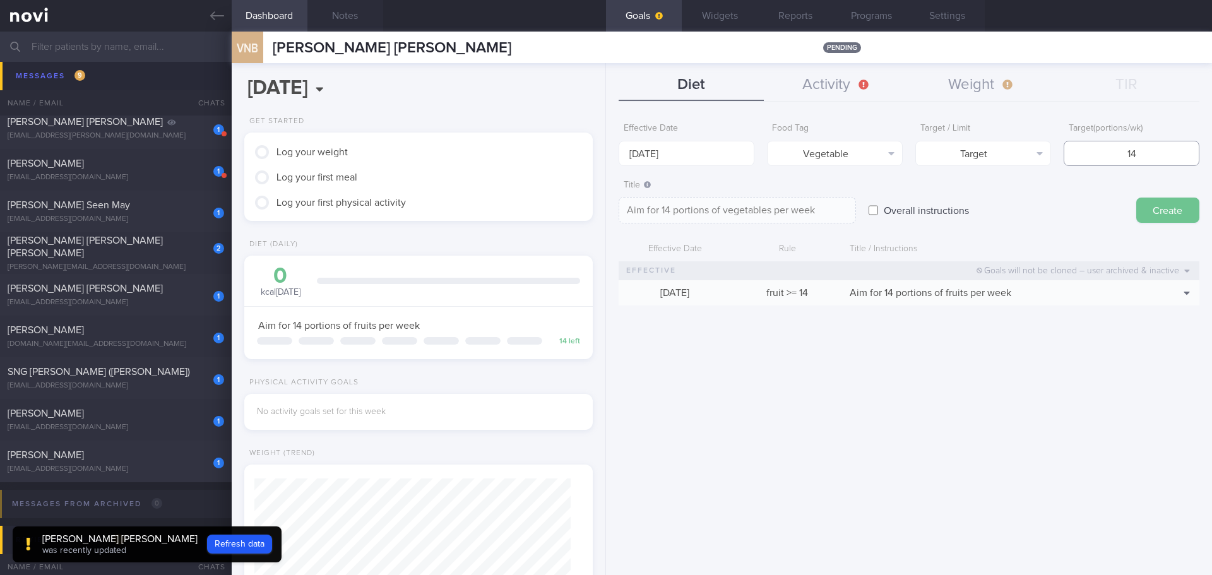
type input "14"
click at [1165, 206] on button "Create" at bounding box center [1167, 210] width 63 height 25
type input "18 Aug 2025"
type textarea "Aim for ___ of ___"
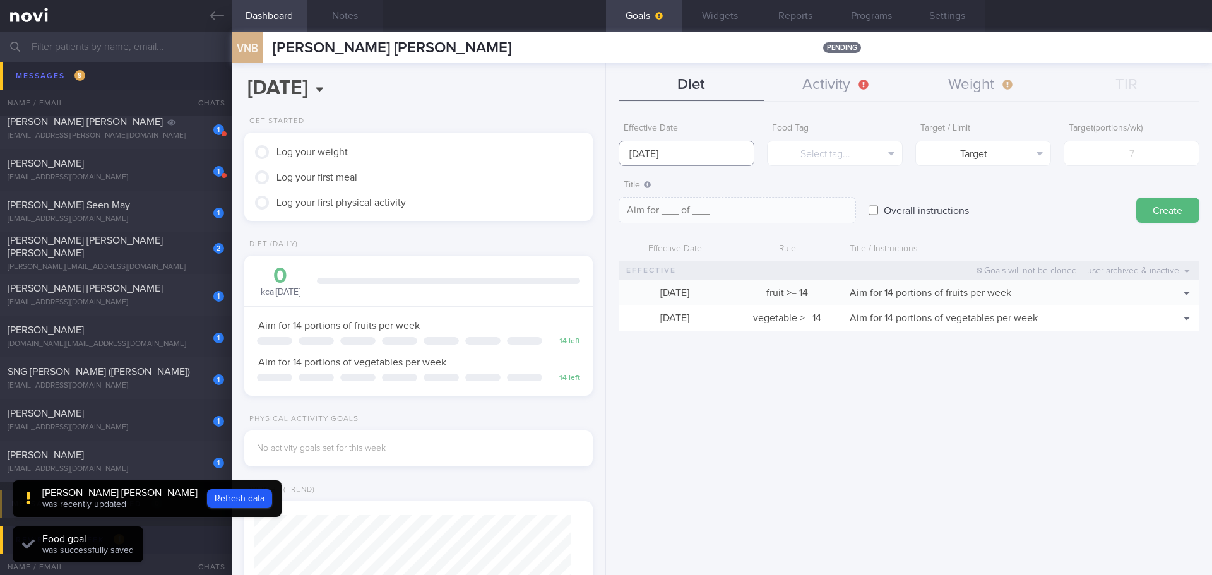
click at [676, 154] on input "18 Aug 2025" at bounding box center [687, 153] width 136 height 25
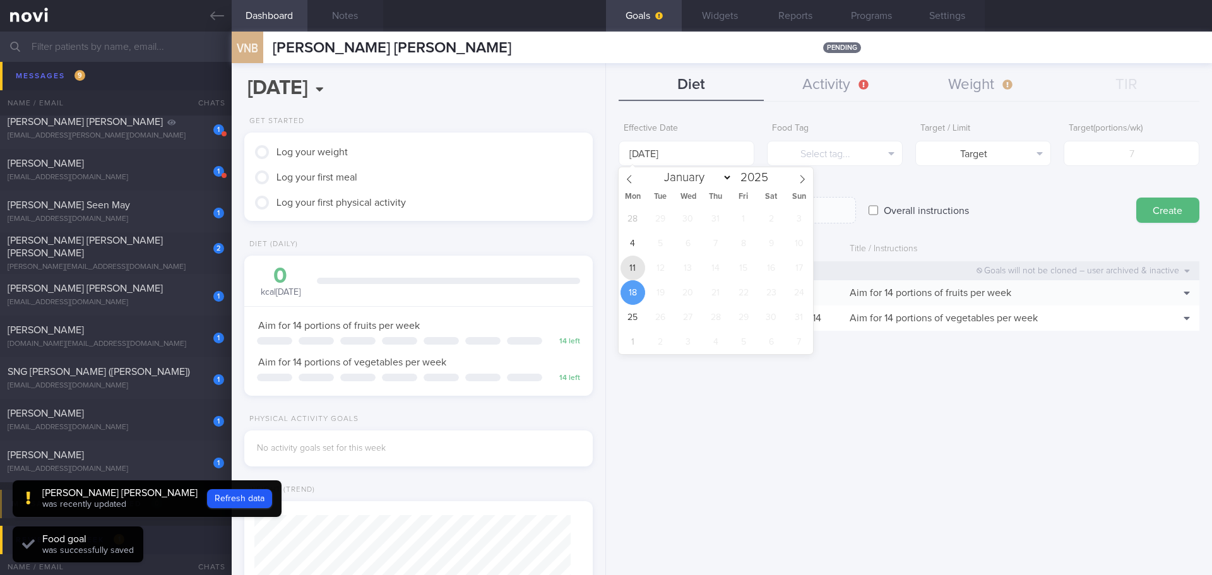
click at [627, 264] on span "11" at bounding box center [633, 268] width 25 height 25
type input "[DATE]"
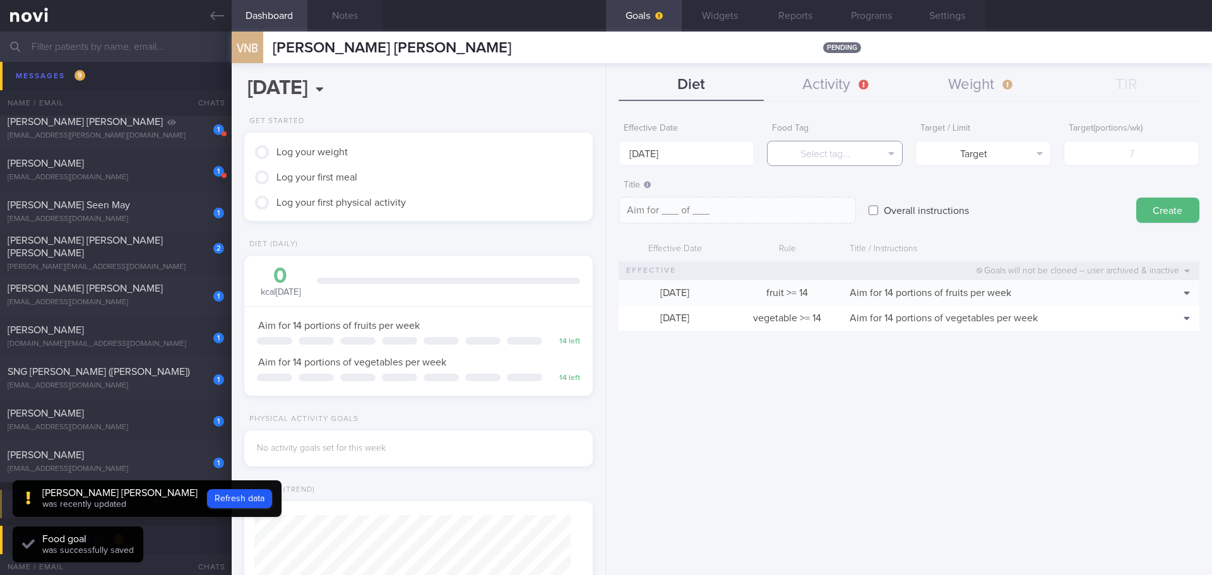
click at [796, 158] on button "Select tag..." at bounding box center [835, 153] width 136 height 25
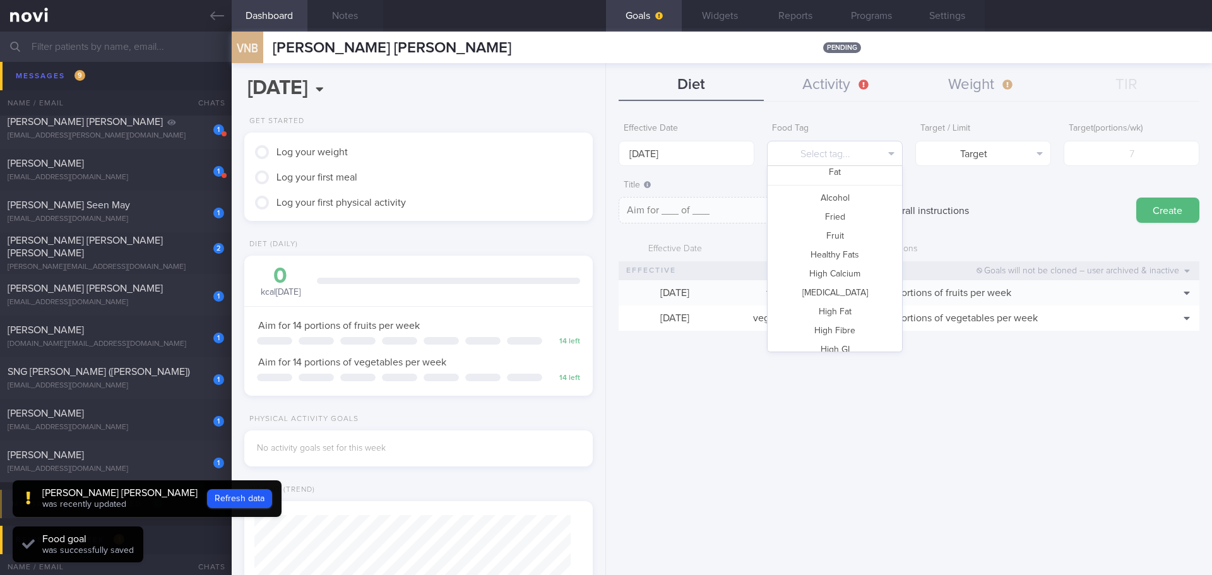
scroll to position [0, 0]
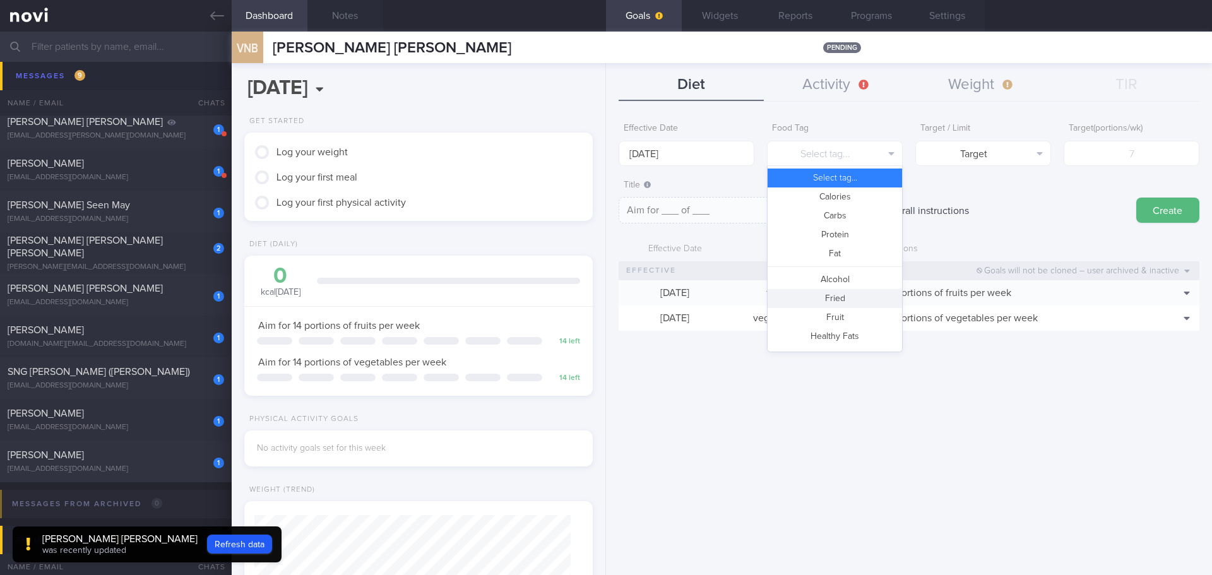
click at [835, 293] on button "Fried" at bounding box center [835, 298] width 134 height 19
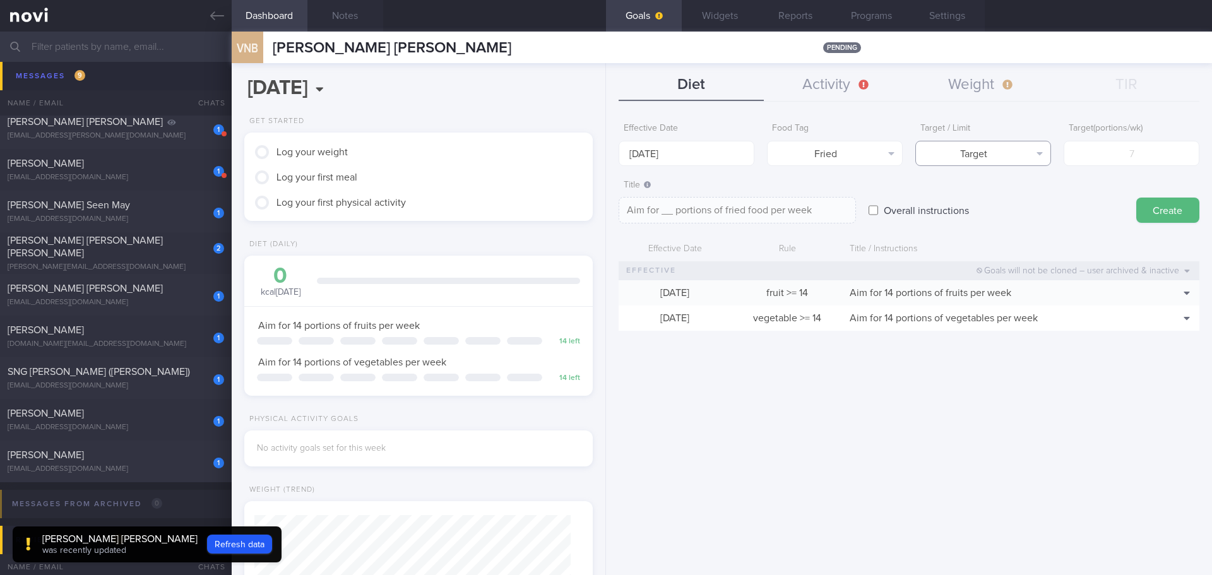
click at [984, 155] on button "Target" at bounding box center [983, 153] width 136 height 25
click at [988, 195] on button "Limit" at bounding box center [983, 196] width 134 height 19
type textarea "Keep to __ portions of fried food per week"
click at [1104, 162] on input "number" at bounding box center [1132, 153] width 136 height 25
type input "3"
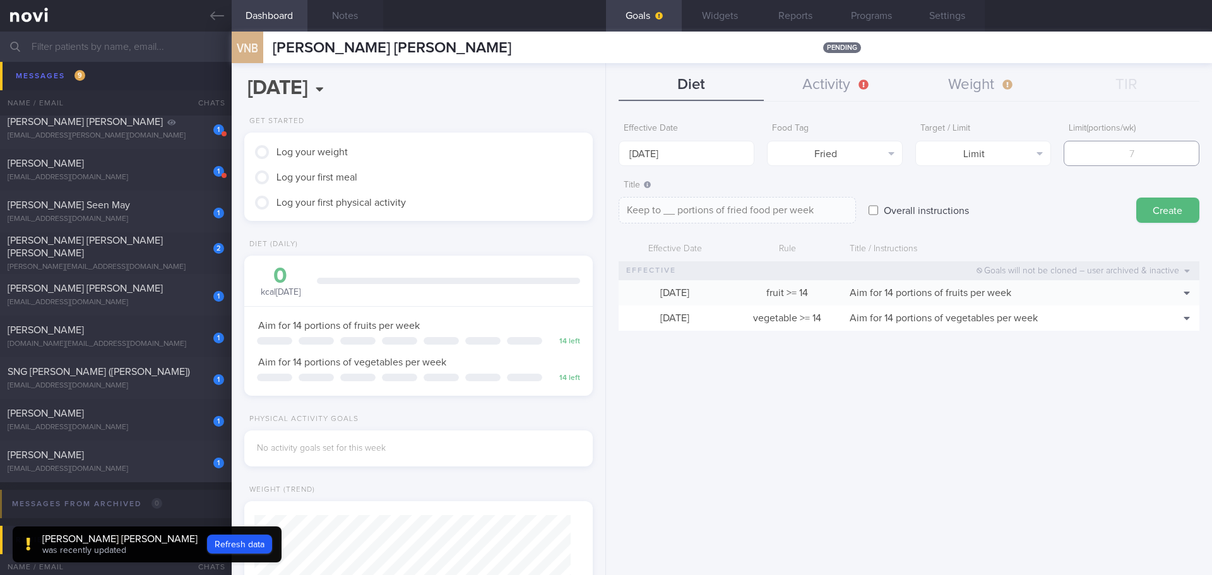
type textarea "Keep to 3 portions of fried food per week"
type input "3"
click at [1171, 216] on button "Create" at bounding box center [1167, 210] width 63 height 25
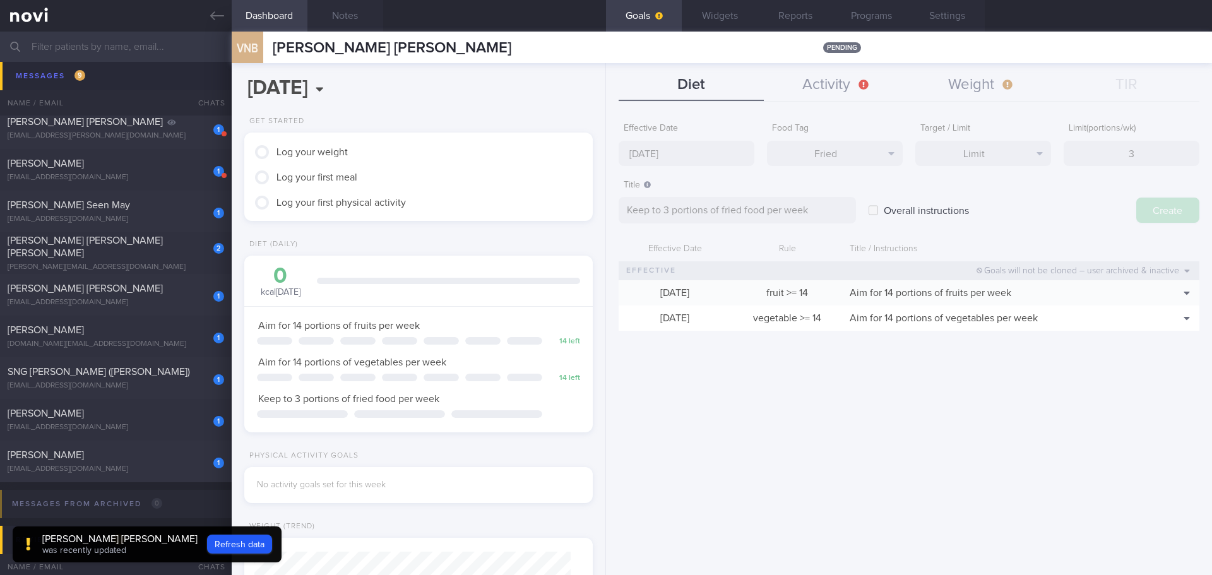
type input "18 Aug 2025"
type textarea "Aim for ___ of ___"
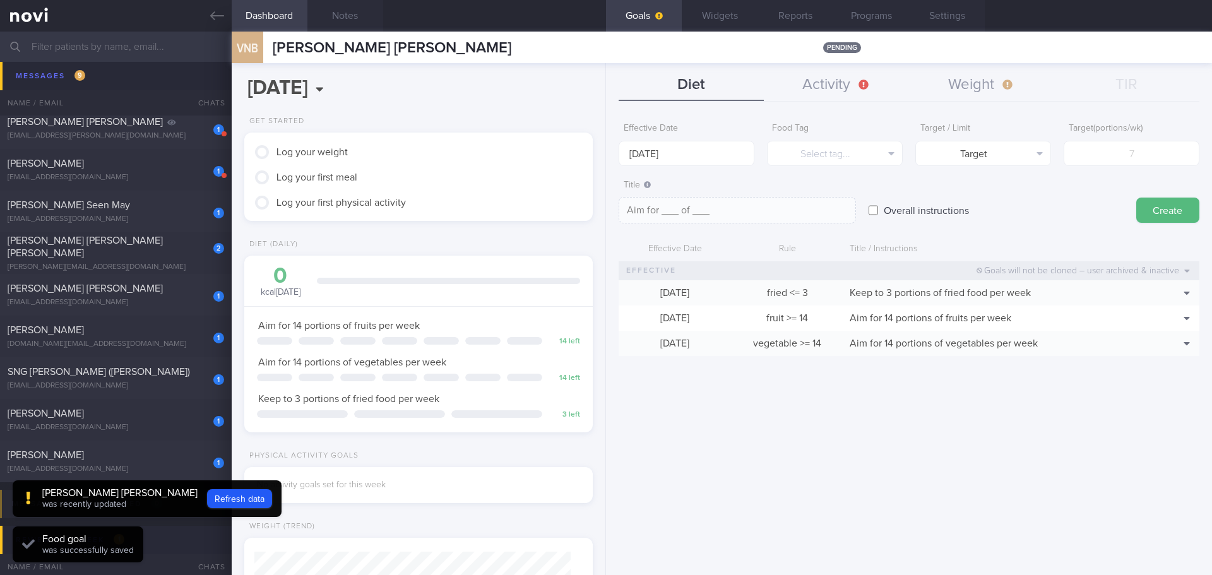
click at [1066, 400] on div "Effective Date 18 Aug 2025 Food Tag Select tag... Select tag... Calories Carbs …" at bounding box center [909, 341] width 606 height 468
click at [1074, 400] on div "Effective Date 18 Aug 2025 Food Tag Select tag... Select tag... Calories Carbs …" at bounding box center [909, 341] width 606 height 468
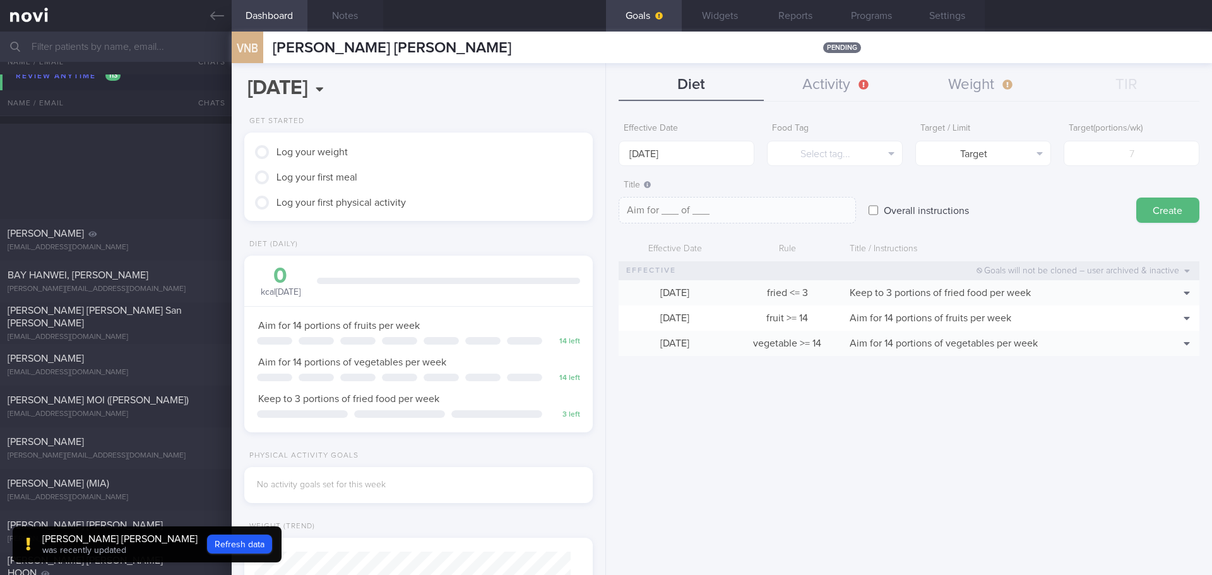
scroll to position [1158, 0]
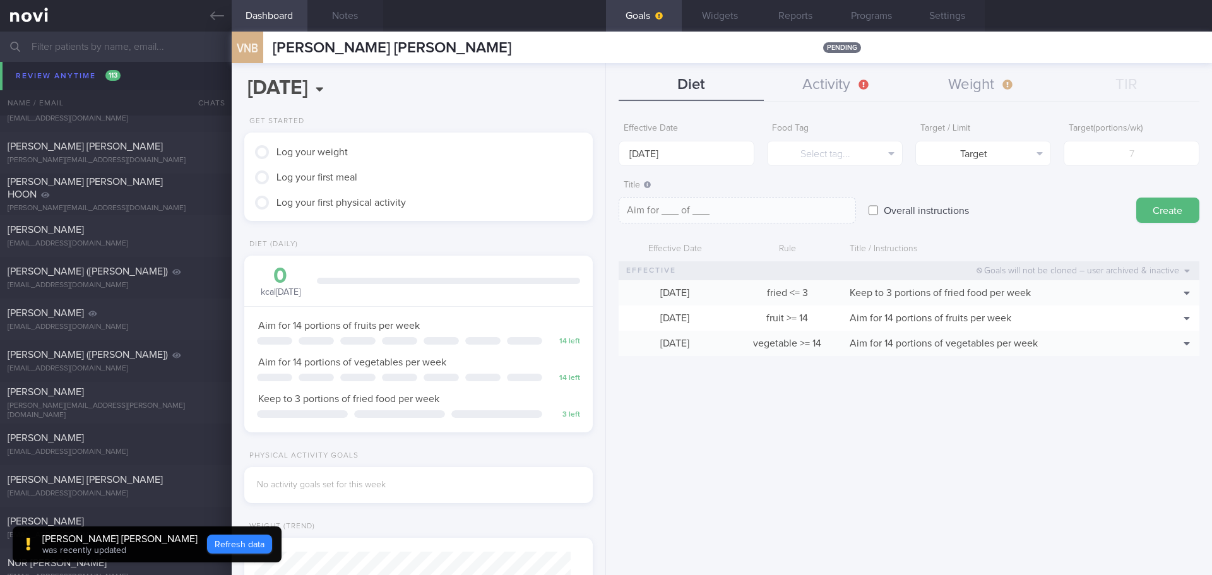
click at [227, 544] on button "Refresh data" at bounding box center [239, 544] width 65 height 19
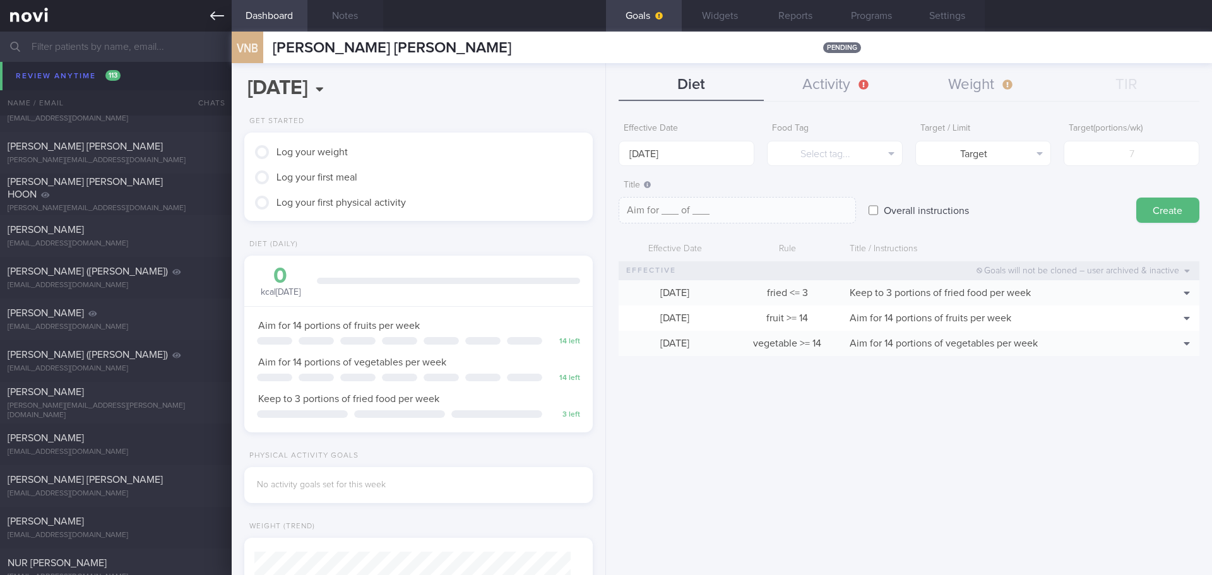
click at [219, 16] on icon at bounding box center [217, 15] width 14 height 9
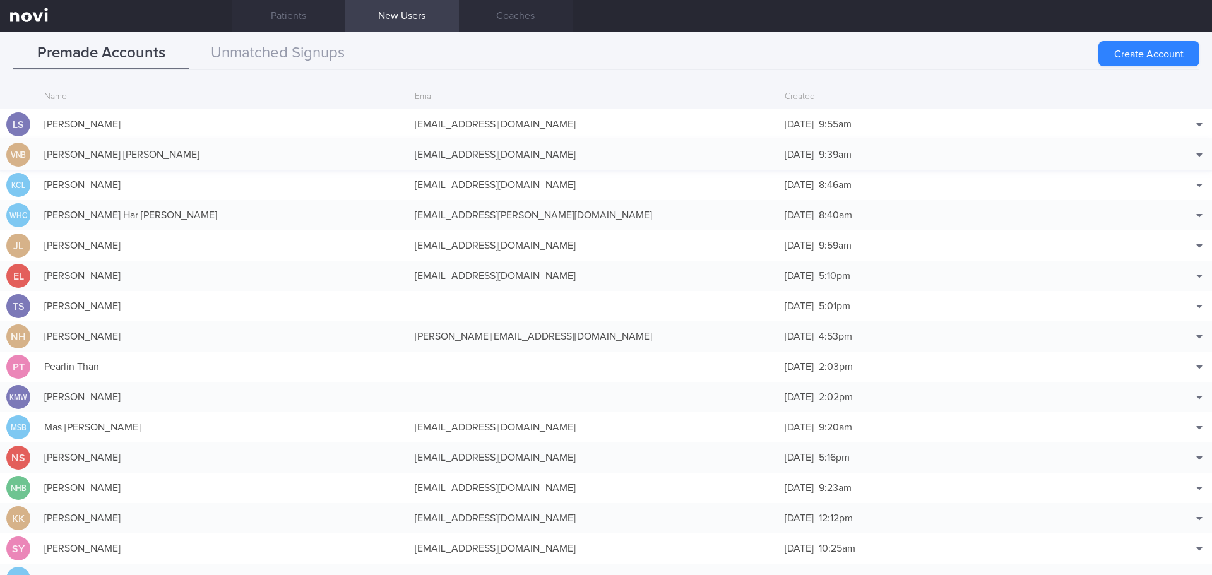
scroll to position [30, 0]
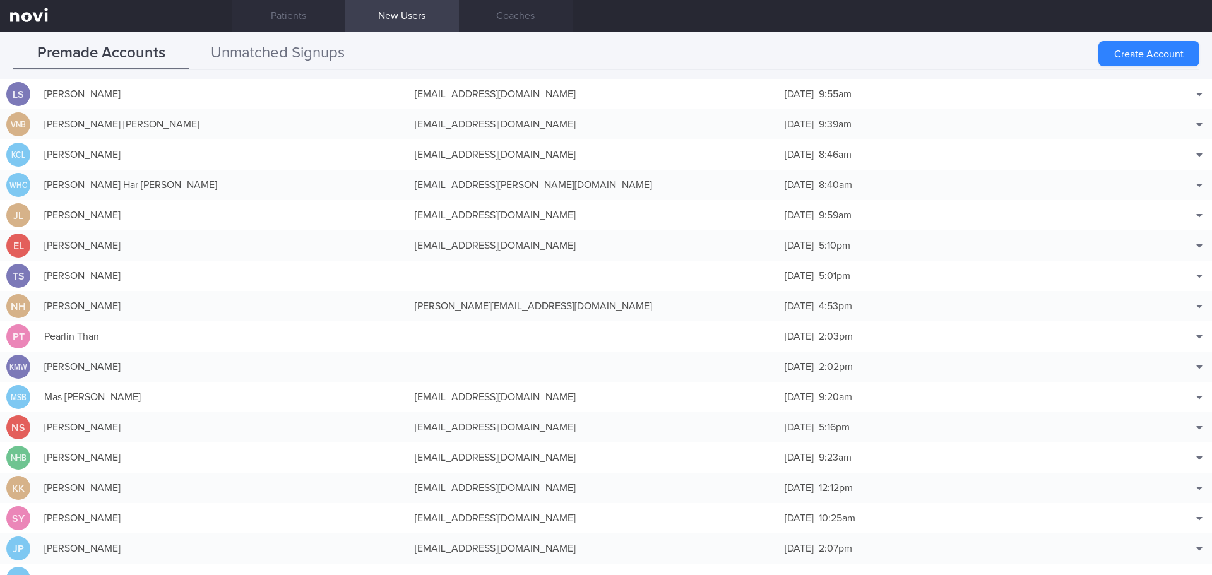
click at [285, 42] on button "Unmatched Signups" at bounding box center [277, 54] width 177 height 32
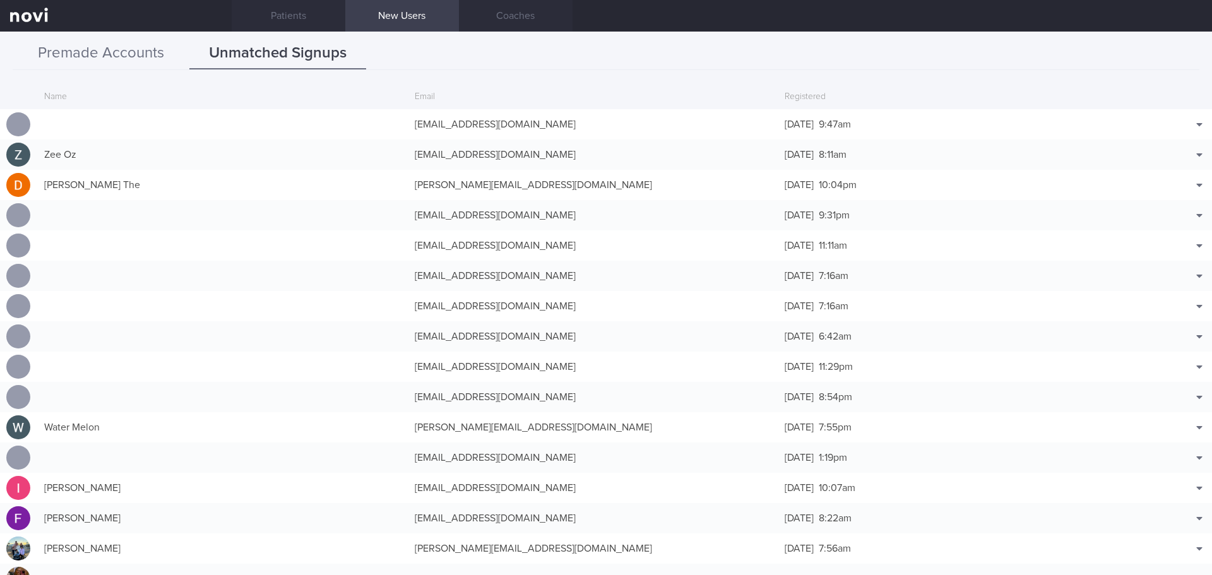
click at [100, 55] on button "Premade Accounts" at bounding box center [101, 54] width 177 height 32
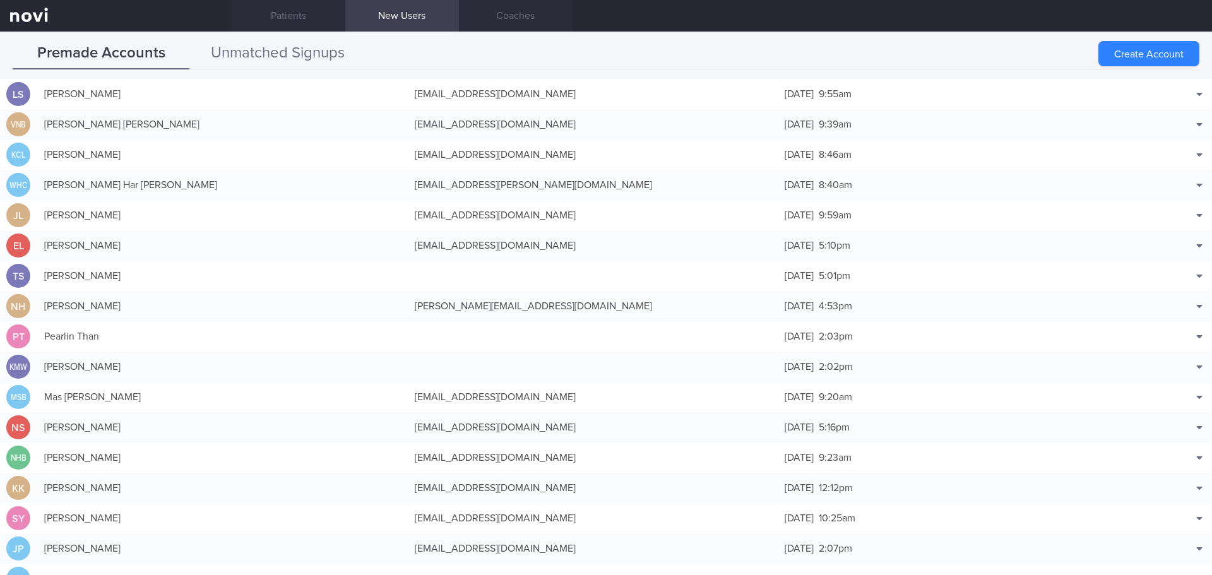
click at [278, 61] on button "Unmatched Signups" at bounding box center [277, 54] width 177 height 32
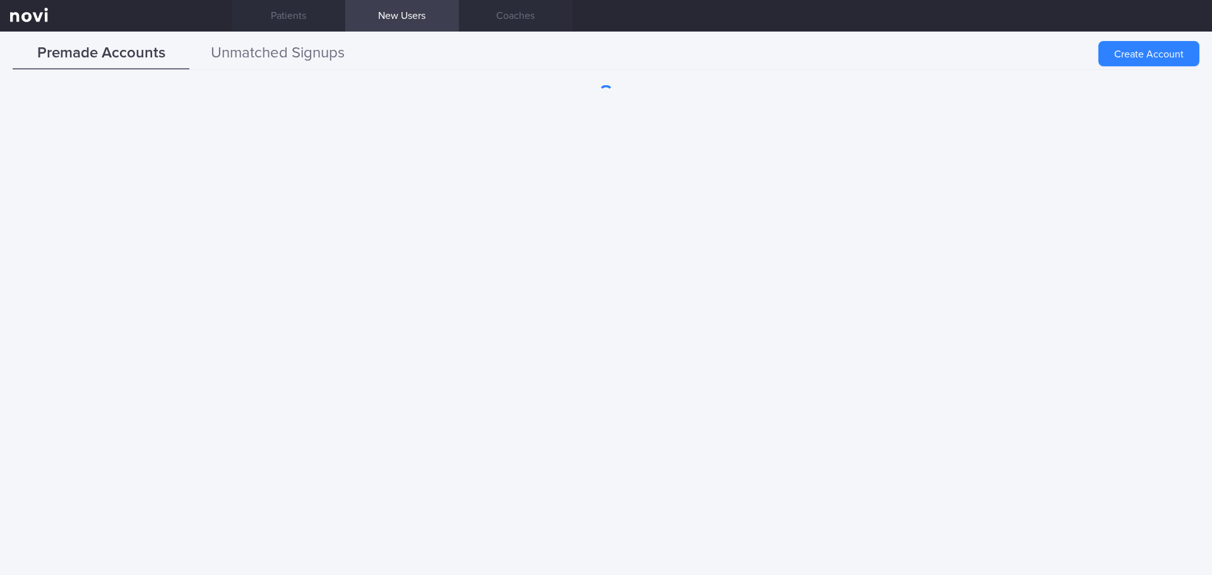
click at [311, 59] on button "Unmatched Signups" at bounding box center [277, 54] width 177 height 32
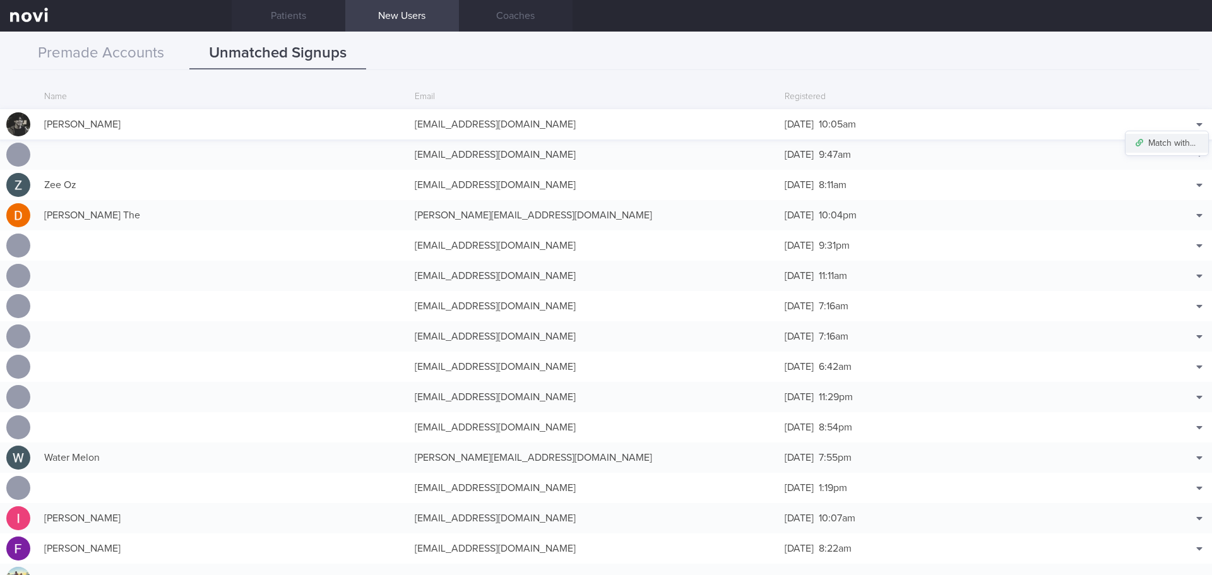
click at [1172, 140] on button "Match with..." at bounding box center [1167, 143] width 83 height 19
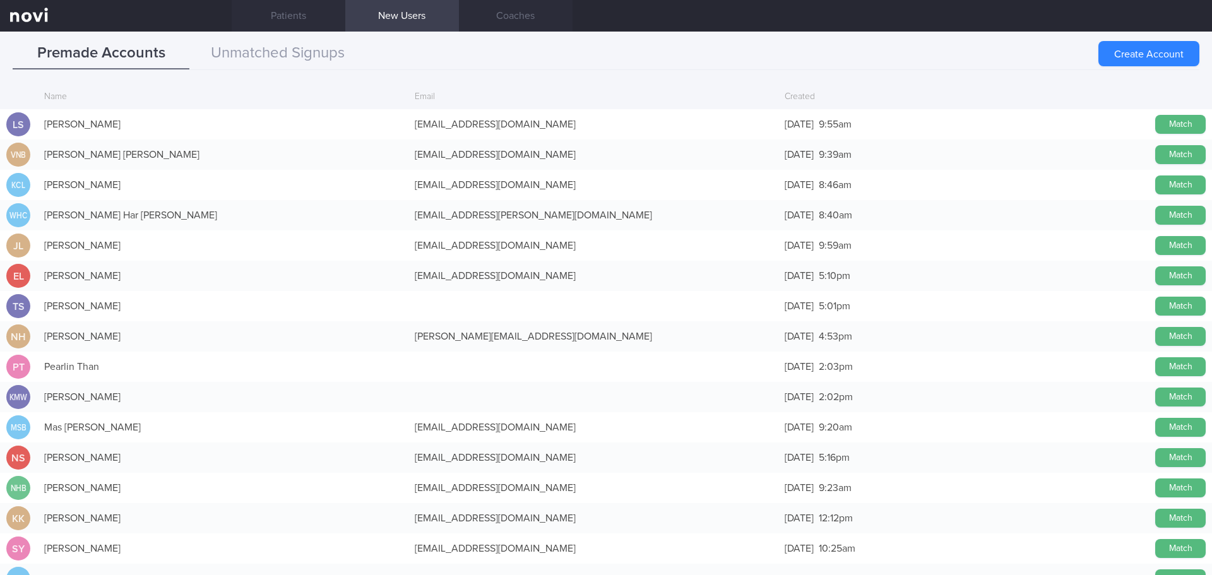
click at [1160, 154] on button "Match" at bounding box center [1180, 154] width 51 height 19
